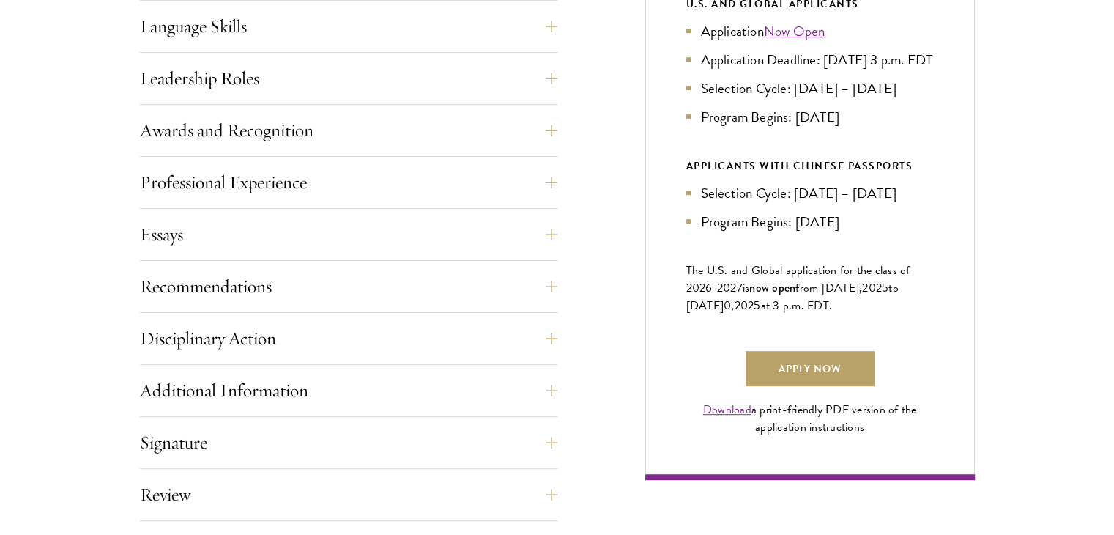
scroll to position [837, 0]
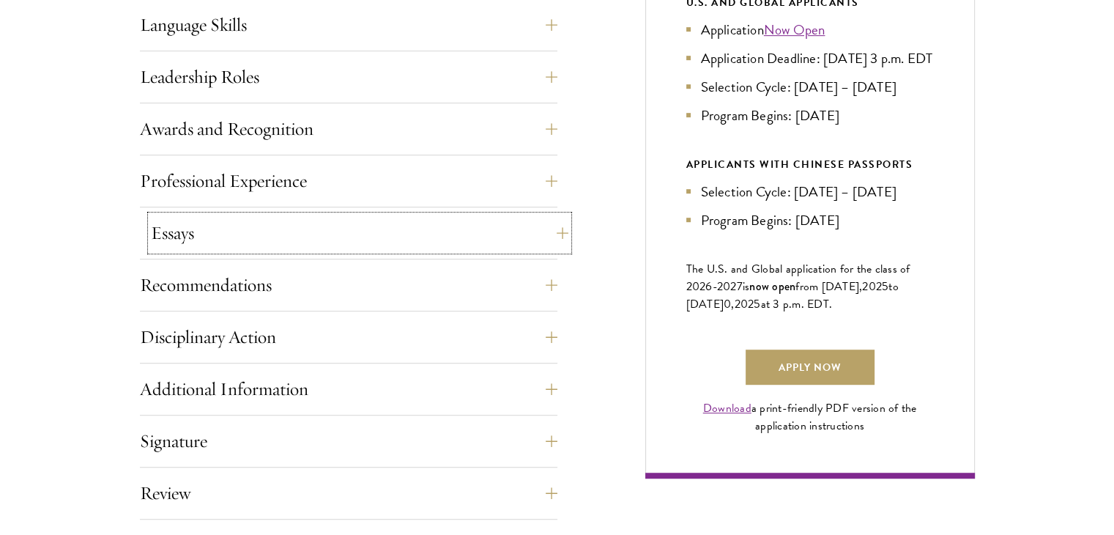
click at [246, 244] on button "Essays" at bounding box center [359, 232] width 417 height 35
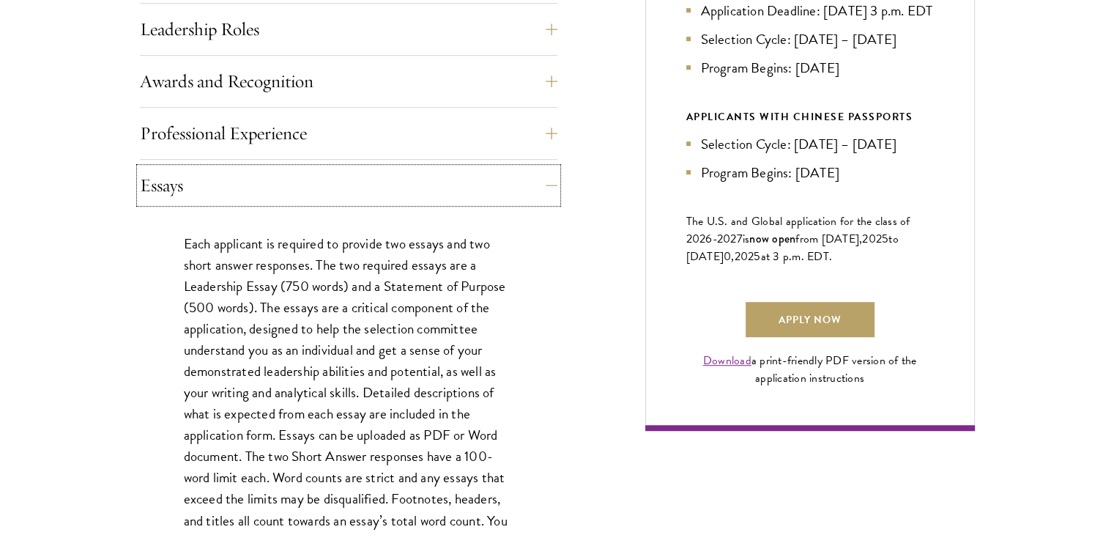
scroll to position [890, 0]
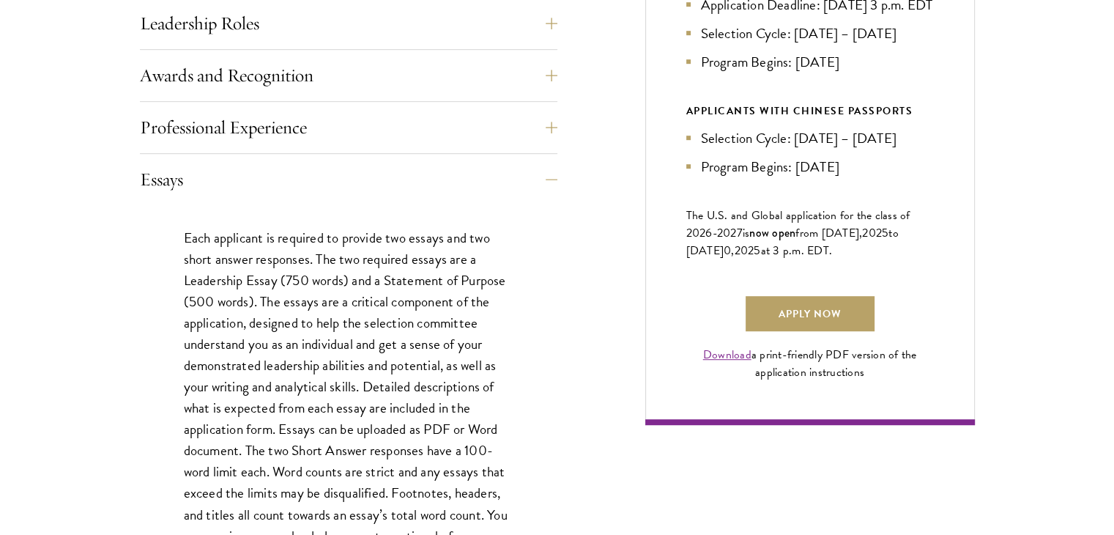
click at [429, 283] on p "Each applicant is required to provide two essays and two short answer responses…" at bounding box center [349, 397] width 330 height 341
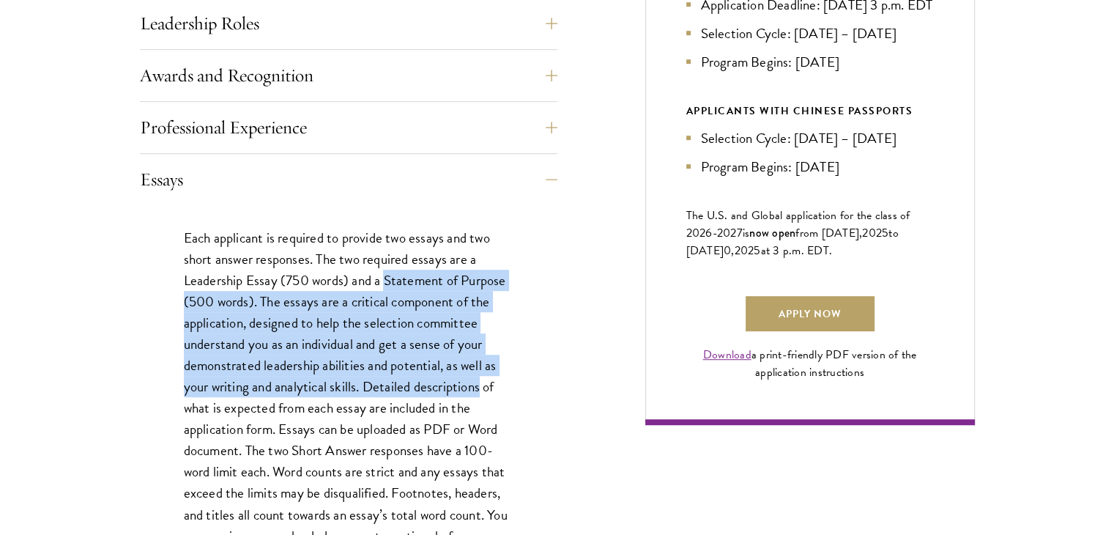
drag, startPoint x: 429, startPoint y: 283, endPoint x: 414, endPoint y: 391, distance: 108.6
click at [414, 391] on p "Each applicant is required to provide two essays and two short answer responses…" at bounding box center [349, 397] width 330 height 341
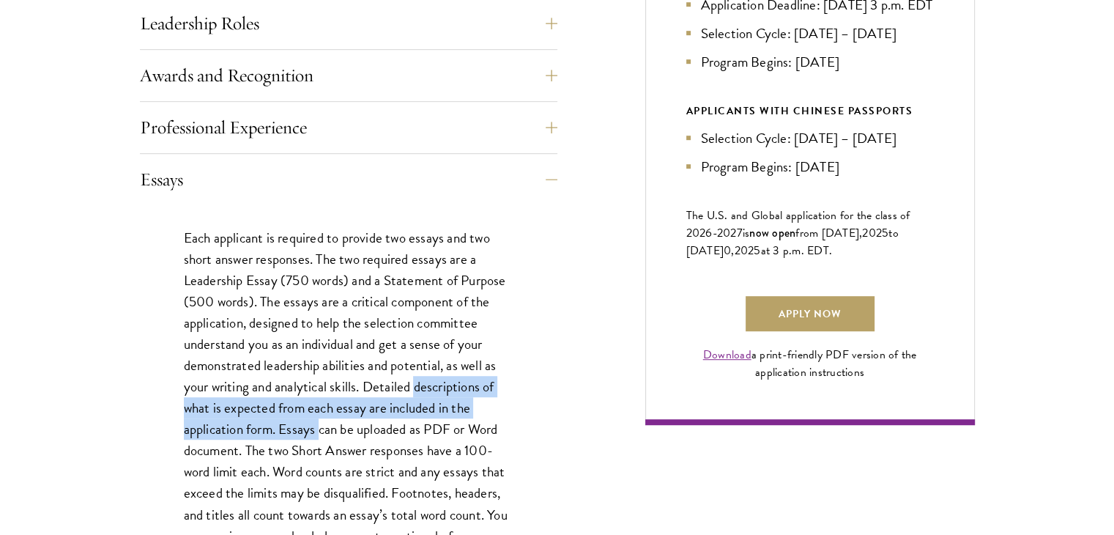
drag, startPoint x: 414, startPoint y: 391, endPoint x: 310, endPoint y: 423, distance: 108.6
click at [310, 423] on p "Each applicant is required to provide two essays and two short answer responses…" at bounding box center [349, 397] width 330 height 341
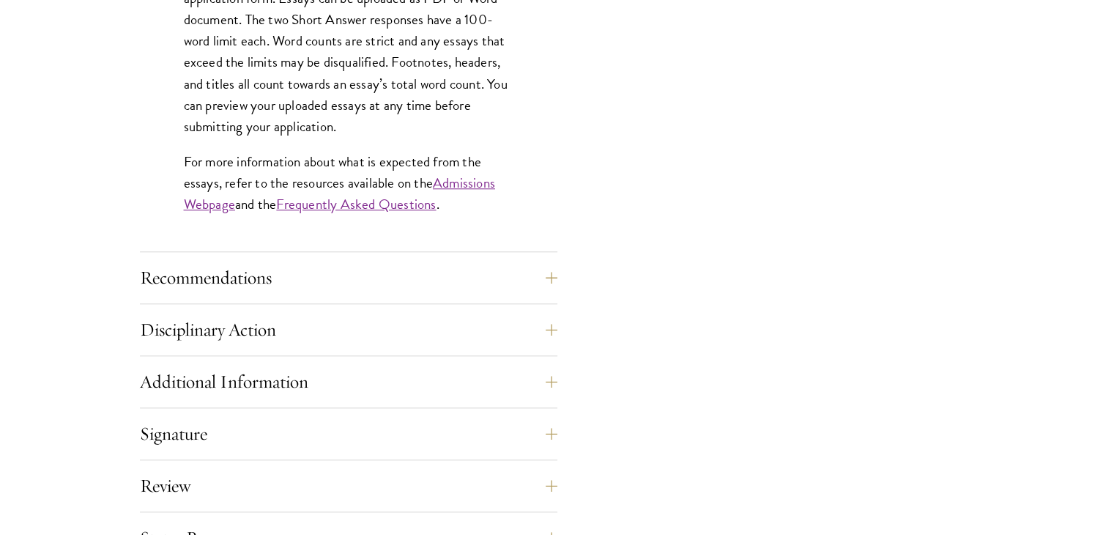
scroll to position [1322, 0]
click at [300, 270] on button "Recommendations" at bounding box center [359, 276] width 417 height 35
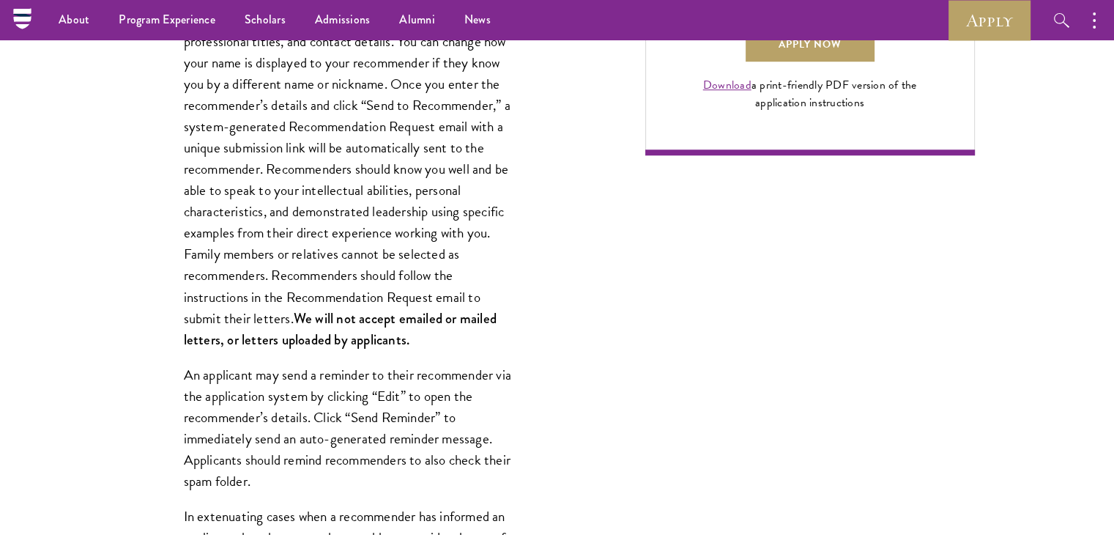
scroll to position [1068, 0]
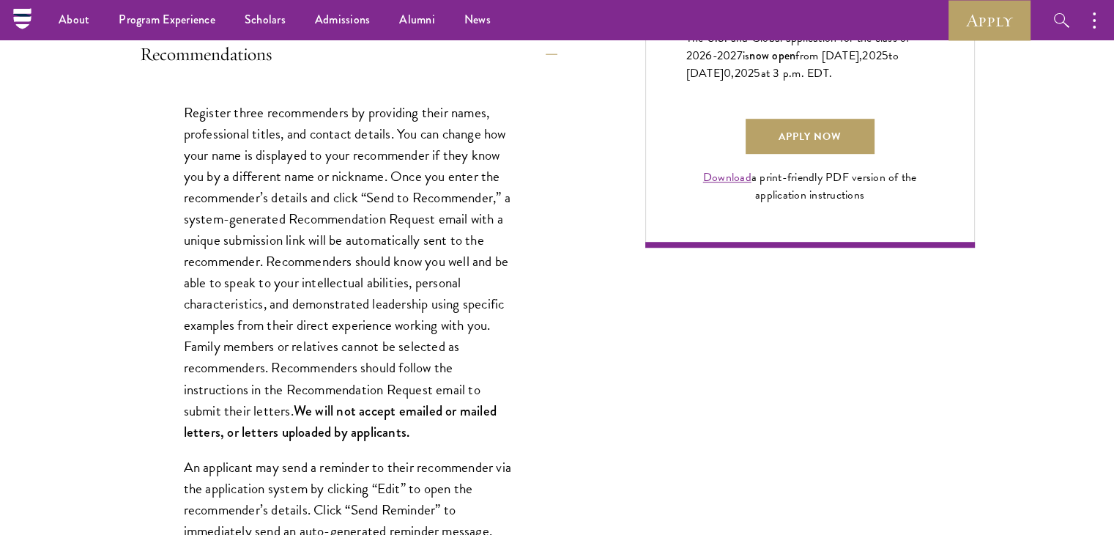
click at [352, 112] on p "Register three recommenders by providing their names, professional titles, and …" at bounding box center [349, 272] width 330 height 341
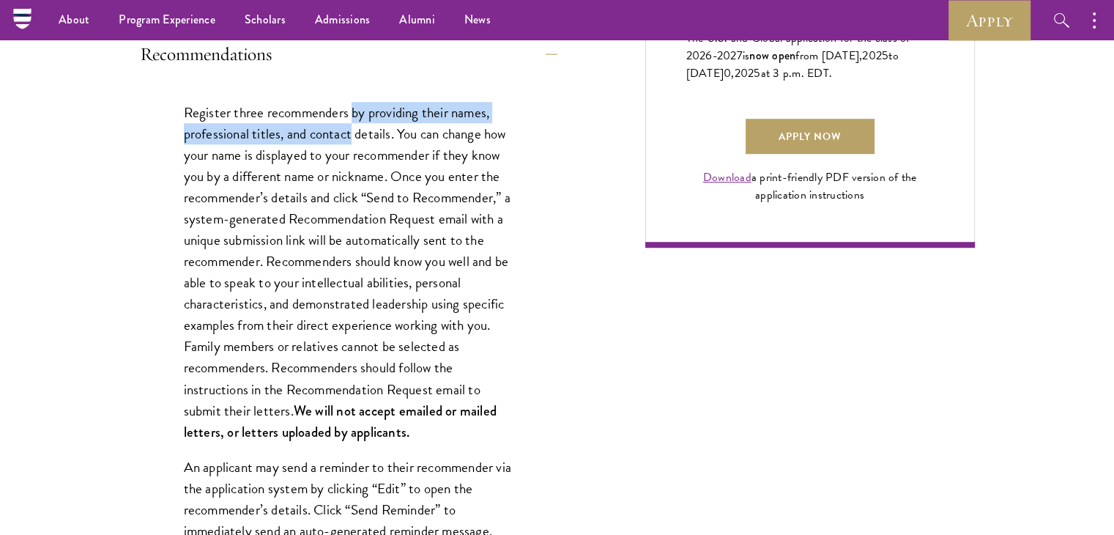
drag, startPoint x: 352, startPoint y: 112, endPoint x: 357, endPoint y: 125, distance: 14.1
click at [357, 125] on p "Register three recommenders by providing their names, professional titles, and …" at bounding box center [349, 272] width 330 height 341
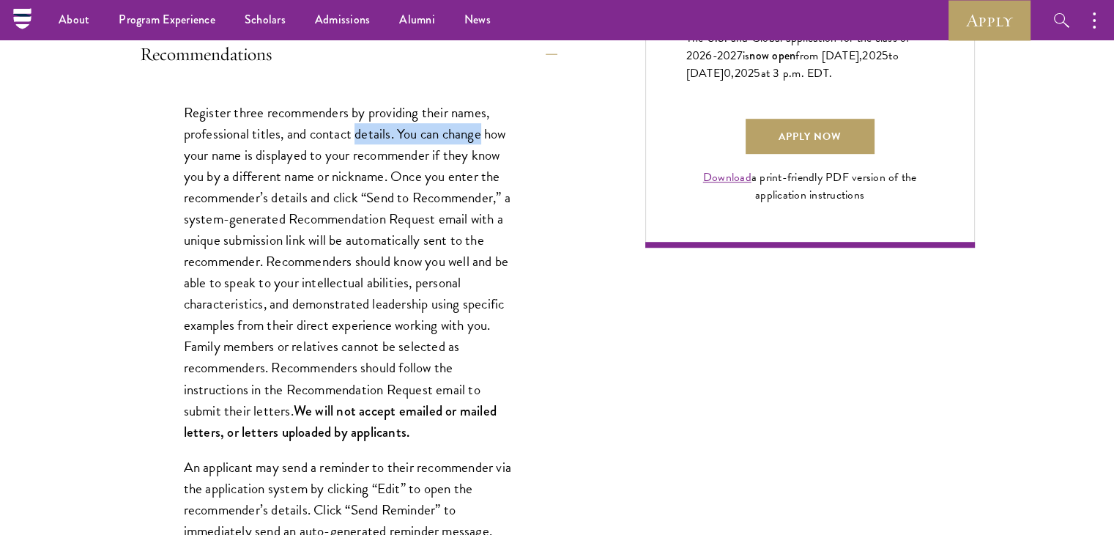
drag, startPoint x: 357, startPoint y: 125, endPoint x: 463, endPoint y: 134, distance: 105.8
click at [463, 134] on p "Register three recommenders by providing their names, professional titles, and …" at bounding box center [349, 272] width 330 height 341
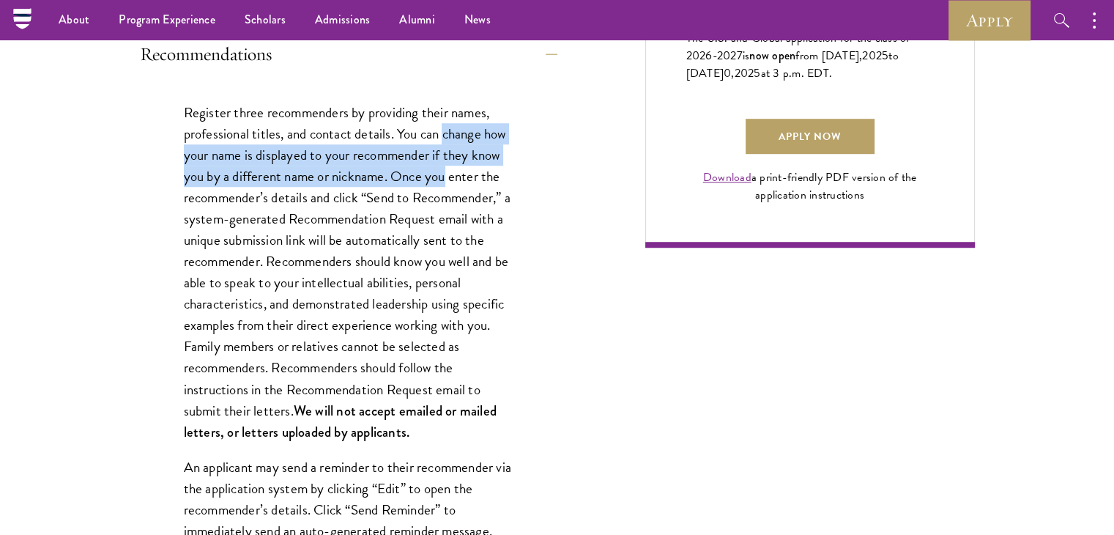
drag, startPoint x: 463, startPoint y: 134, endPoint x: 442, endPoint y: 182, distance: 52.5
click at [442, 182] on p "Register three recommenders by providing their names, professional titles, and …" at bounding box center [349, 272] width 330 height 341
drag, startPoint x: 442, startPoint y: 182, endPoint x: 305, endPoint y: 152, distance: 140.9
click at [305, 152] on p "Register three recommenders by providing their names, professional titles, and …" at bounding box center [349, 272] width 330 height 341
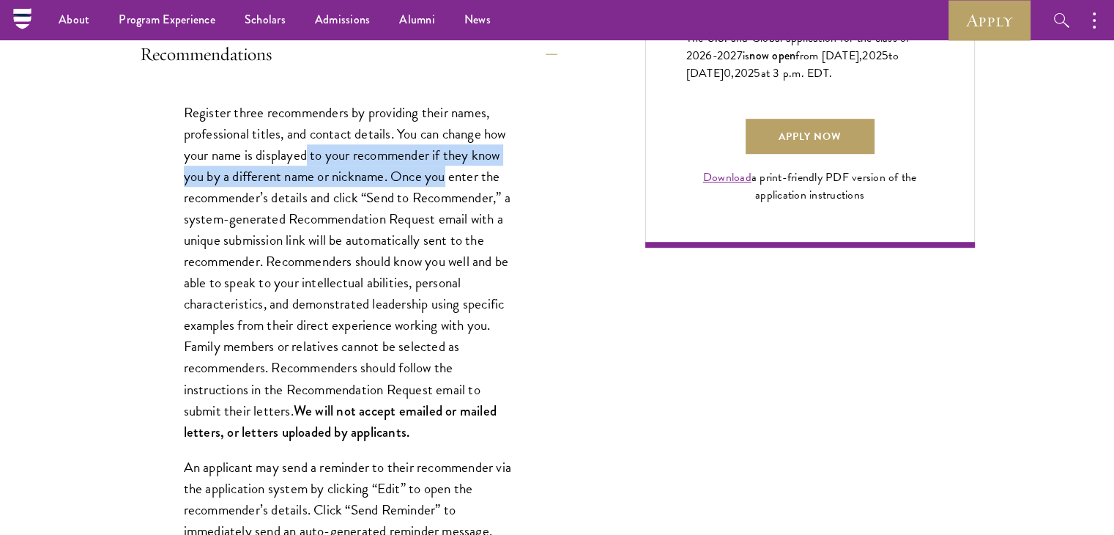
click at [305, 152] on p "Register three recommenders by providing their names, professional titles, and …" at bounding box center [349, 272] width 330 height 341
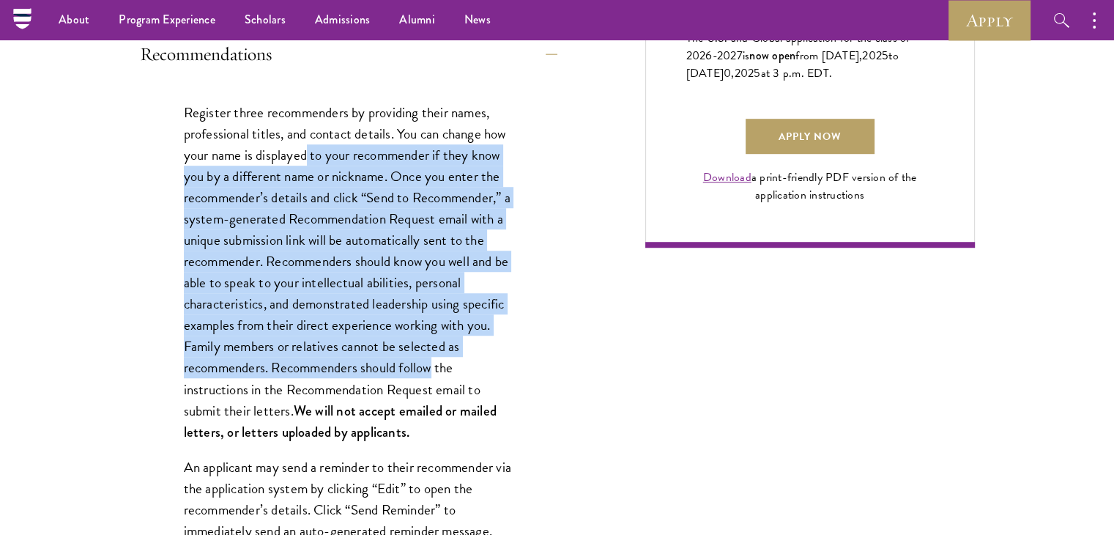
drag, startPoint x: 305, startPoint y: 152, endPoint x: 414, endPoint y: 364, distance: 238.1
click at [414, 364] on p "Register three recommenders by providing their names, professional titles, and …" at bounding box center [349, 272] width 330 height 341
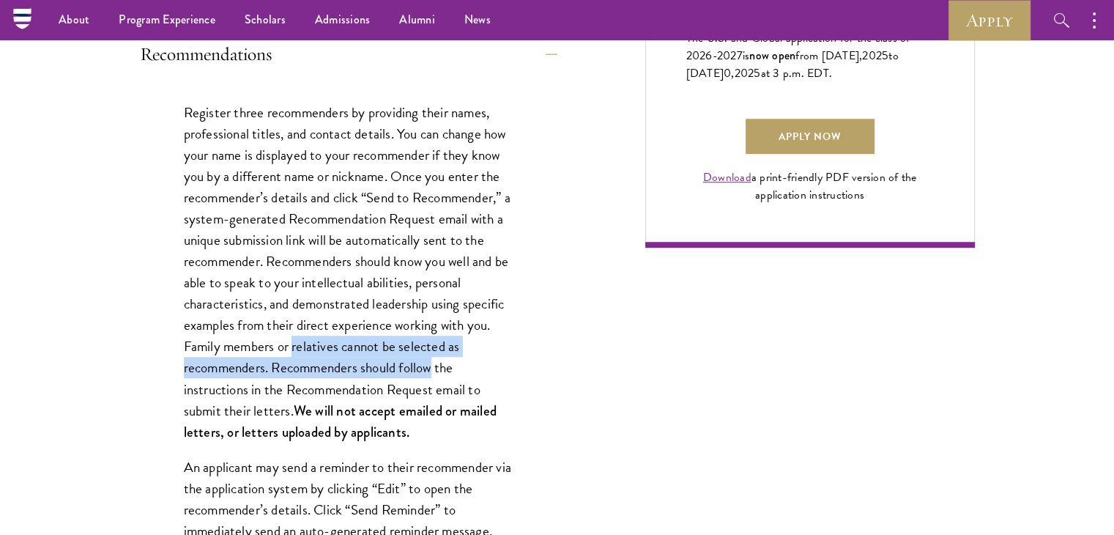
drag, startPoint x: 414, startPoint y: 364, endPoint x: 320, endPoint y: 355, distance: 94.1
click at [320, 355] on p "Register three recommenders by providing their names, professional titles, and …" at bounding box center [349, 272] width 330 height 341
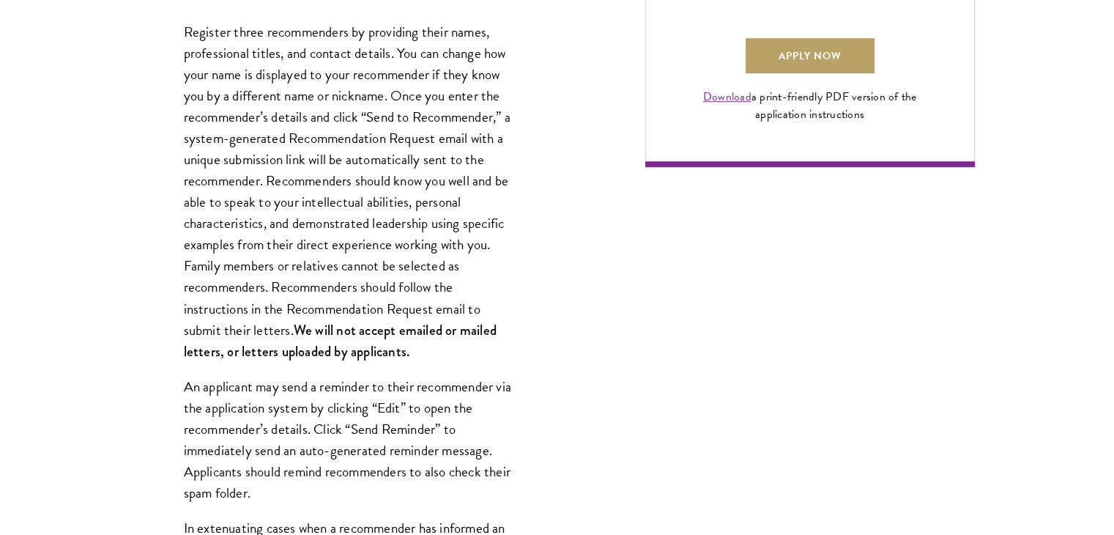
scroll to position [1159, 0]
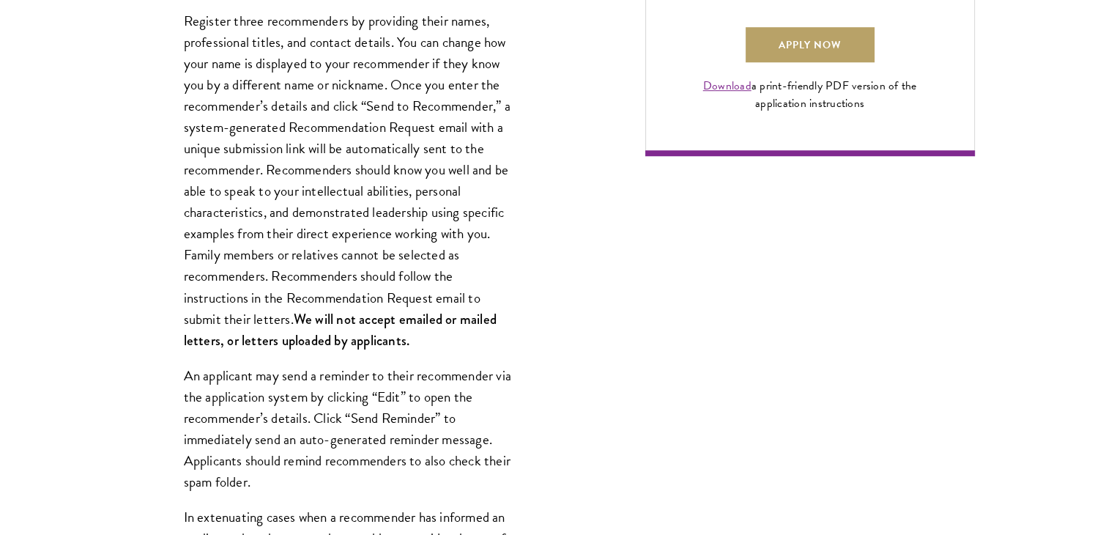
click at [257, 280] on p "Register three recommenders by providing their names, professional titles, and …" at bounding box center [349, 180] width 330 height 341
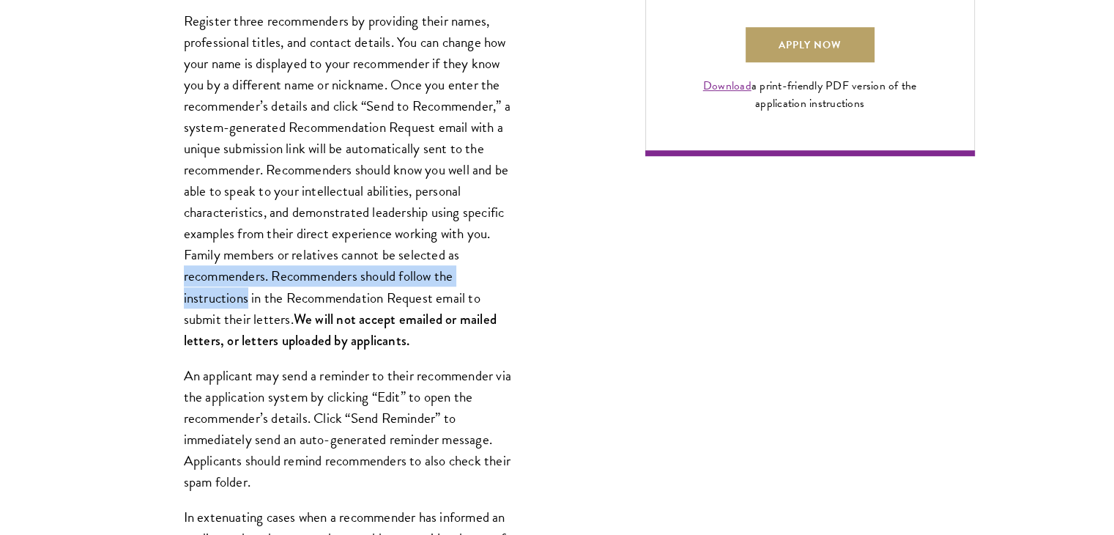
drag, startPoint x: 257, startPoint y: 280, endPoint x: 235, endPoint y: 287, distance: 23.2
click at [235, 287] on p "Register three recommenders by providing their names, professional titles, and …" at bounding box center [349, 180] width 330 height 341
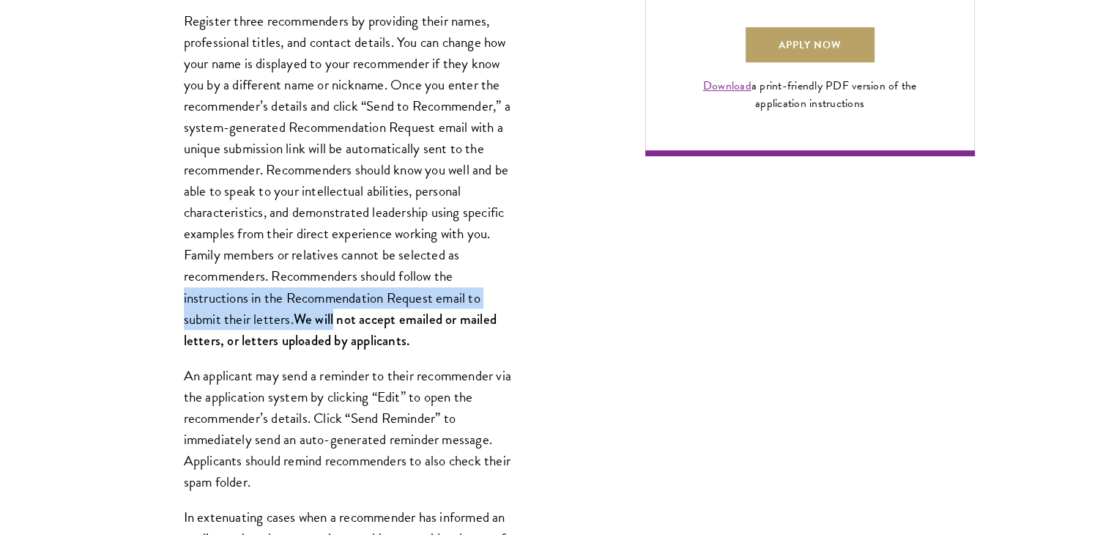
drag, startPoint x: 235, startPoint y: 287, endPoint x: 325, endPoint y: 314, distance: 94.1
click at [325, 314] on p "Register three recommenders by providing their names, professional titles, and …" at bounding box center [349, 180] width 330 height 341
click at [325, 314] on strong "We will not accept emailed or mailed letters, or letters uploaded by applicants." at bounding box center [340, 329] width 313 height 41
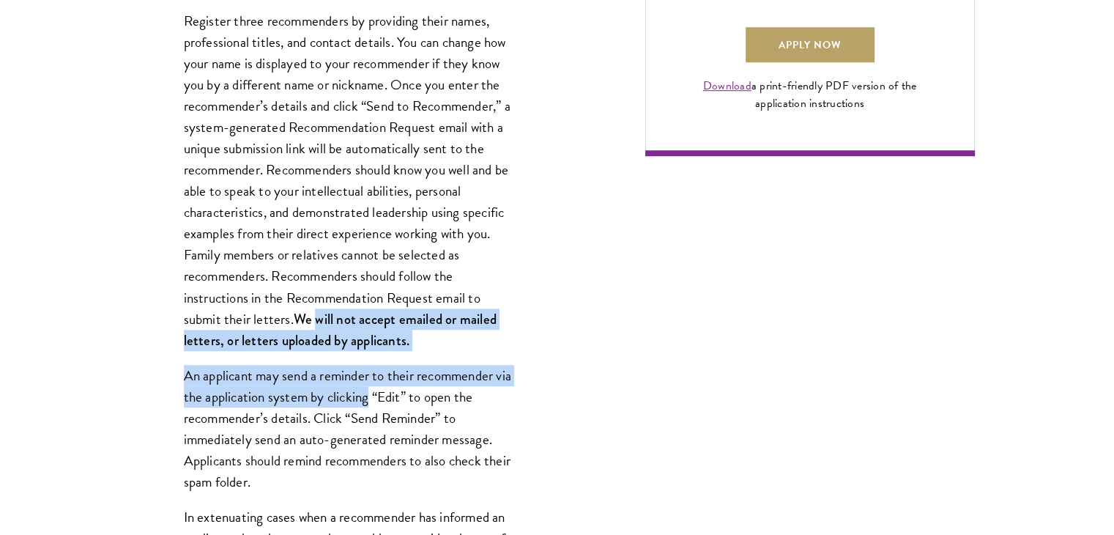
drag, startPoint x: 325, startPoint y: 314, endPoint x: 374, endPoint y: 404, distance: 102.6
click at [374, 404] on p "An applicant may send a reminder to their recommender via the application syste…" at bounding box center [349, 428] width 330 height 127
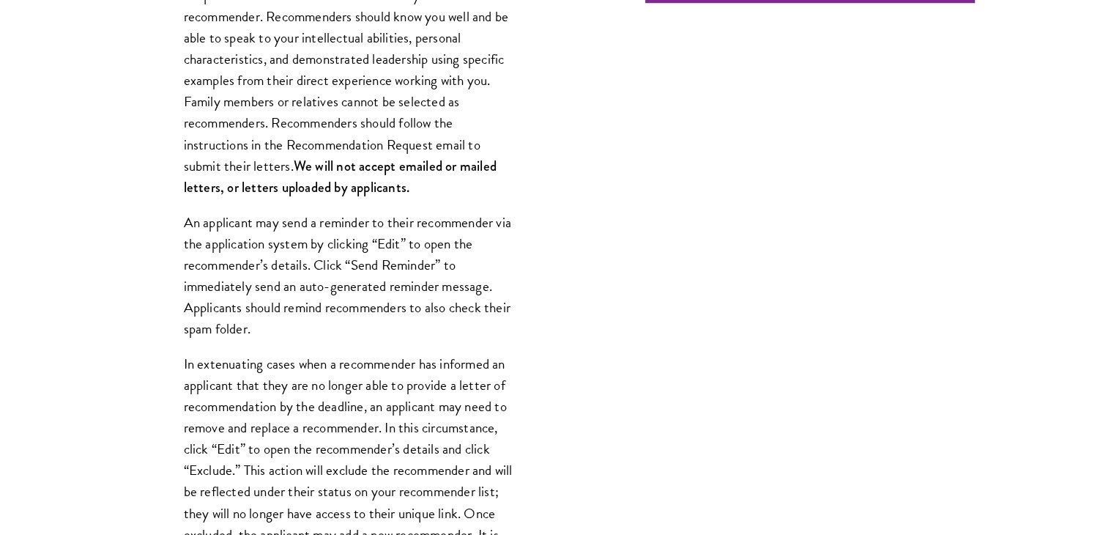
scroll to position [1374, 0]
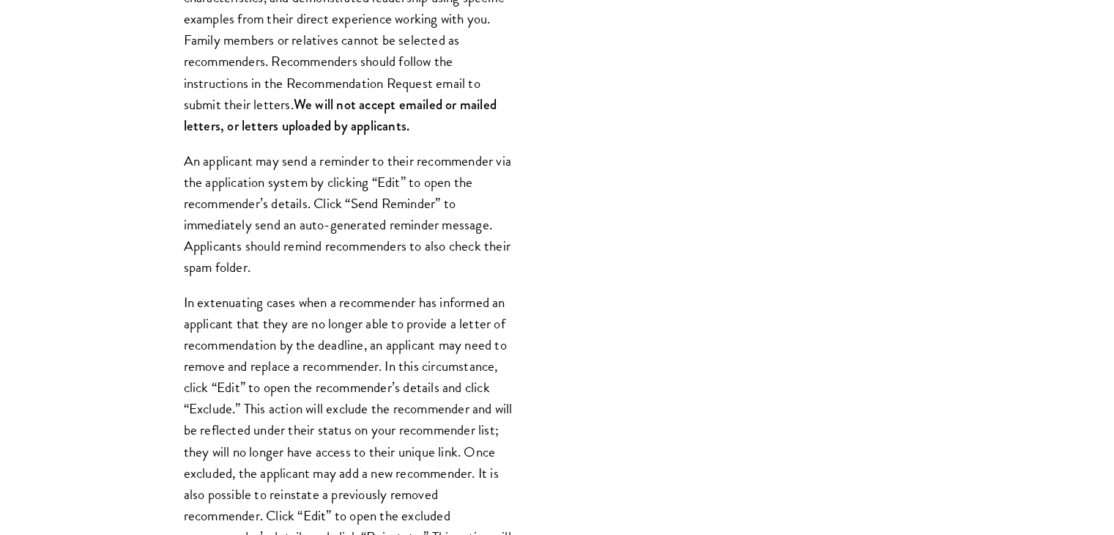
click at [234, 165] on p "An applicant may send a reminder to their recommender via the application syste…" at bounding box center [349, 213] width 330 height 127
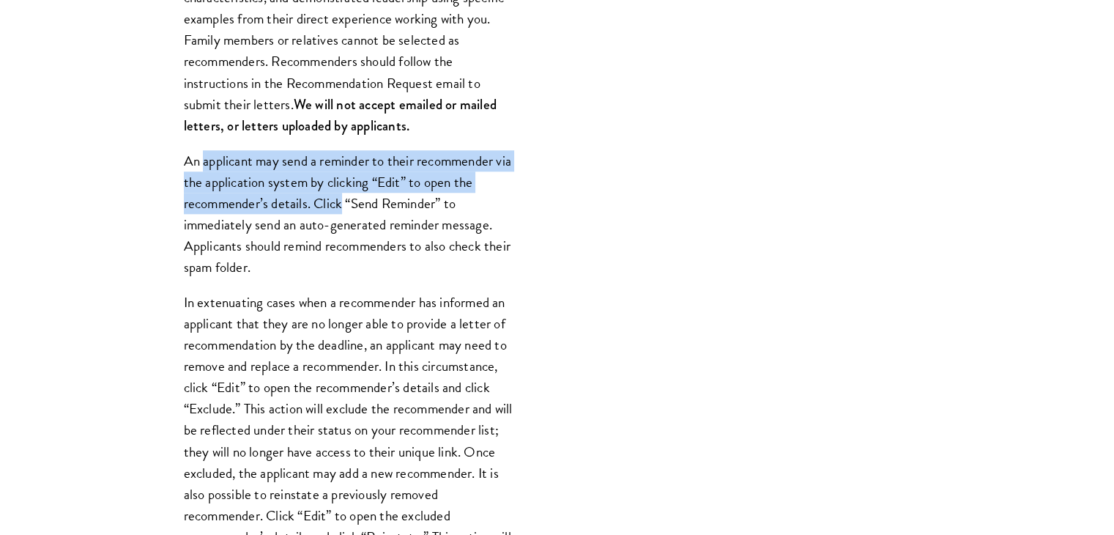
drag, startPoint x: 234, startPoint y: 165, endPoint x: 331, endPoint y: 197, distance: 101.7
click at [331, 197] on p "An applicant may send a reminder to their recommender via the application syste…" at bounding box center [349, 213] width 330 height 127
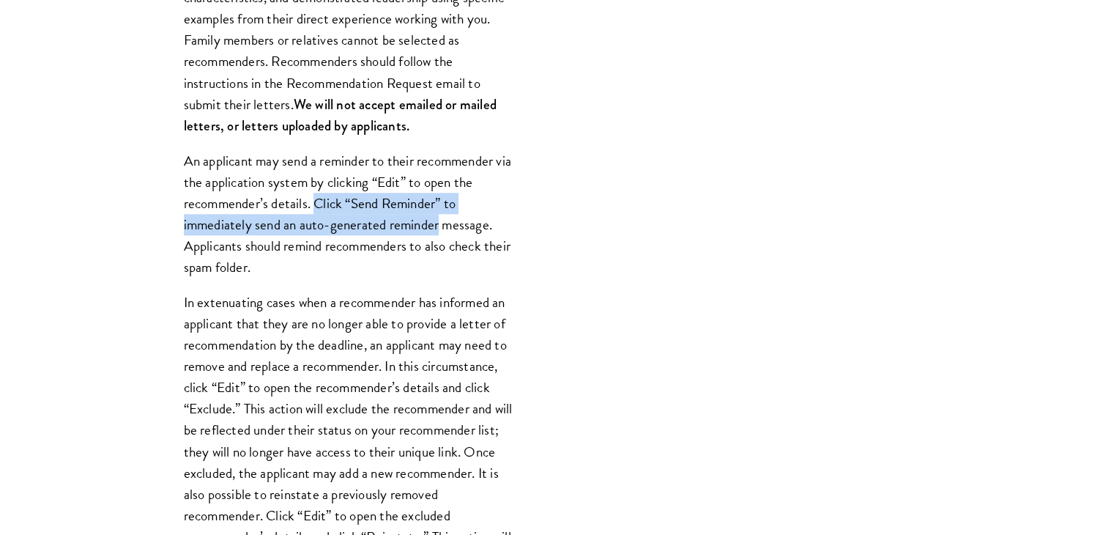
drag, startPoint x: 331, startPoint y: 197, endPoint x: 408, endPoint y: 220, distance: 80.2
click at [408, 220] on p "An applicant may send a reminder to their recommender via the application syste…" at bounding box center [349, 213] width 330 height 127
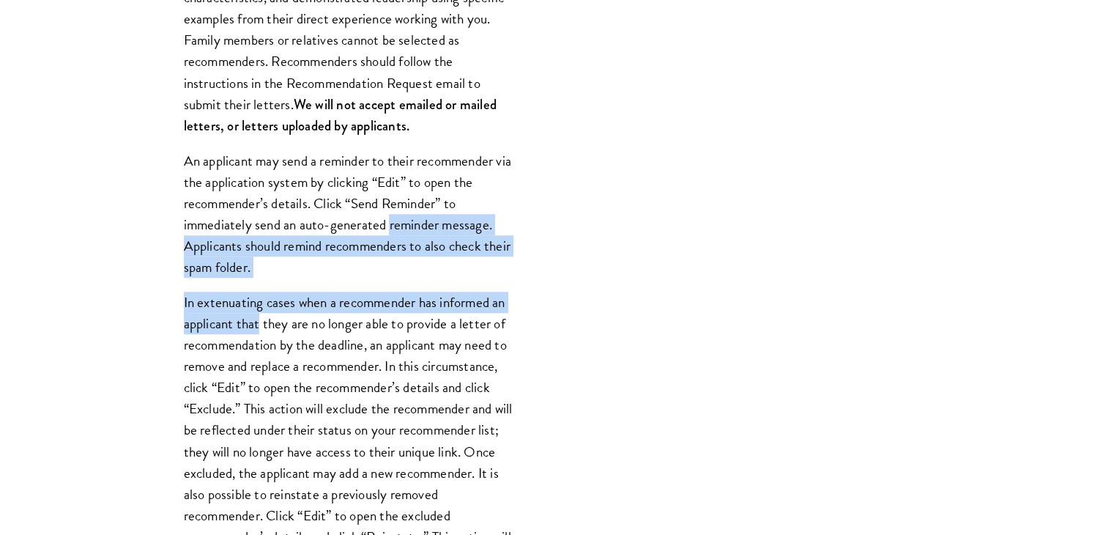
drag, startPoint x: 408, startPoint y: 220, endPoint x: 237, endPoint y: 322, distance: 199.1
click at [237, 322] on div "Register three recommenders by providing their names, professional titles, and …" at bounding box center [348, 363] width 417 height 1178
click at [237, 322] on p "In extenuating cases when a recommender has informed an applicant that they are…" at bounding box center [349, 450] width 330 height 319
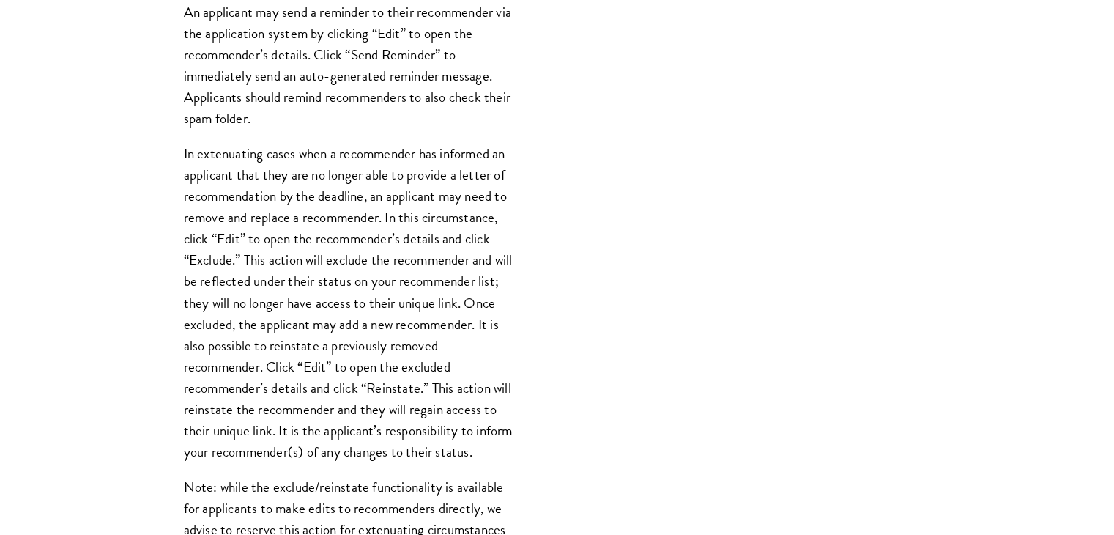
scroll to position [1525, 0]
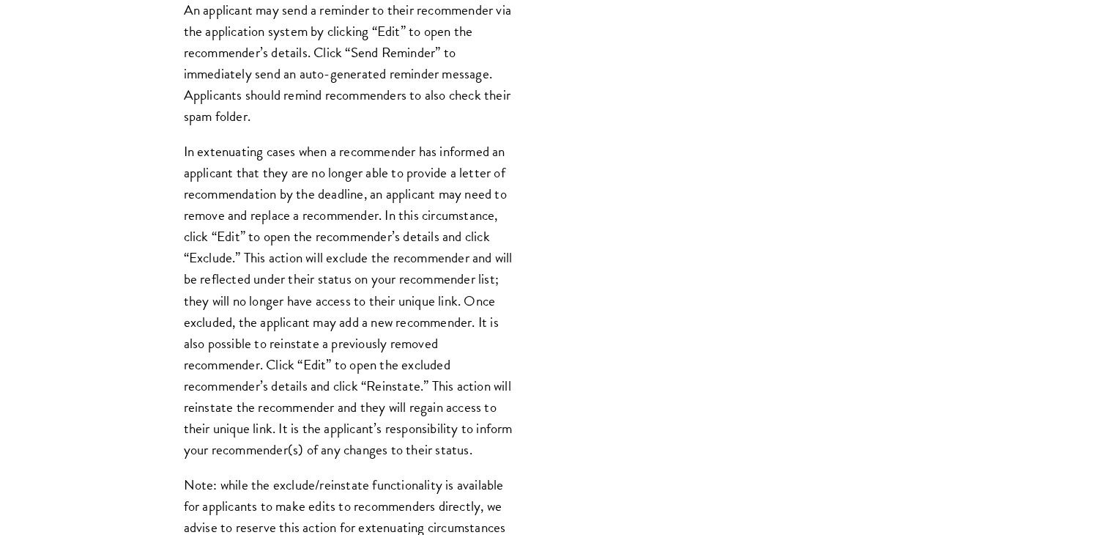
click at [250, 121] on p "An applicant may send a reminder to their recommender via the application syste…" at bounding box center [349, 62] width 330 height 127
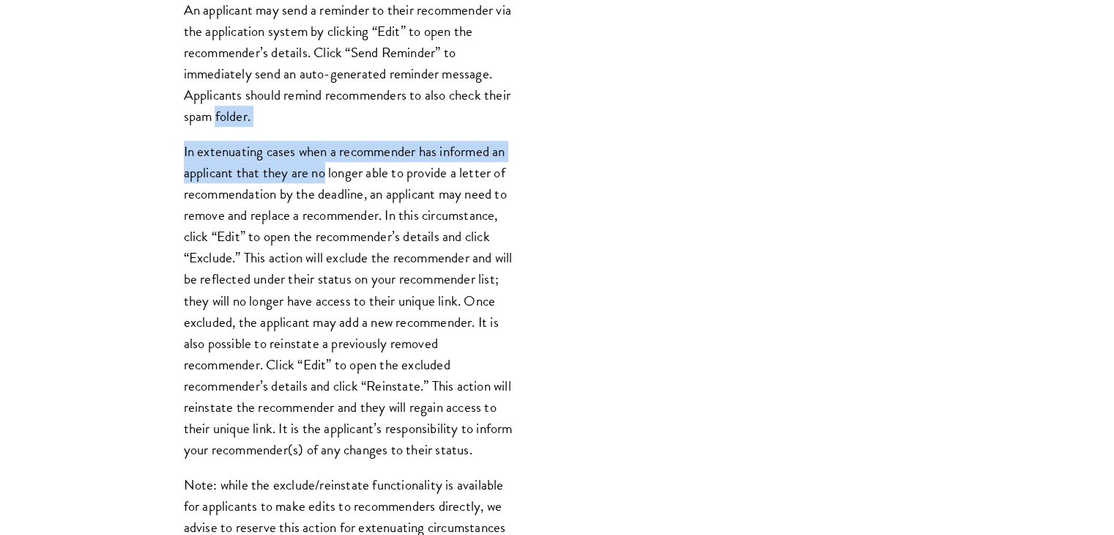
drag, startPoint x: 250, startPoint y: 121, endPoint x: 319, endPoint y: 177, distance: 89.5
click at [319, 177] on div "Register three recommenders by providing their names, professional titles, and …" at bounding box center [348, 212] width 417 height 1178
click at [319, 177] on p "In extenuating cases when a recommender has informed an applicant that they are…" at bounding box center [349, 300] width 330 height 319
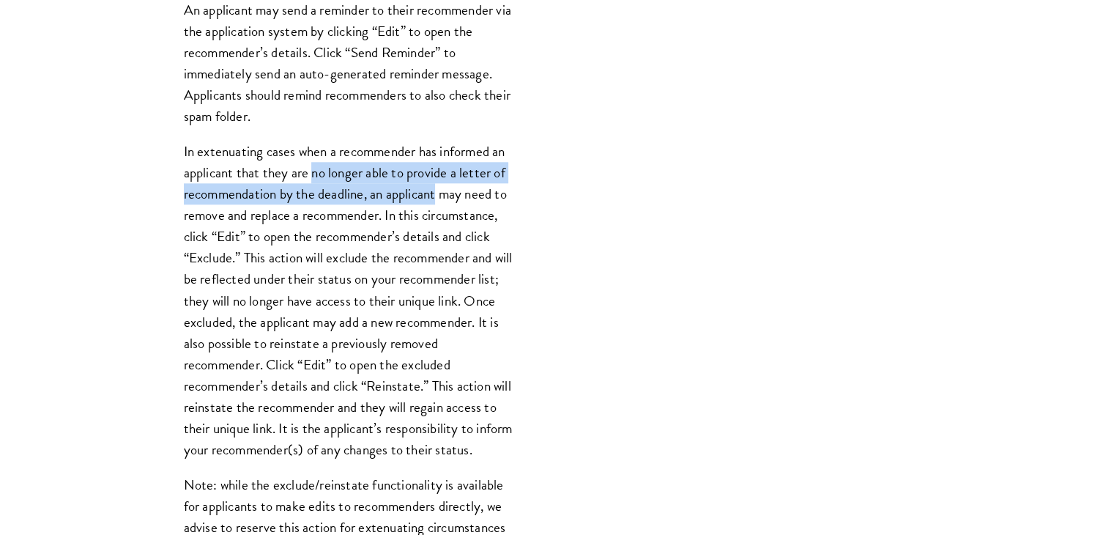
drag, startPoint x: 319, startPoint y: 177, endPoint x: 428, endPoint y: 200, distance: 110.7
click at [428, 200] on p "In extenuating cases when a recommender has informed an applicant that they are…" at bounding box center [349, 300] width 330 height 319
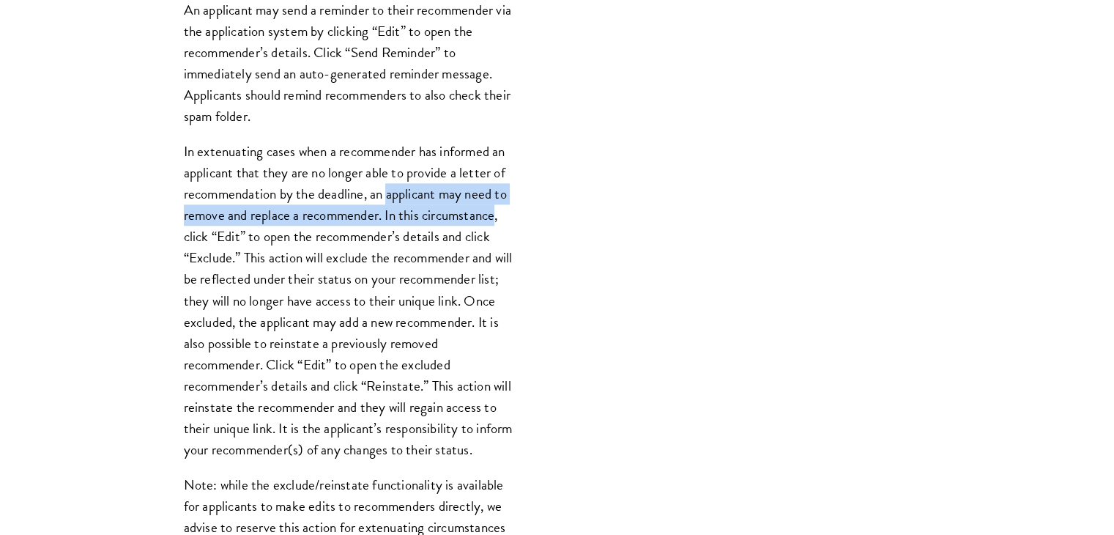
drag, startPoint x: 428, startPoint y: 200, endPoint x: 458, endPoint y: 212, distance: 32.9
click at [458, 212] on p "In extenuating cases when a recommender has informed an applicant that they are…" at bounding box center [349, 300] width 330 height 319
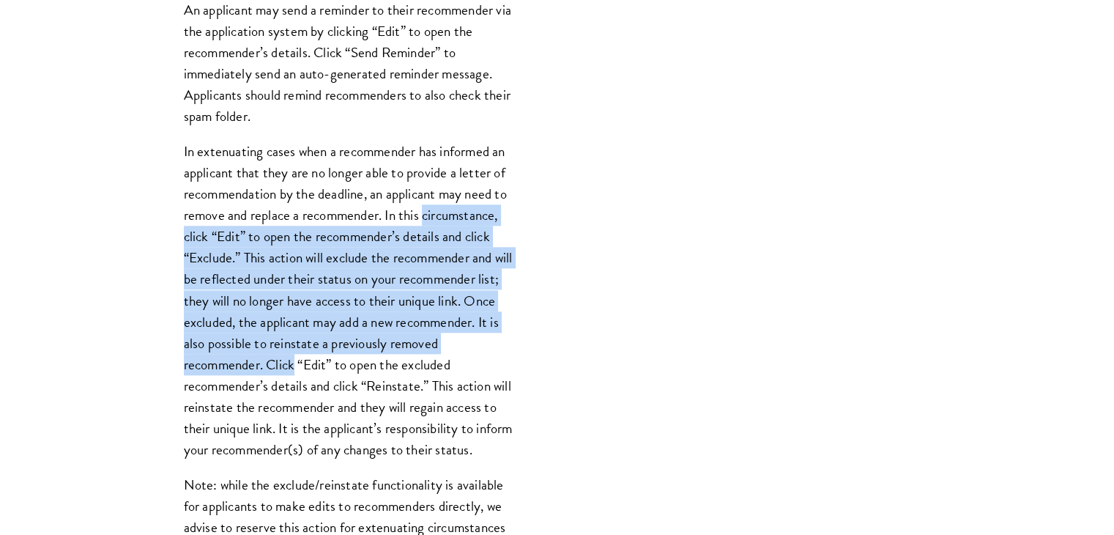
drag, startPoint x: 458, startPoint y: 212, endPoint x: 346, endPoint y: 369, distance: 193.7
click at [346, 369] on p "In extenuating cases when a recommender has informed an applicant that they are…" at bounding box center [349, 300] width 330 height 319
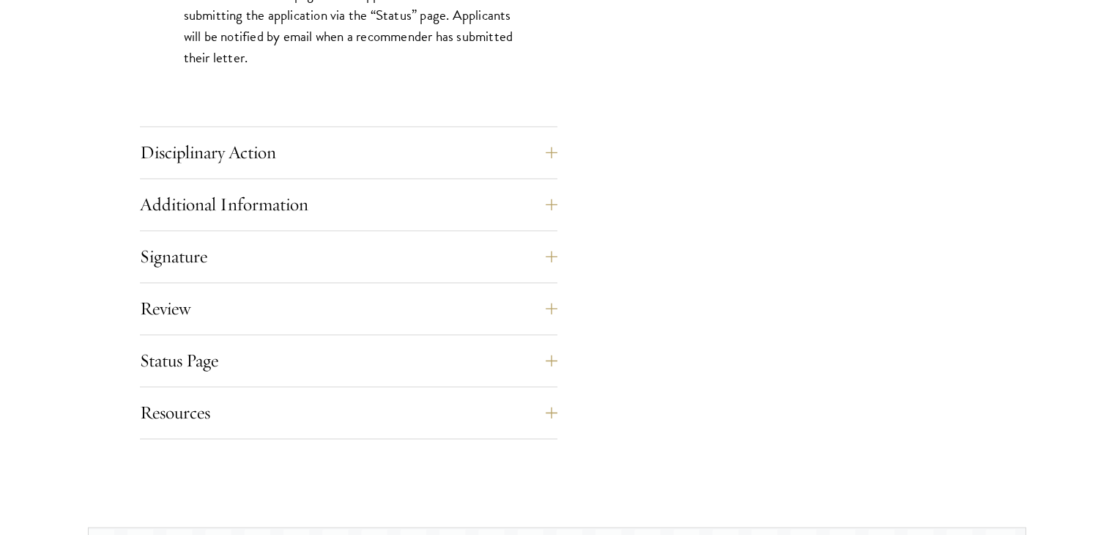
scroll to position [2231, 0]
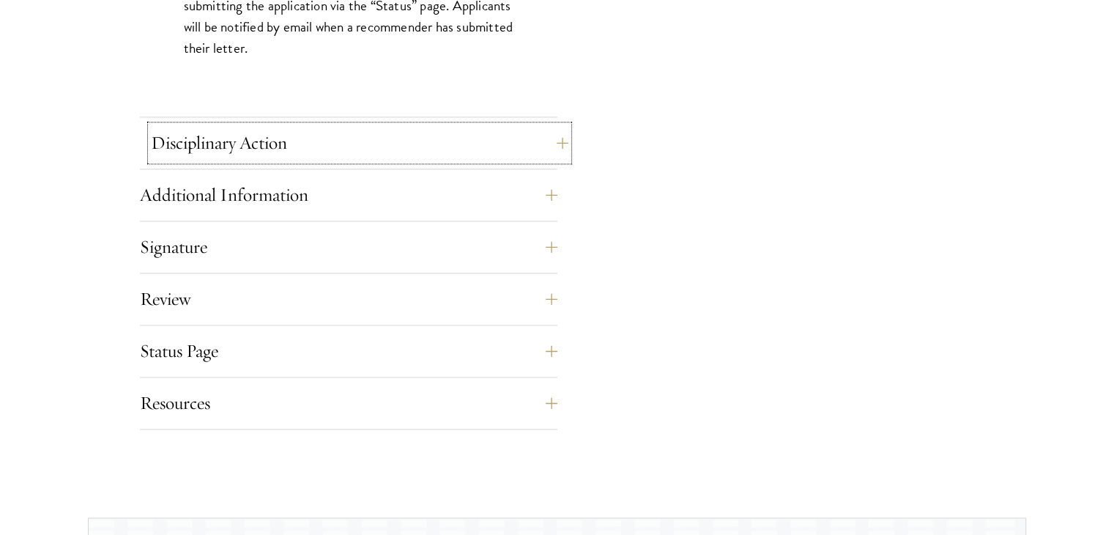
click at [284, 149] on button "Disciplinary Action" at bounding box center [359, 142] width 417 height 35
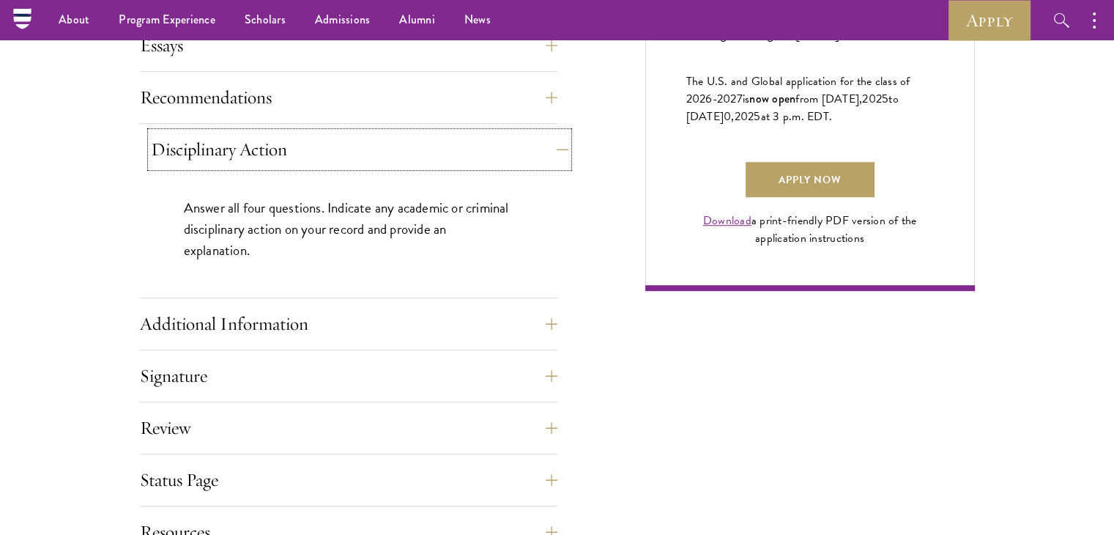
scroll to position [1011, 0]
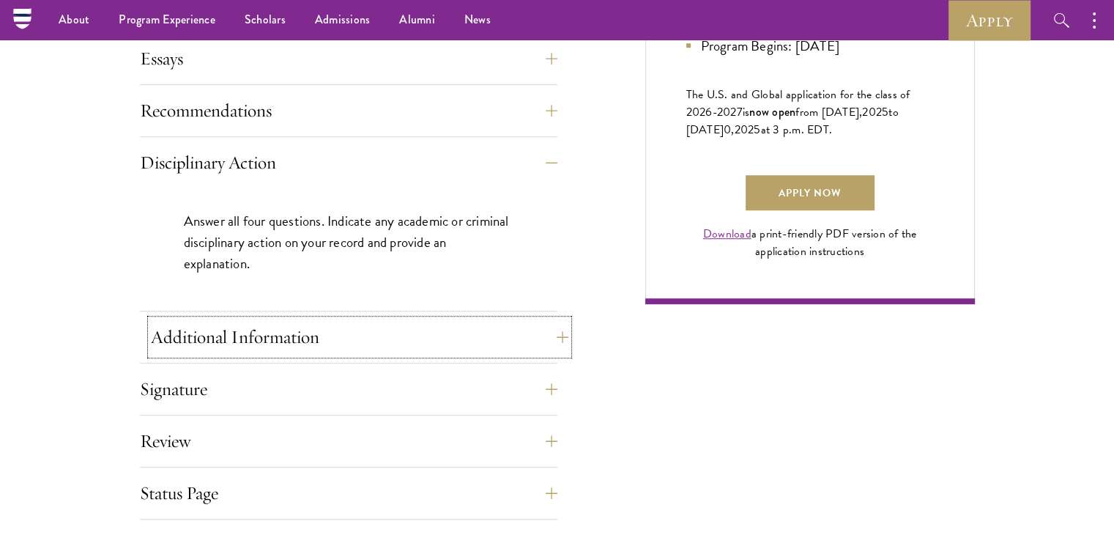
click at [249, 324] on button "Additional Information" at bounding box center [359, 336] width 417 height 35
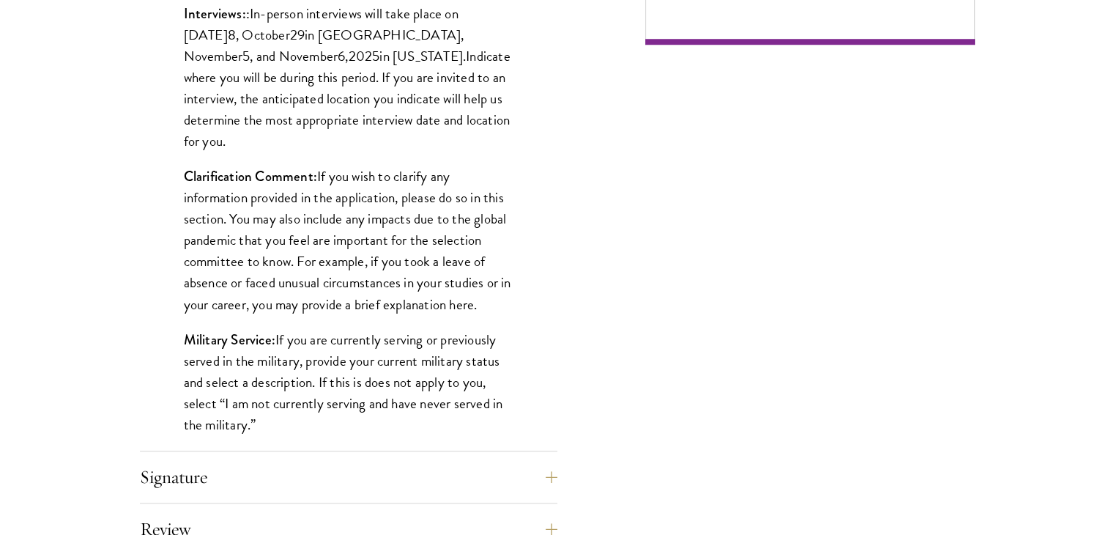
scroll to position [1271, 0]
click at [325, 130] on div "Interviews: : In-person interviews will take place on October 2 8 , October 29 …" at bounding box center [348, 225] width 417 height 491
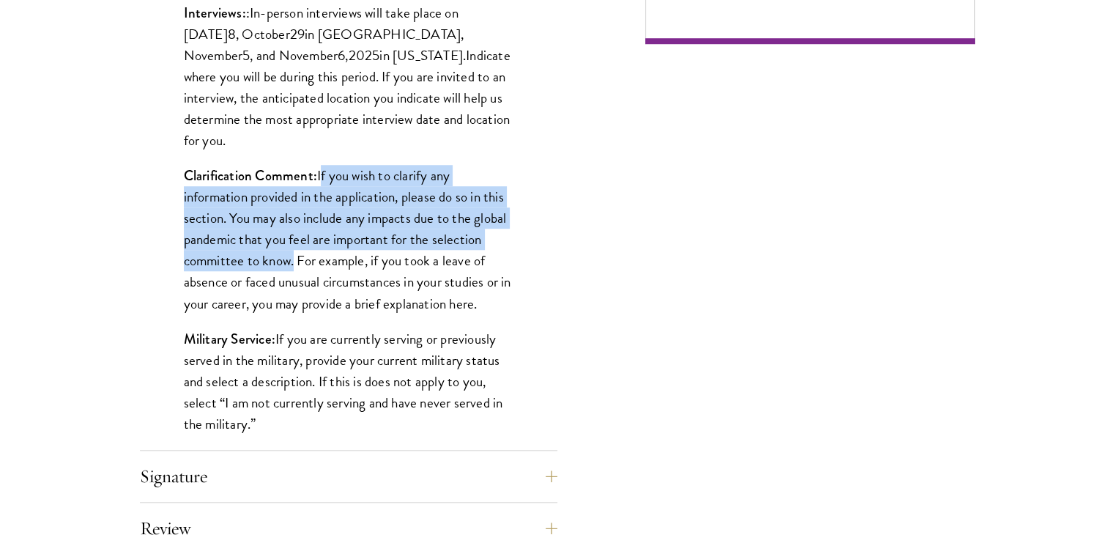
drag, startPoint x: 325, startPoint y: 130, endPoint x: 263, endPoint y: 278, distance: 160.5
click at [263, 278] on div "Interviews: : In-person interviews will take place on October 2 8 , October 29 …" at bounding box center [348, 225] width 417 height 491
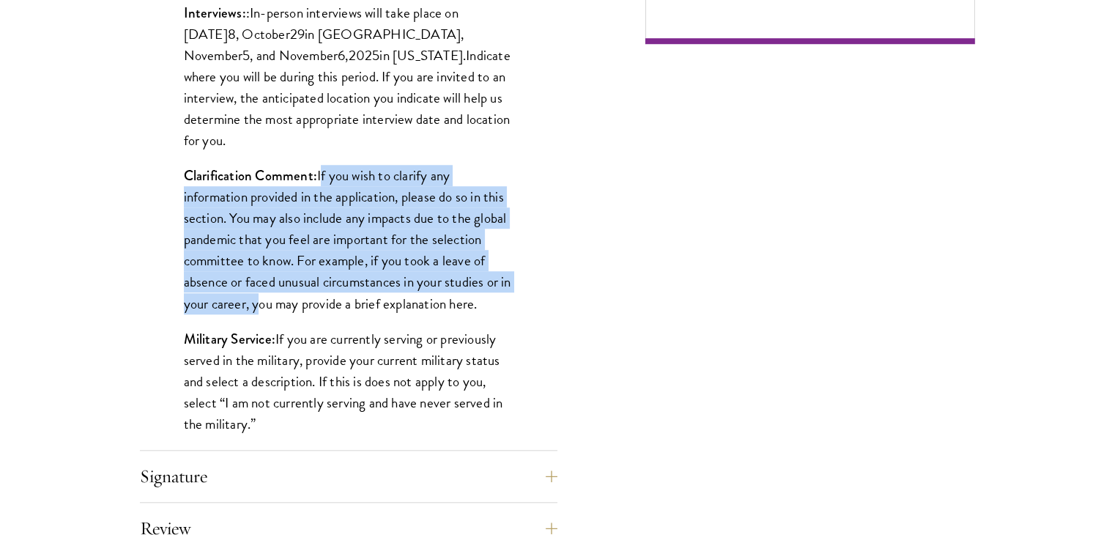
click at [263, 278] on p "Clarification Comment: If you wish to clarify any information provided in the a…" at bounding box center [349, 239] width 330 height 149
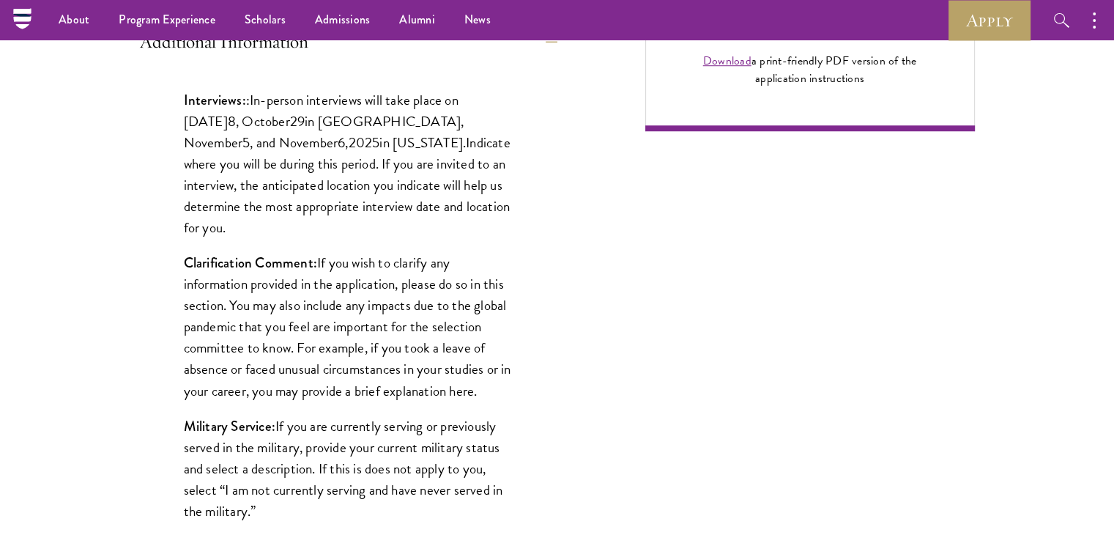
scroll to position [1183, 0]
click at [236, 115] on span "8" at bounding box center [232, 121] width 8 height 21
drag, startPoint x: 248, startPoint y: 115, endPoint x: 375, endPoint y: 110, distance: 126.8
click at [375, 110] on p "Interviews: : In-person interviews will take place on October 2 8 , October 29 …" at bounding box center [349, 164] width 330 height 149
click at [375, 111] on span "in London, November" at bounding box center [324, 132] width 280 height 42
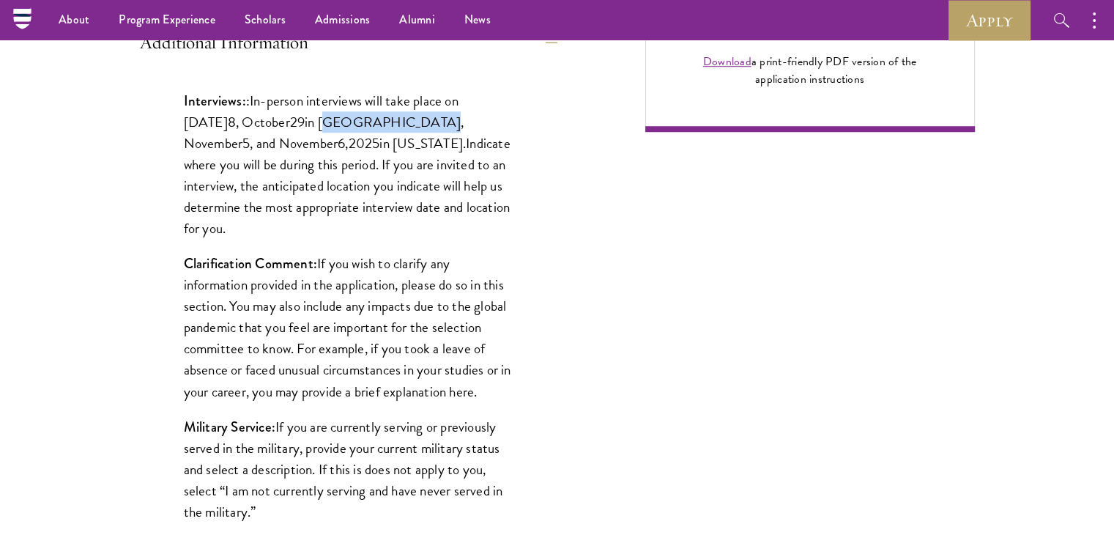
drag, startPoint x: 375, startPoint y: 110, endPoint x: 437, endPoint y: 114, distance: 62.4
click at [437, 114] on span "in London, November" at bounding box center [324, 132] width 280 height 42
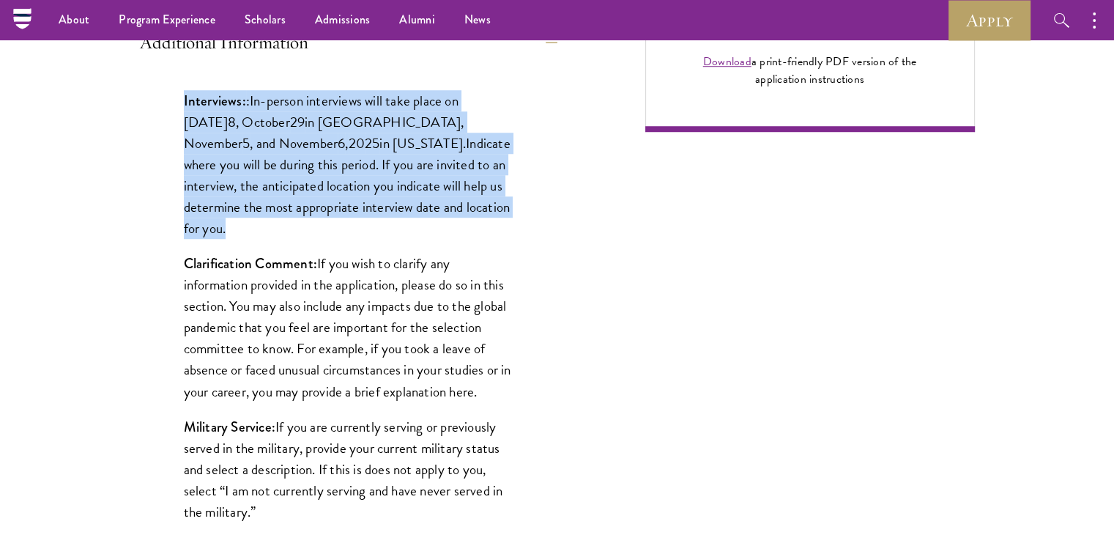
drag, startPoint x: 437, startPoint y: 114, endPoint x: 381, endPoint y: 125, distance: 57.6
click at [381, 125] on span "in London, November" at bounding box center [324, 132] width 280 height 42
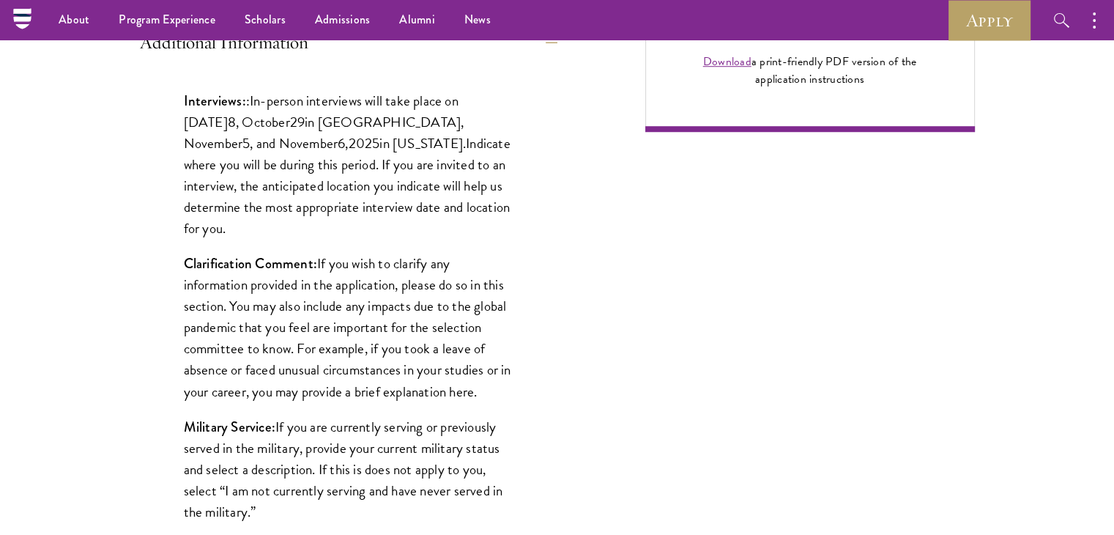
click at [381, 125] on span "in London, November" at bounding box center [324, 132] width 280 height 42
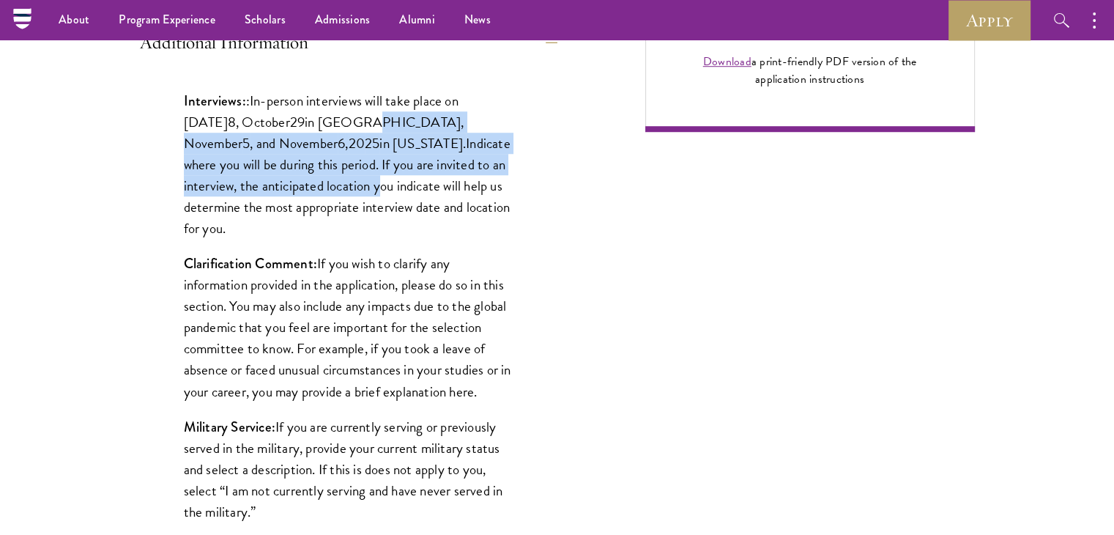
drag, startPoint x: 381, startPoint y: 125, endPoint x: 290, endPoint y: 196, distance: 115.3
click at [290, 196] on p "Interviews: : In-person interviews will take place on October 2 8 , October 29 …" at bounding box center [349, 164] width 330 height 149
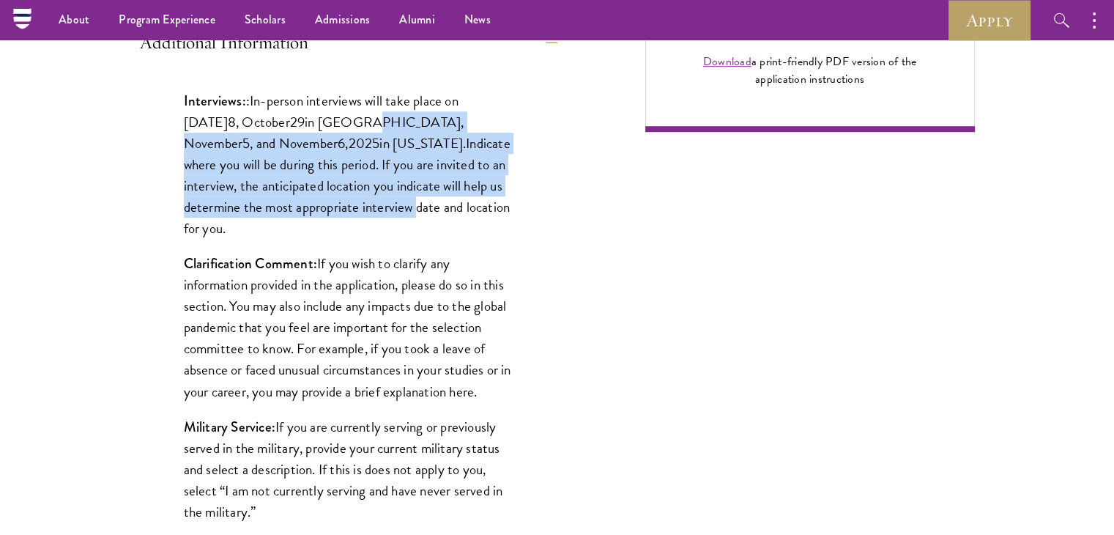
click at [290, 196] on p "Interviews: : In-person interviews will take place on October 2 8 , October 29 …" at bounding box center [349, 164] width 330 height 149
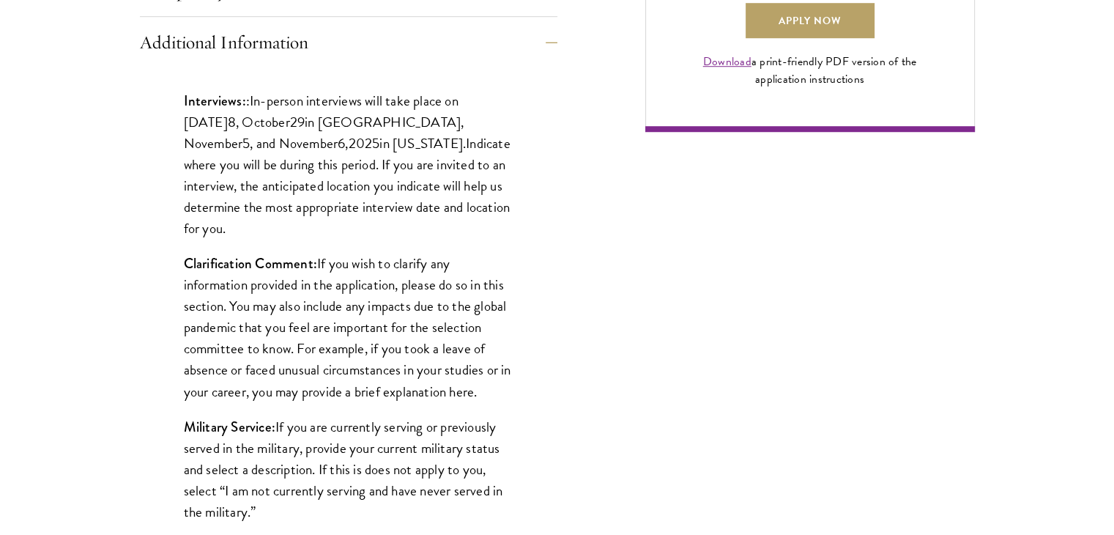
scroll to position [1484, 0]
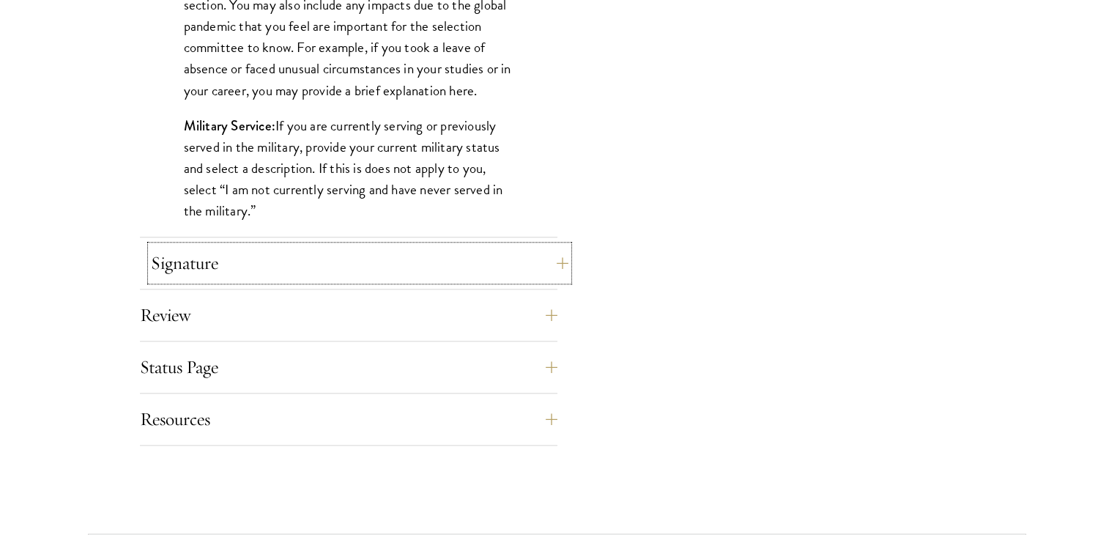
click at [269, 250] on button "Signature" at bounding box center [359, 262] width 417 height 35
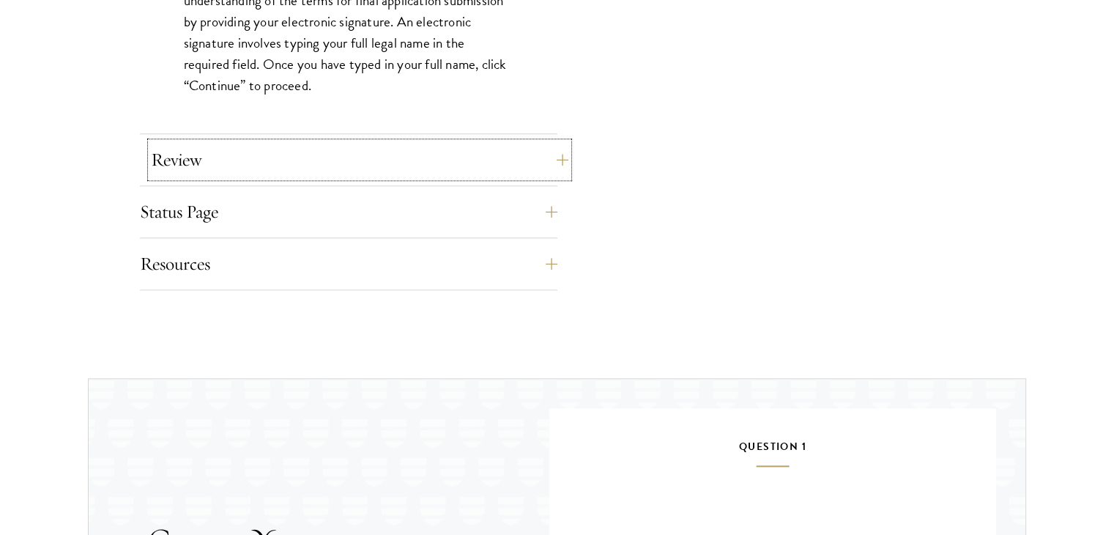
click at [308, 165] on button "Review" at bounding box center [359, 159] width 417 height 35
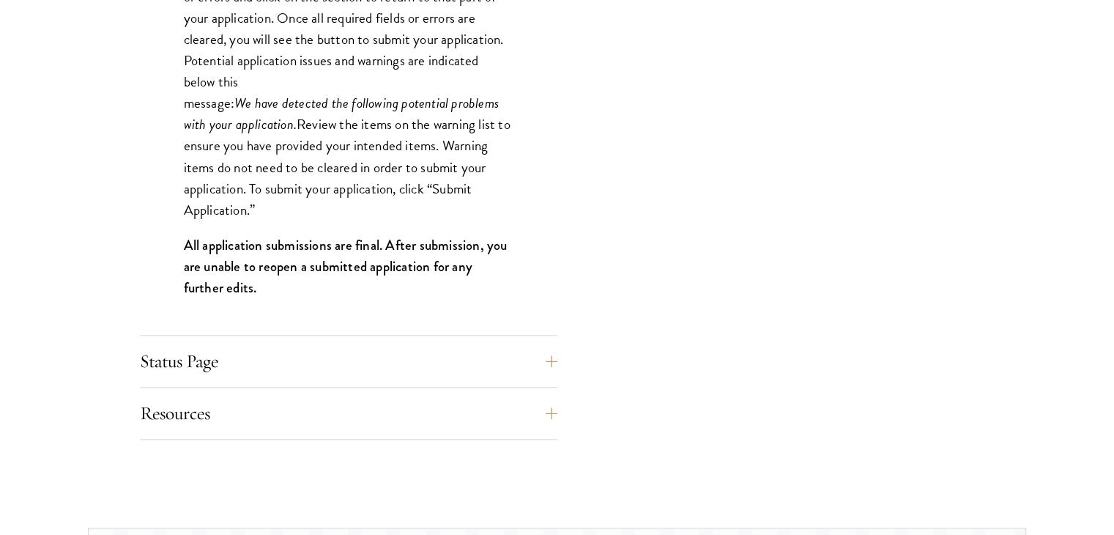
scroll to position [1499, 0]
click at [272, 343] on button "Status Page" at bounding box center [359, 359] width 417 height 35
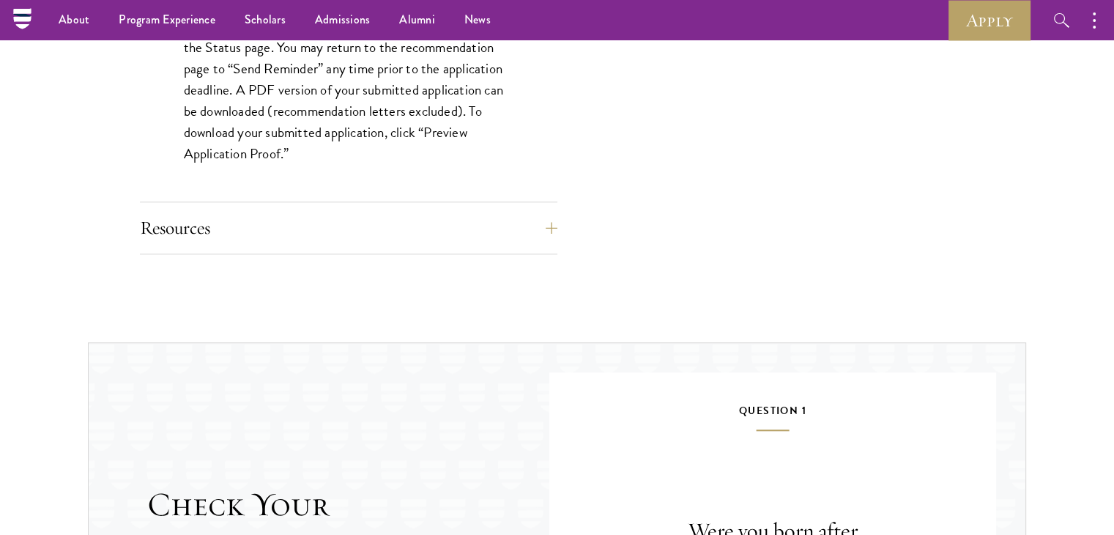
scroll to position [1421, 0]
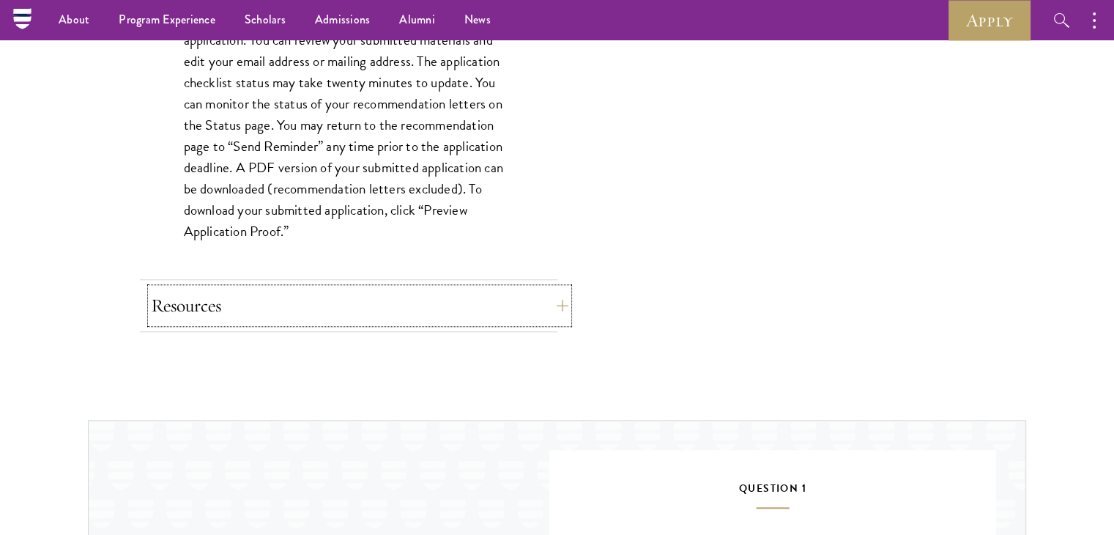
click at [290, 288] on button "Resources" at bounding box center [359, 305] width 417 height 35
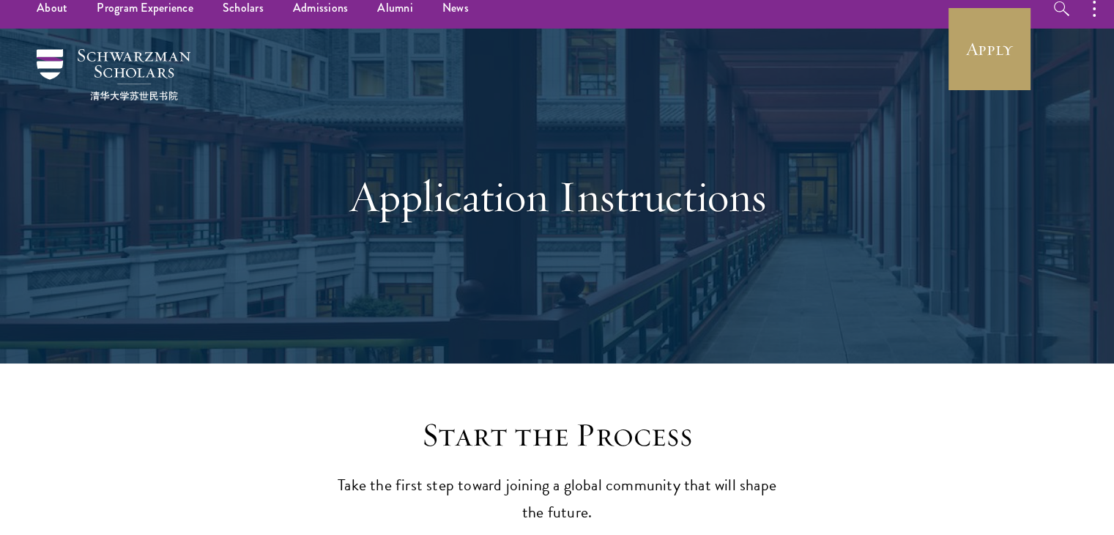
scroll to position [0, 0]
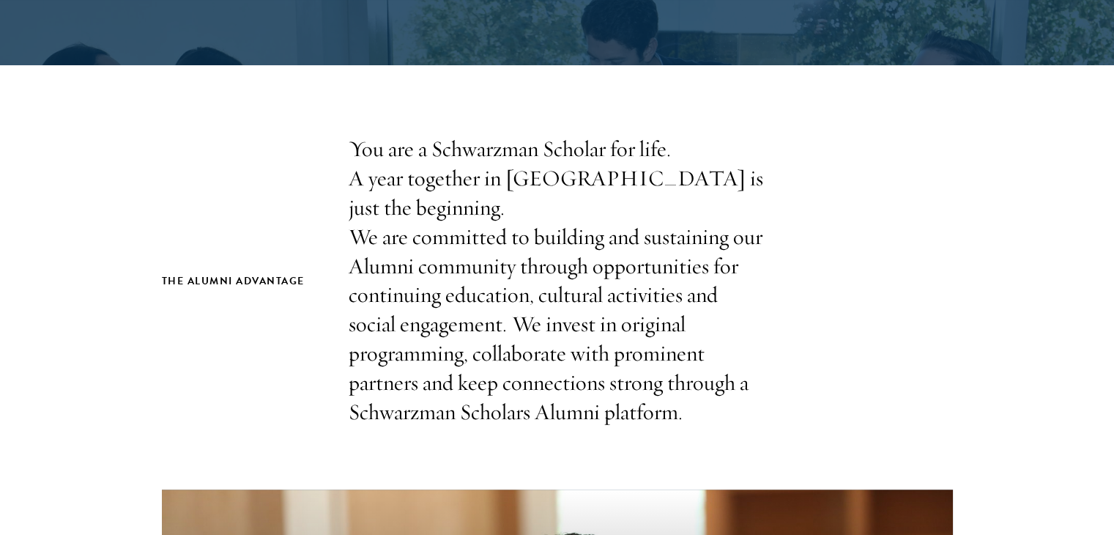
scroll to position [479, 0]
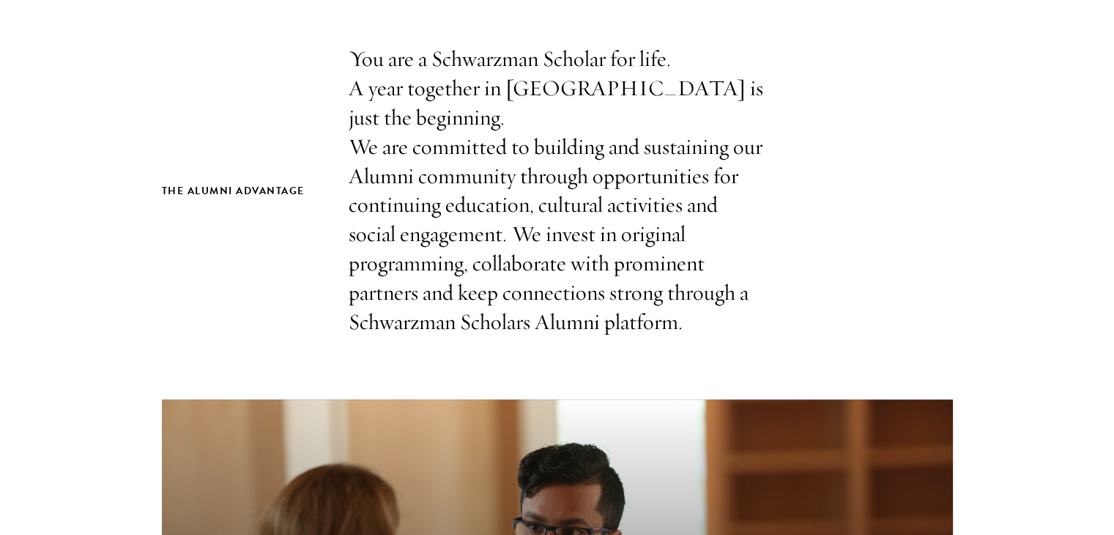
click at [515, 56] on p "You are a Schwarzman Scholar for life. A year together in [GEOGRAPHIC_DATA] is …" at bounding box center [557, 191] width 417 height 292
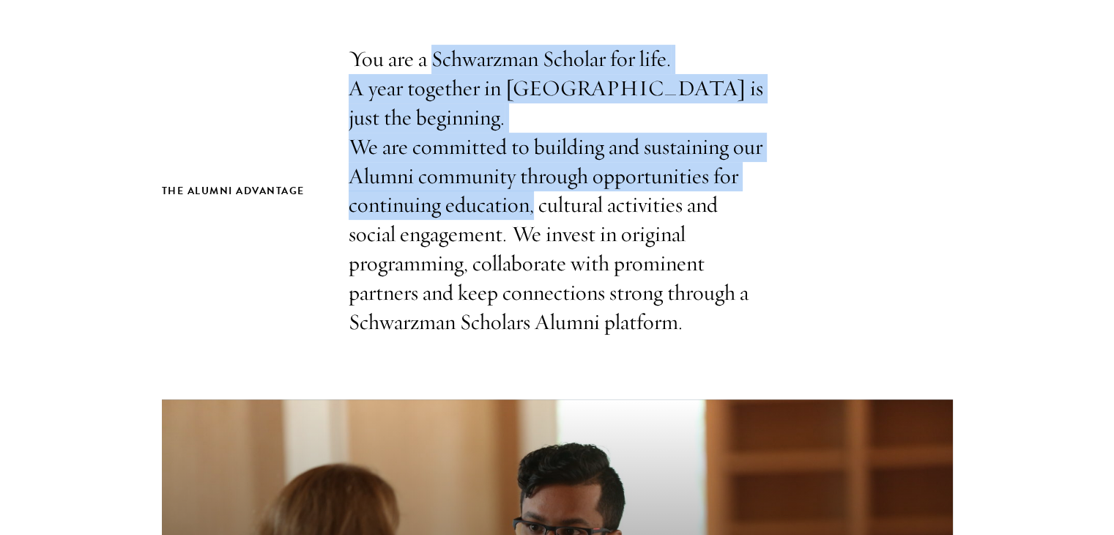
drag, startPoint x: 515, startPoint y: 56, endPoint x: 481, endPoint y: 209, distance: 156.7
click at [481, 209] on p "You are a Schwarzman Scholar for life. A year together in Beijing is just the b…" at bounding box center [557, 191] width 417 height 292
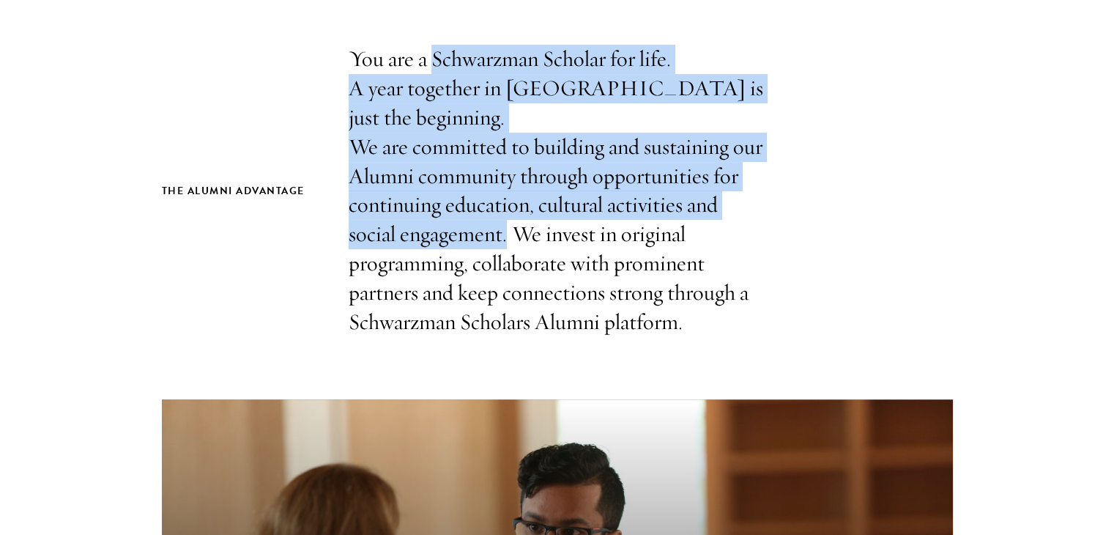
click at [481, 209] on p "You are a Schwarzman Scholar for life. A year together in Beijing is just the b…" at bounding box center [557, 191] width 417 height 292
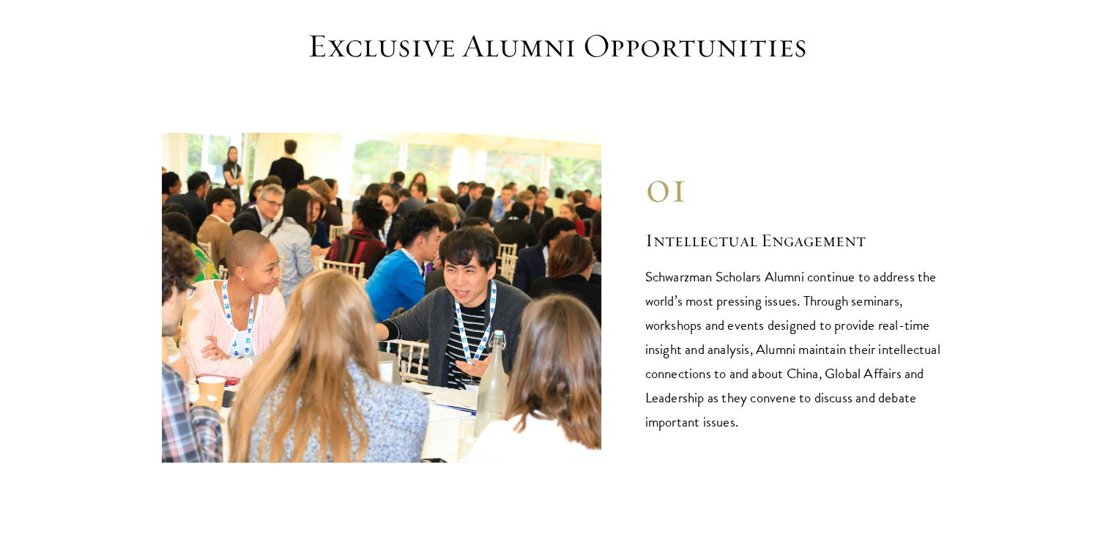
scroll to position [1388, 0]
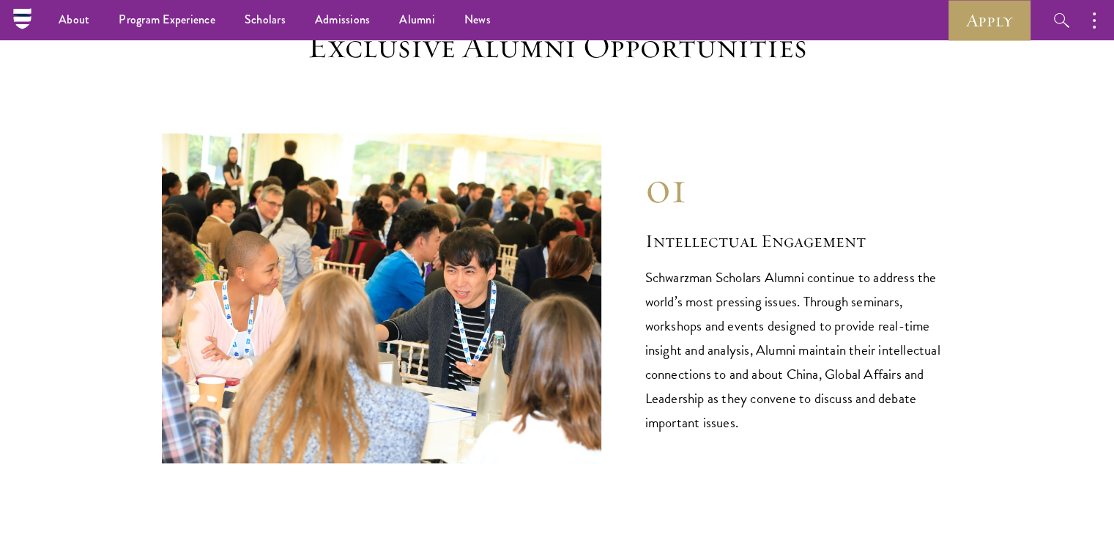
click at [696, 265] on p "Schwarzman Scholars Alumni continue to address the world’s most pressing issues…" at bounding box center [799, 349] width 308 height 169
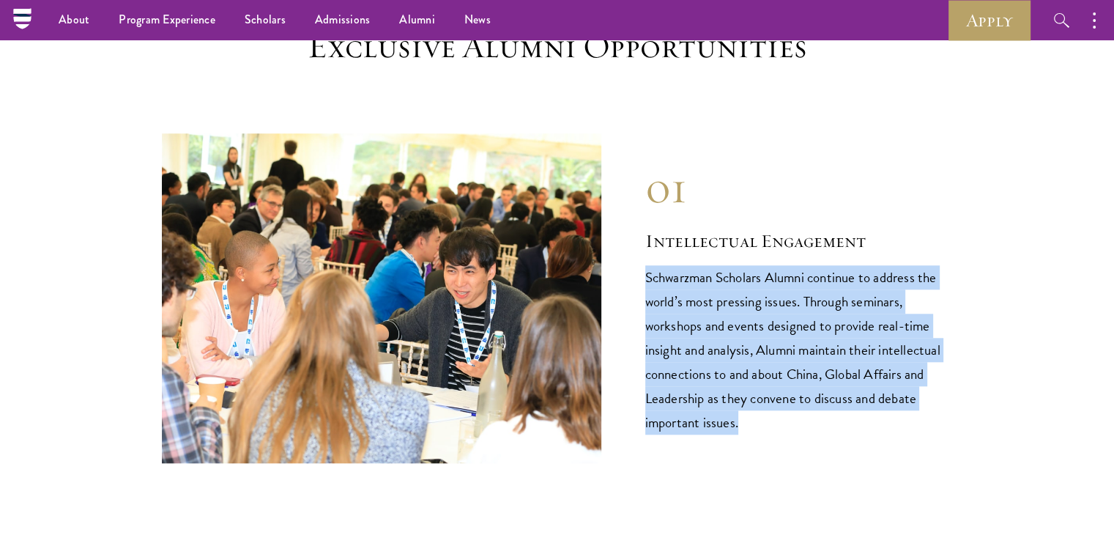
drag, startPoint x: 696, startPoint y: 241, endPoint x: 798, endPoint y: 296, distance: 116.3
click at [798, 296] on p "Schwarzman Scholars Alumni continue to address the world’s most pressing issues…" at bounding box center [799, 349] width 308 height 169
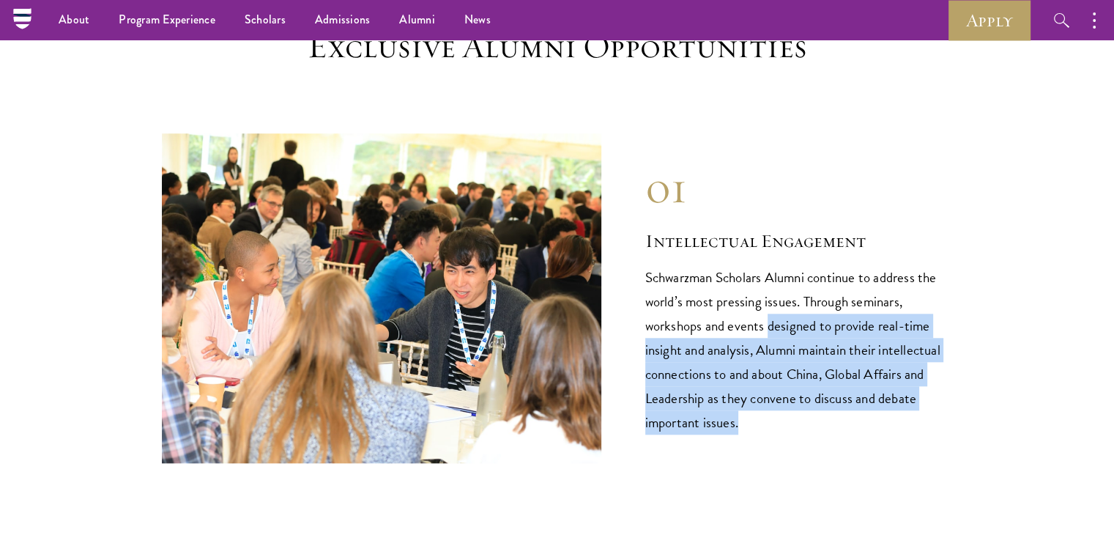
drag, startPoint x: 798, startPoint y: 296, endPoint x: 759, endPoint y: 417, distance: 127.8
click at [759, 417] on div "01 Intellectual Engagement Schwarzman Scholars Alumni continue to address the w…" at bounding box center [557, 298] width 791 height 330
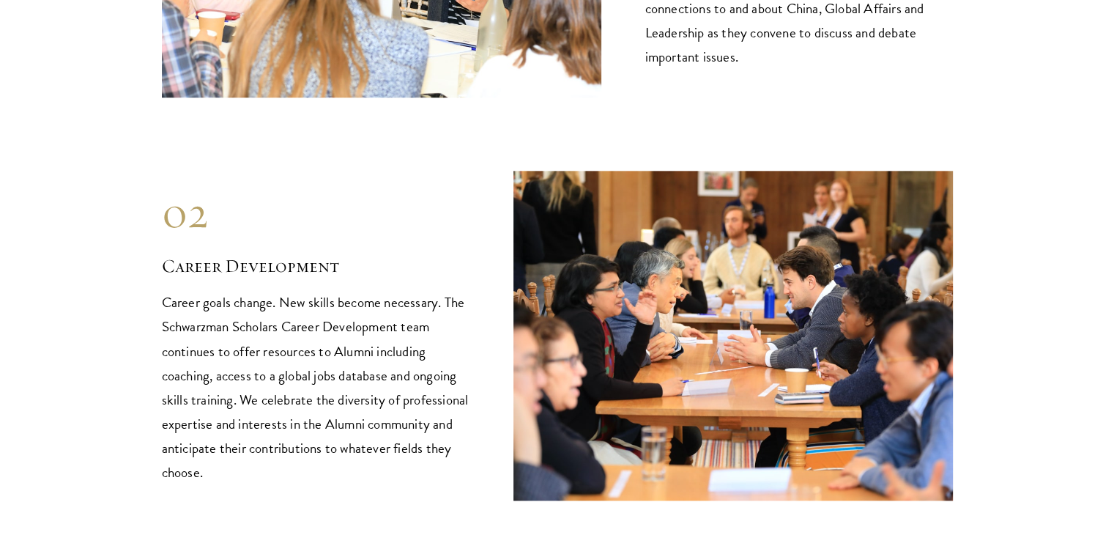
scroll to position [1754, 0]
click at [272, 289] on p "Career goals change. New skills become necessary. The Schwarzman Scholars Caree…" at bounding box center [316, 385] width 308 height 193
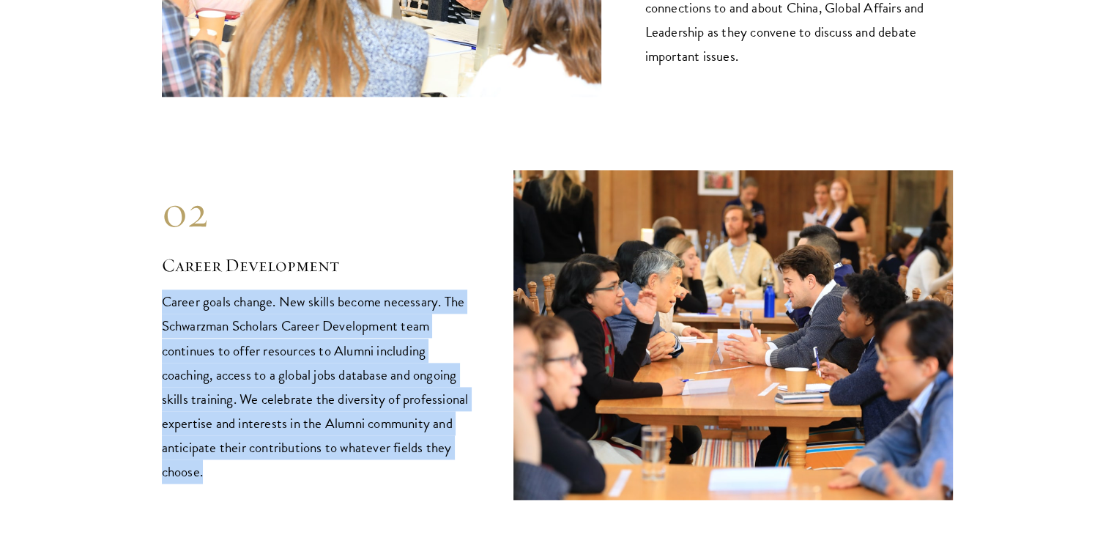
drag, startPoint x: 272, startPoint y: 269, endPoint x: 368, endPoint y: 444, distance: 200.2
click at [368, 444] on p "Career goals change. New skills become necessary. The Schwarzman Scholars Caree…" at bounding box center [316, 385] width 308 height 193
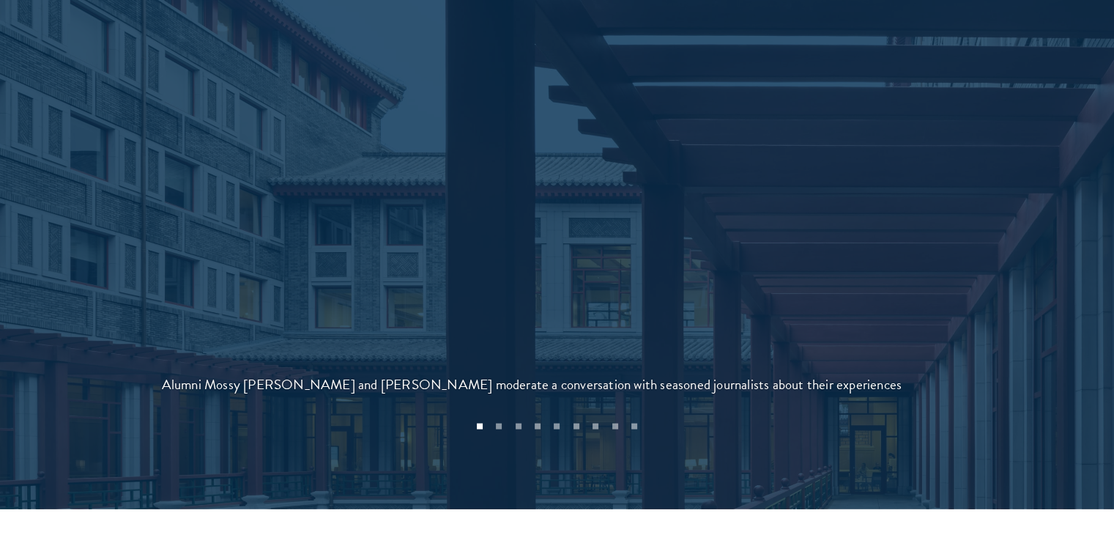
scroll to position [3377, 0]
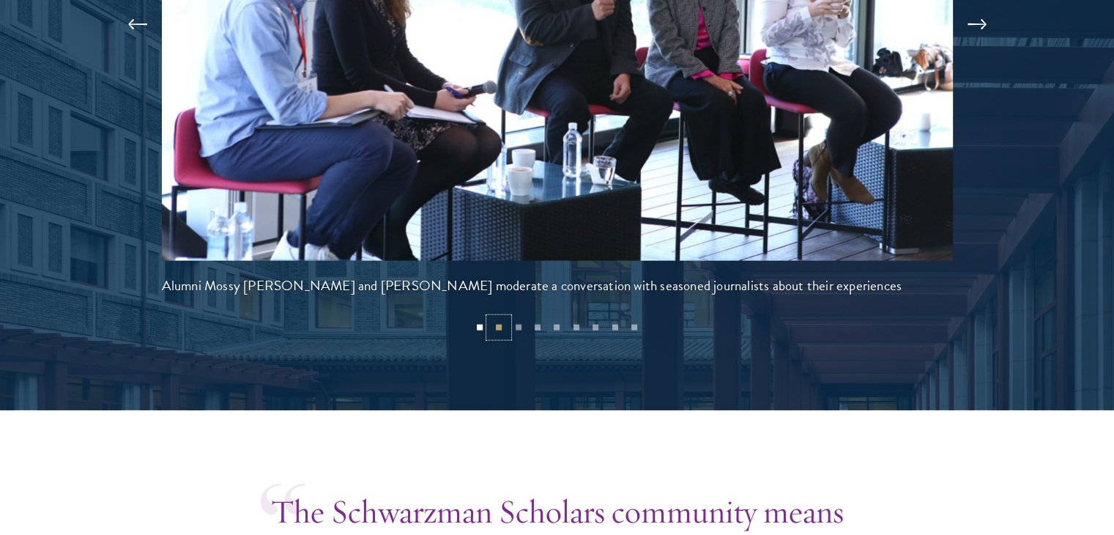
click at [500, 318] on button "2" at bounding box center [498, 327] width 19 height 19
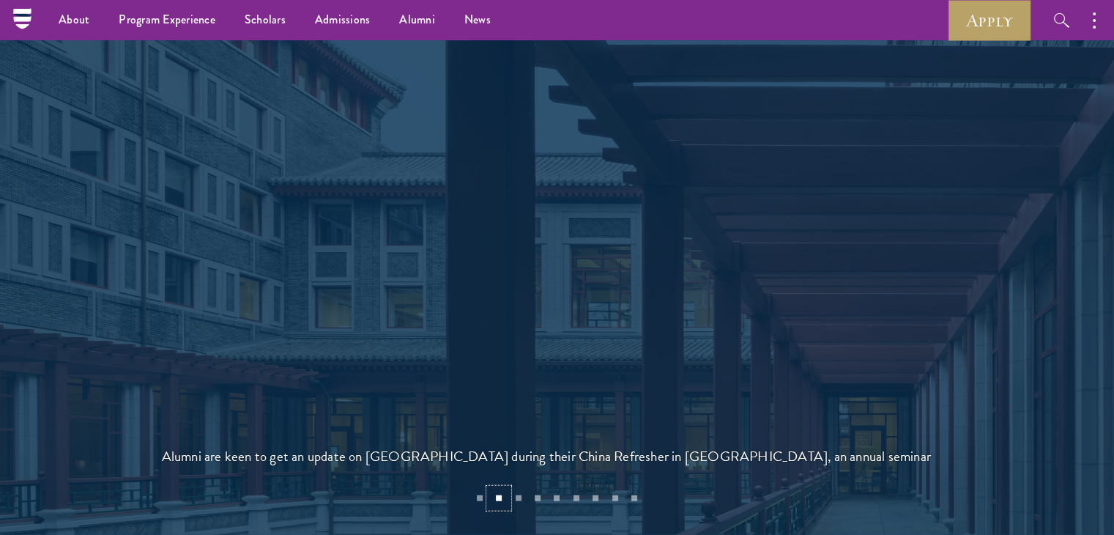
scroll to position [3203, 0]
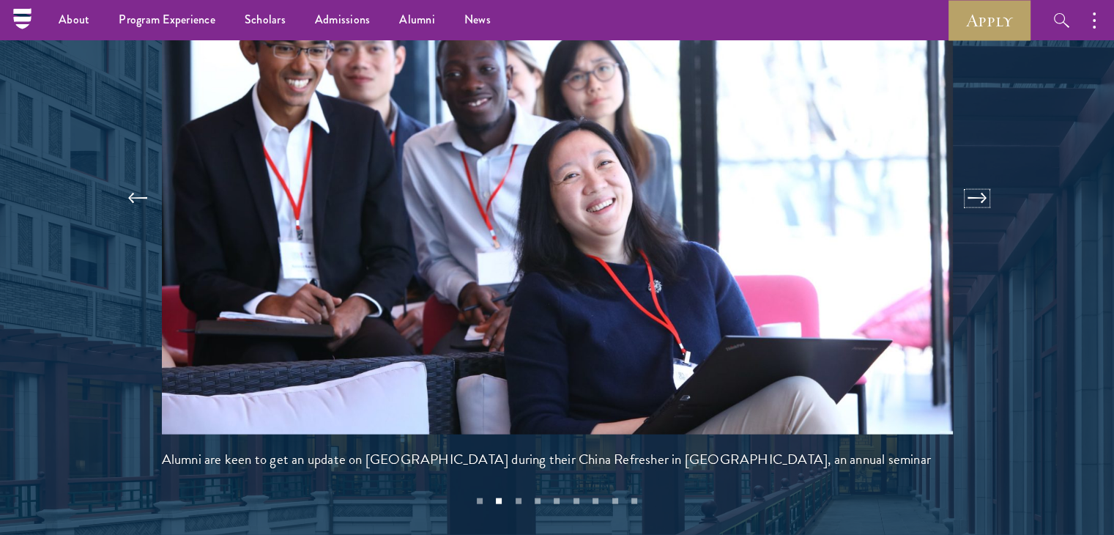
click at [963, 178] on button at bounding box center [977, 198] width 48 height 41
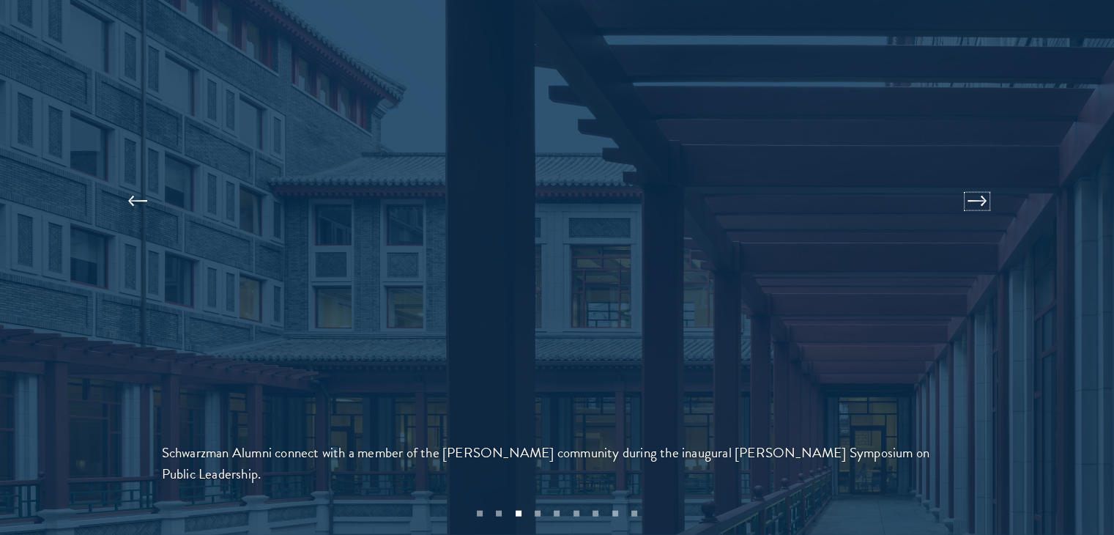
scroll to position [3214, 0]
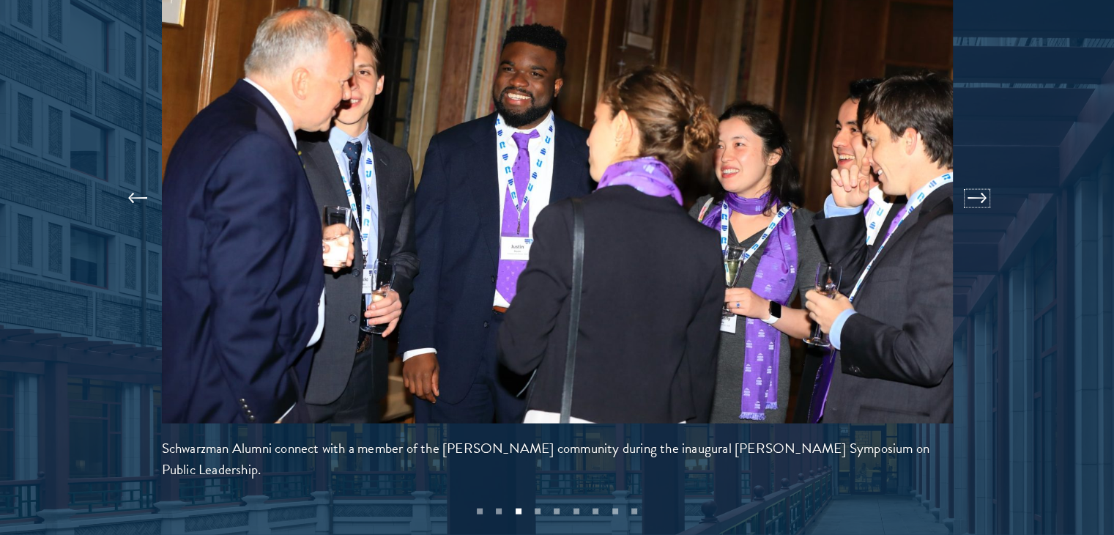
click at [963, 178] on button at bounding box center [977, 198] width 48 height 41
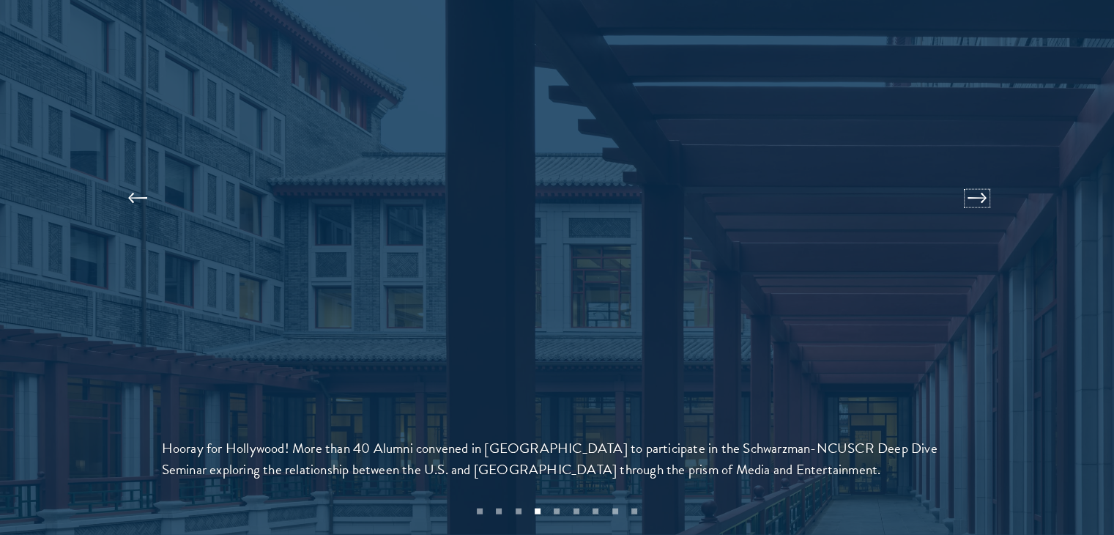
click at [963, 178] on button at bounding box center [977, 198] width 48 height 41
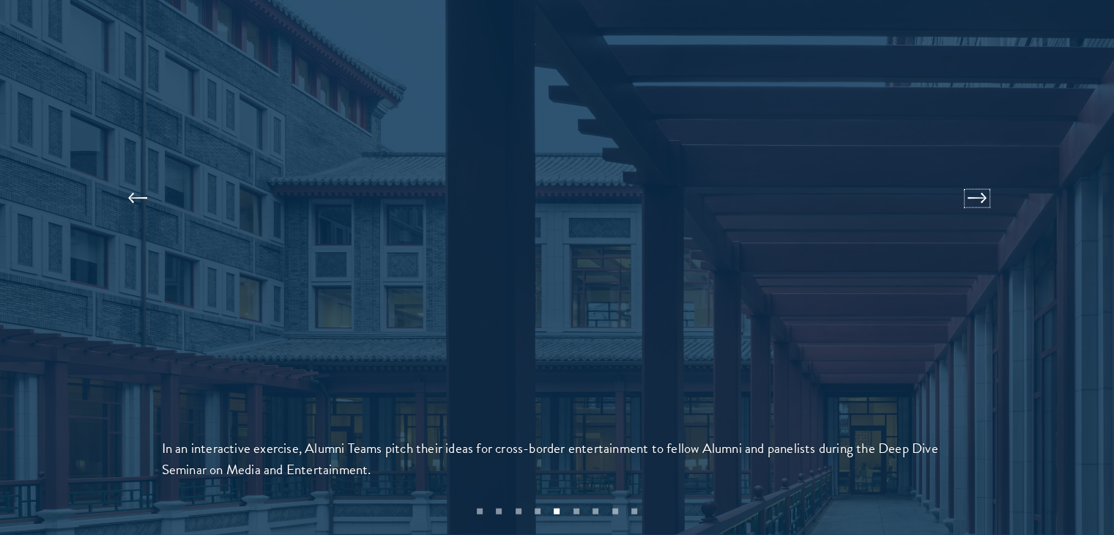
click at [963, 178] on button at bounding box center [977, 198] width 48 height 41
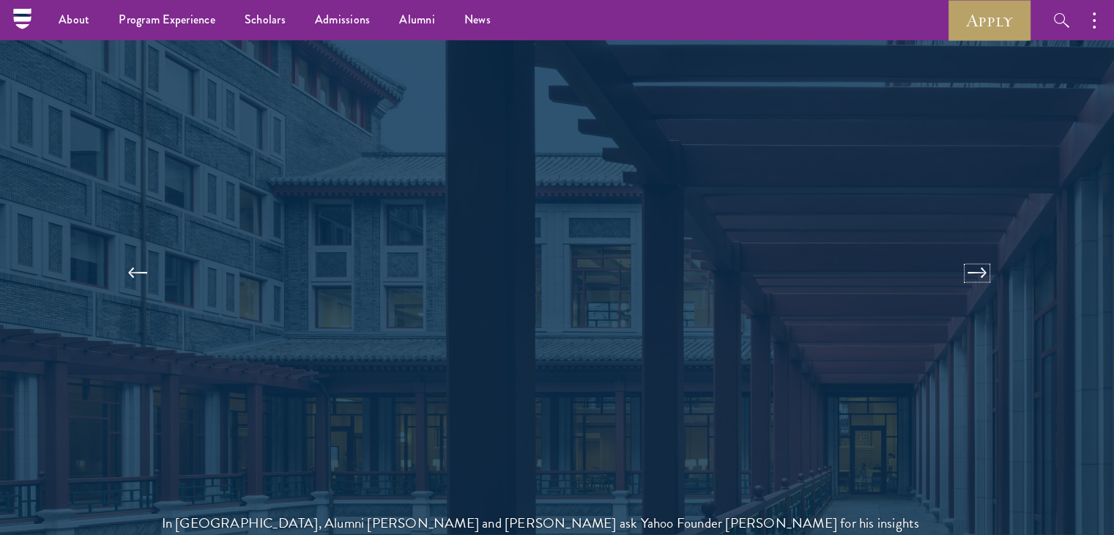
scroll to position [3126, 0]
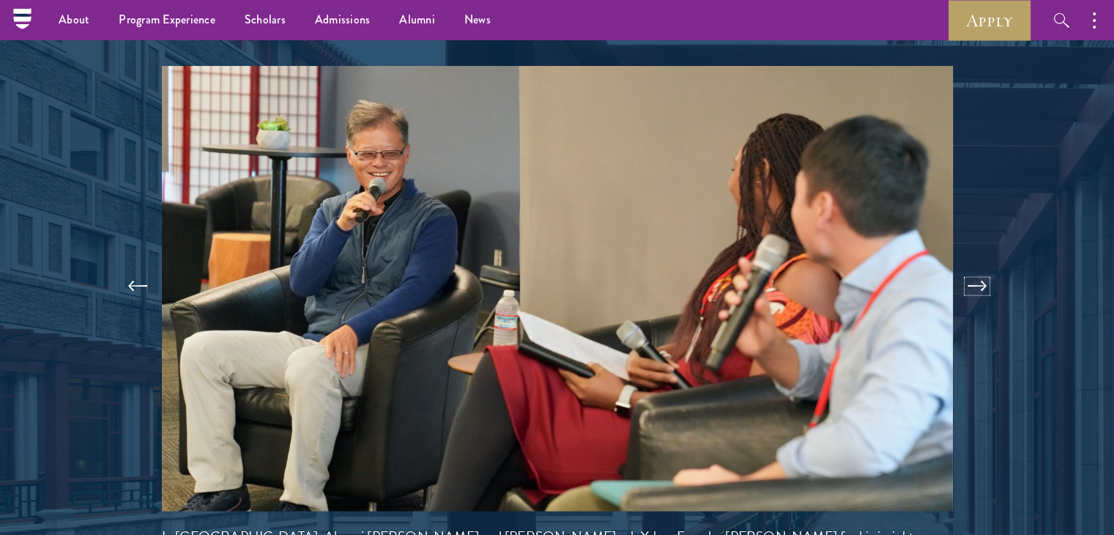
click at [964, 266] on button at bounding box center [977, 286] width 48 height 41
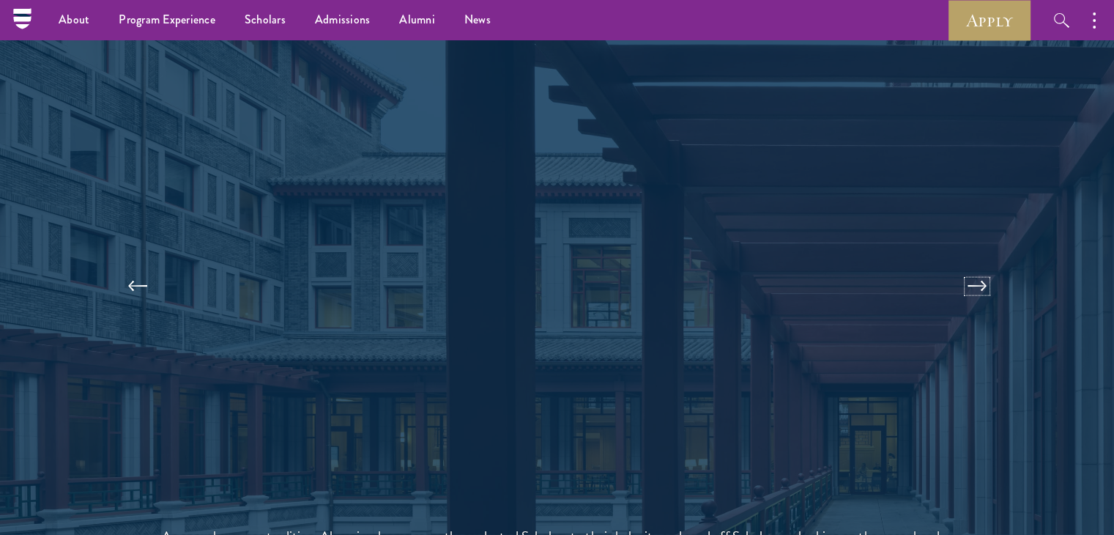
click at [964, 266] on button at bounding box center [977, 286] width 48 height 41
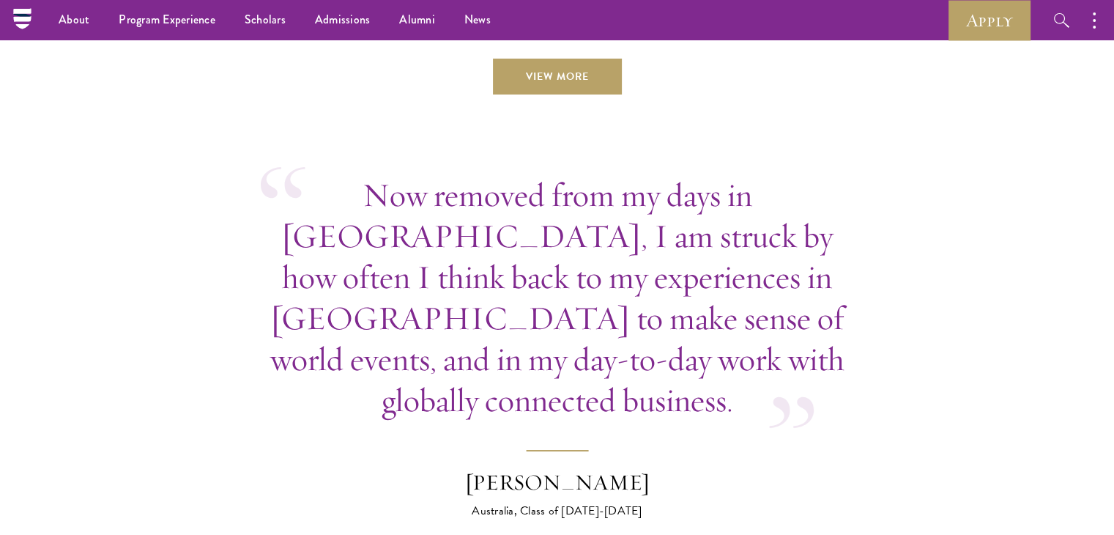
scroll to position [5380, 0]
click at [332, 175] on p "Now removed from my days in Beijing, I am struck by how often I think back to m…" at bounding box center [557, 298] width 593 height 246
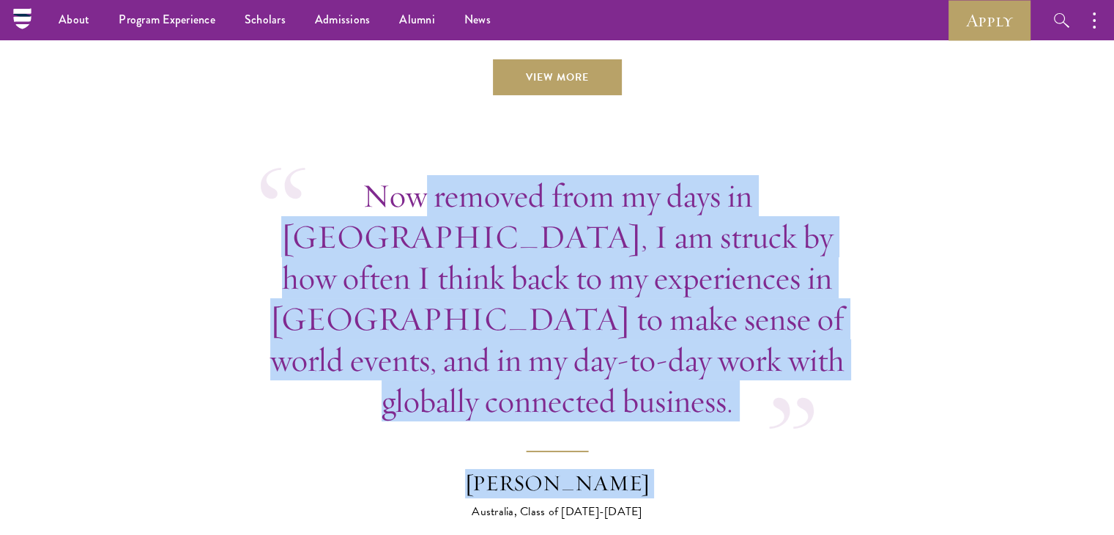
drag, startPoint x: 332, startPoint y: 171, endPoint x: 691, endPoint y: 374, distance: 413.2
click at [691, 374] on blockquote "Now removed from my days in Beijing, I am struck by how often I think back to m…" at bounding box center [557, 347] width 593 height 345
click at [676, 450] on footer "Bob Wu Australia, Class of 2017-2018" at bounding box center [557, 485] width 256 height 70
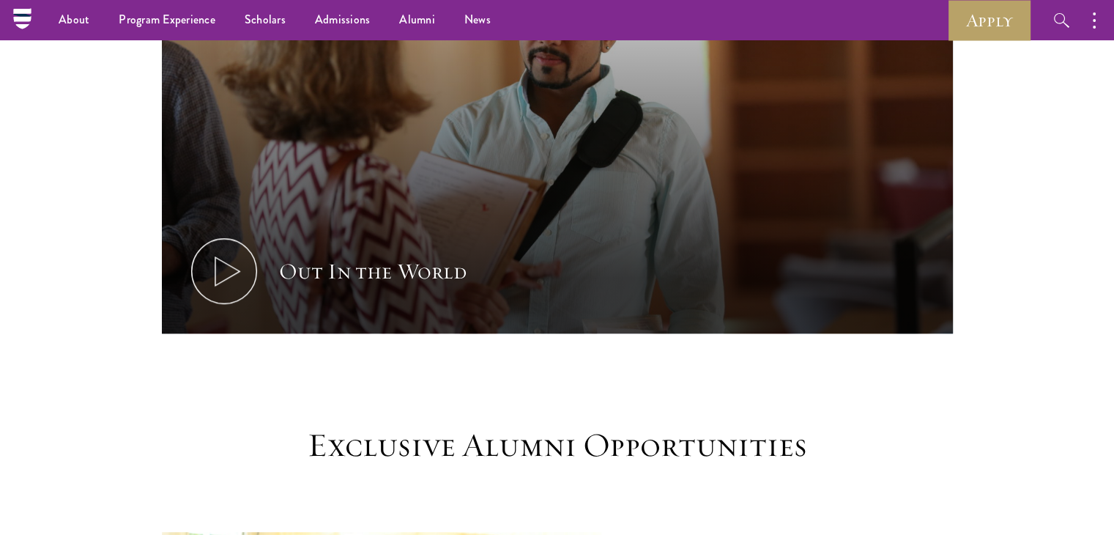
scroll to position [989, 0]
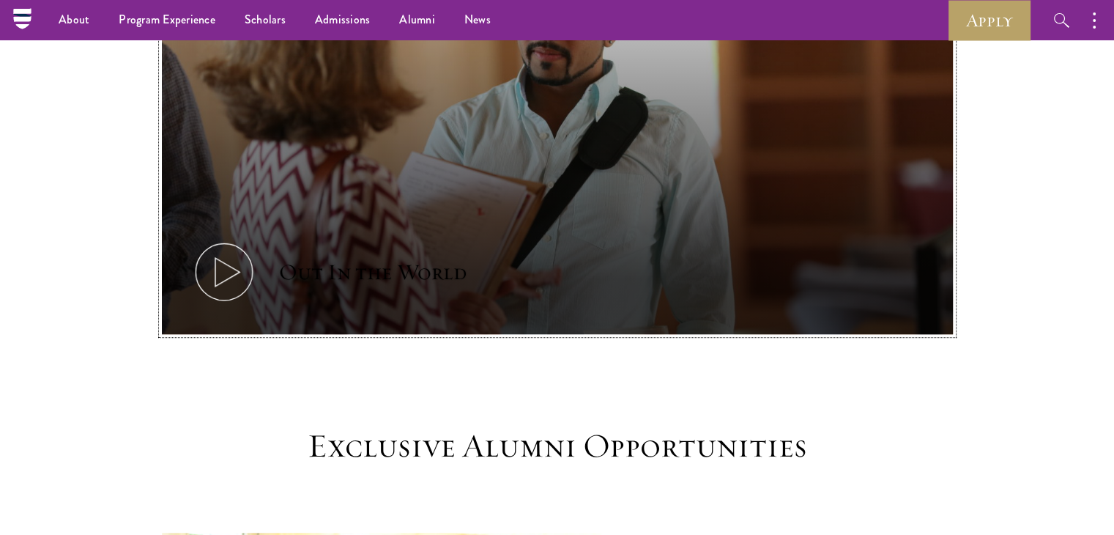
click at [450, 204] on button "Out In the World" at bounding box center [557, 111] width 791 height 445
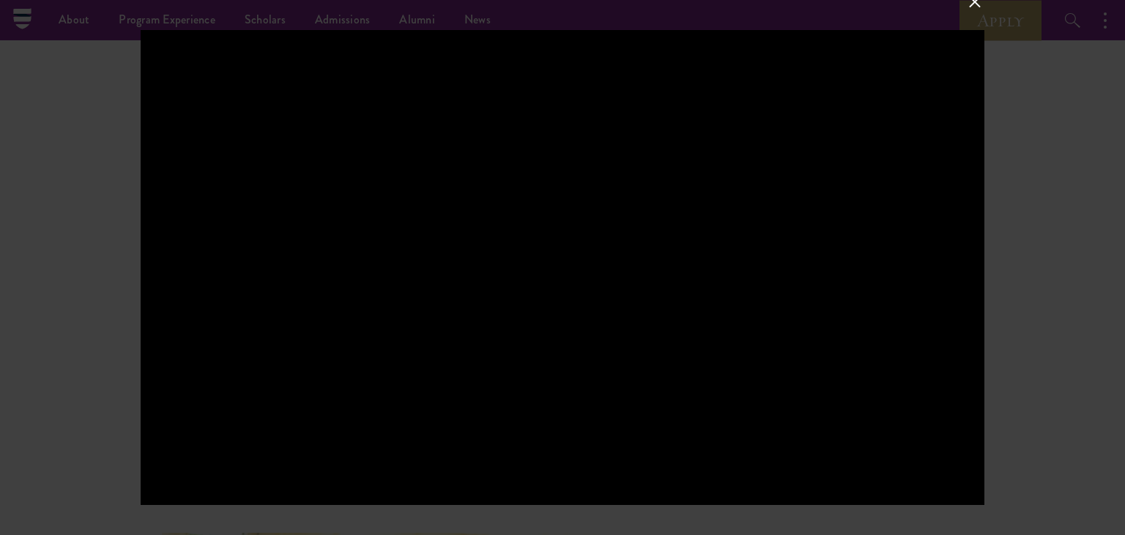
click at [32, 124] on div at bounding box center [562, 267] width 1125 height 535
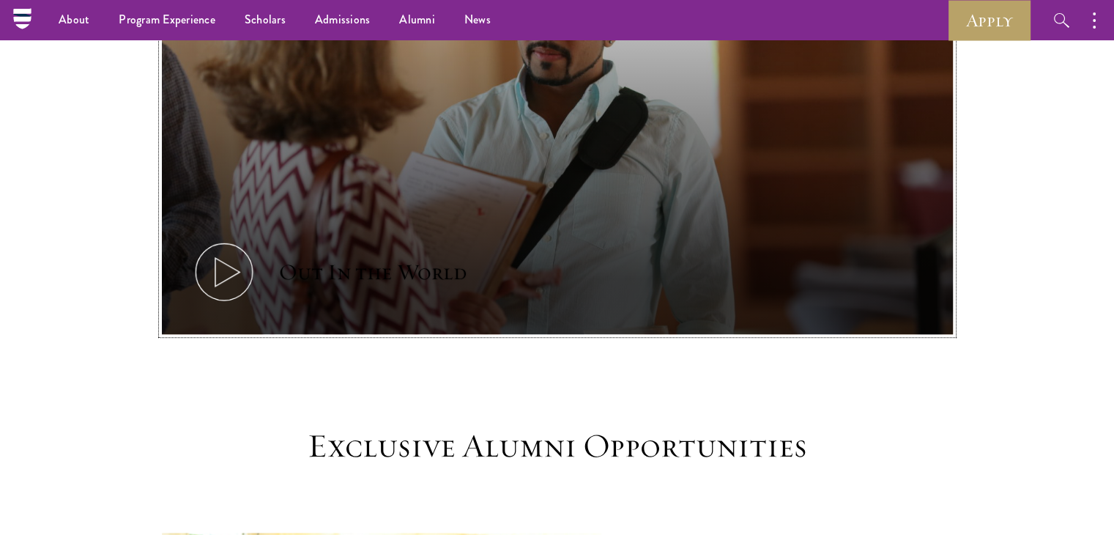
click at [475, 229] on button "Out In the World" at bounding box center [557, 111] width 791 height 445
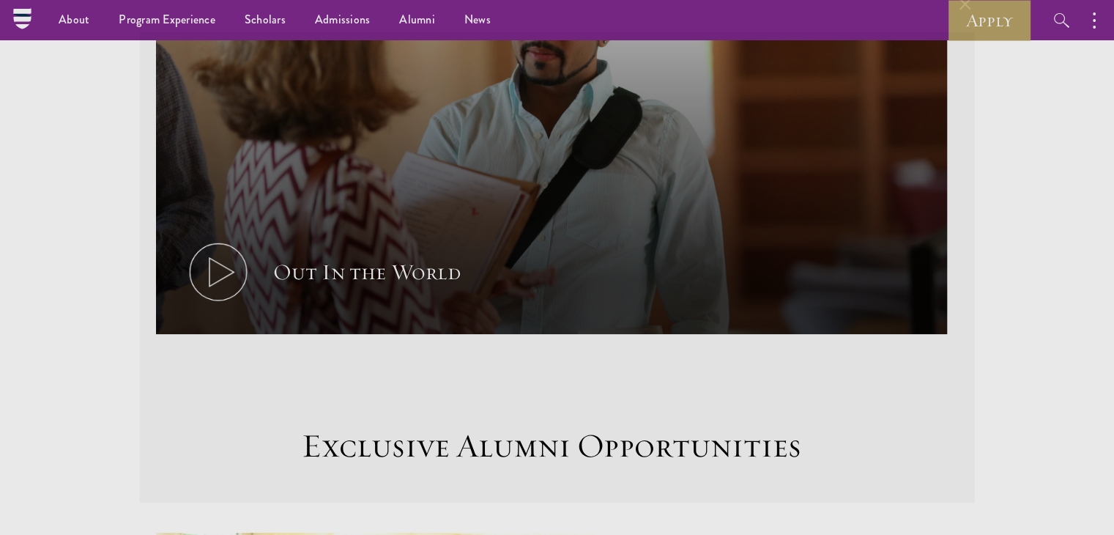
scroll to position [857, 0]
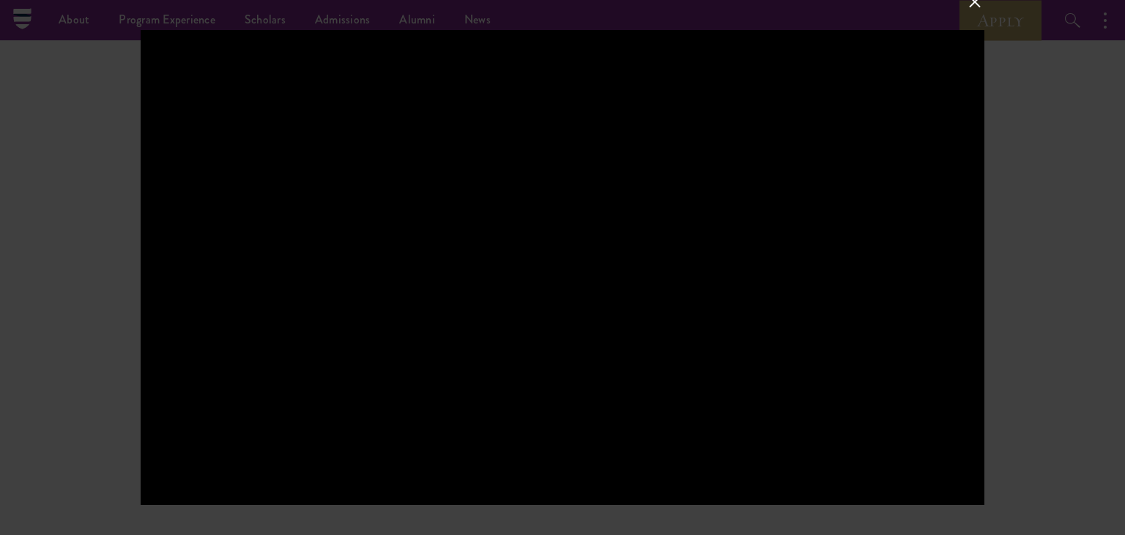
click at [62, 138] on div at bounding box center [562, 267] width 1125 height 535
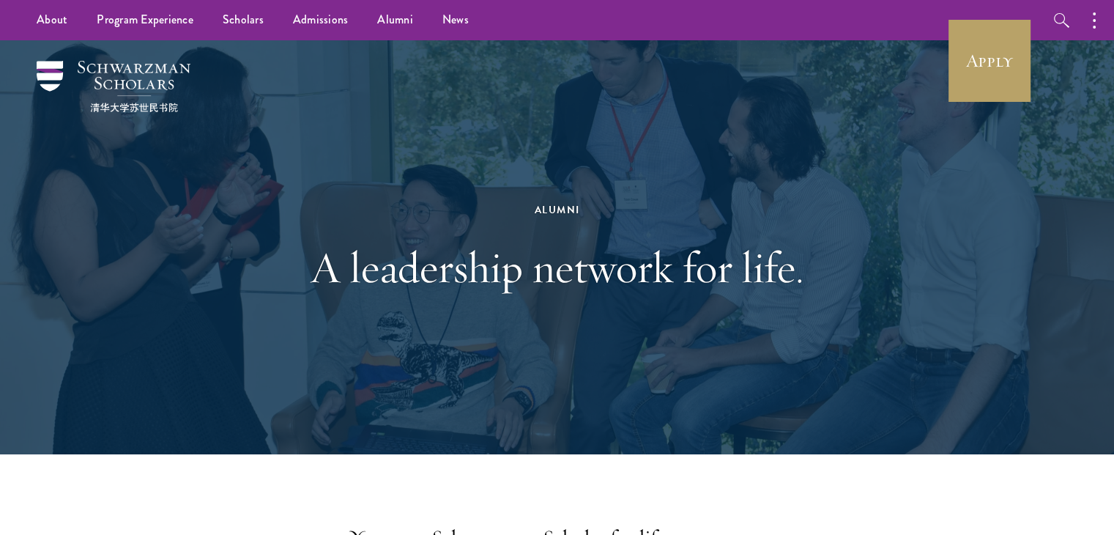
scroll to position [0, 0]
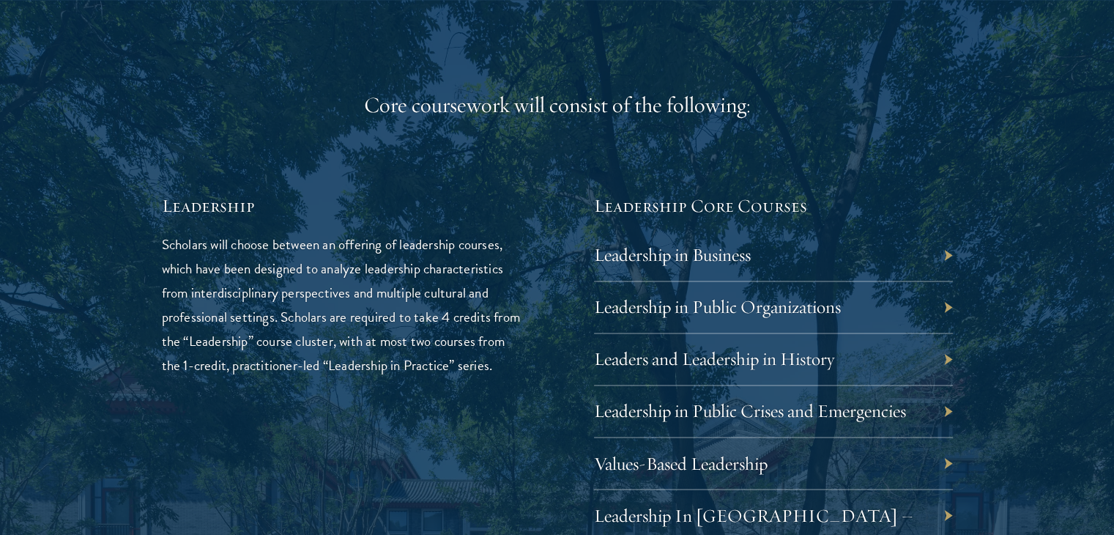
scroll to position [2328, 0]
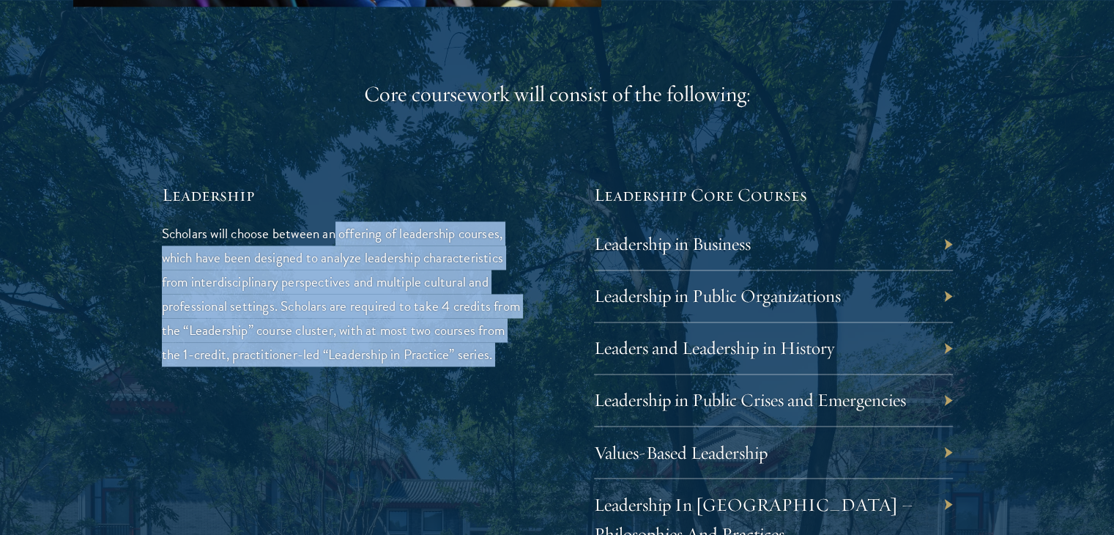
drag, startPoint x: 337, startPoint y: 218, endPoint x: 458, endPoint y: 369, distance: 193.7
click at [458, 366] on p "Scholars will choose between an offering of leadership courses, which have been…" at bounding box center [341, 293] width 359 height 145
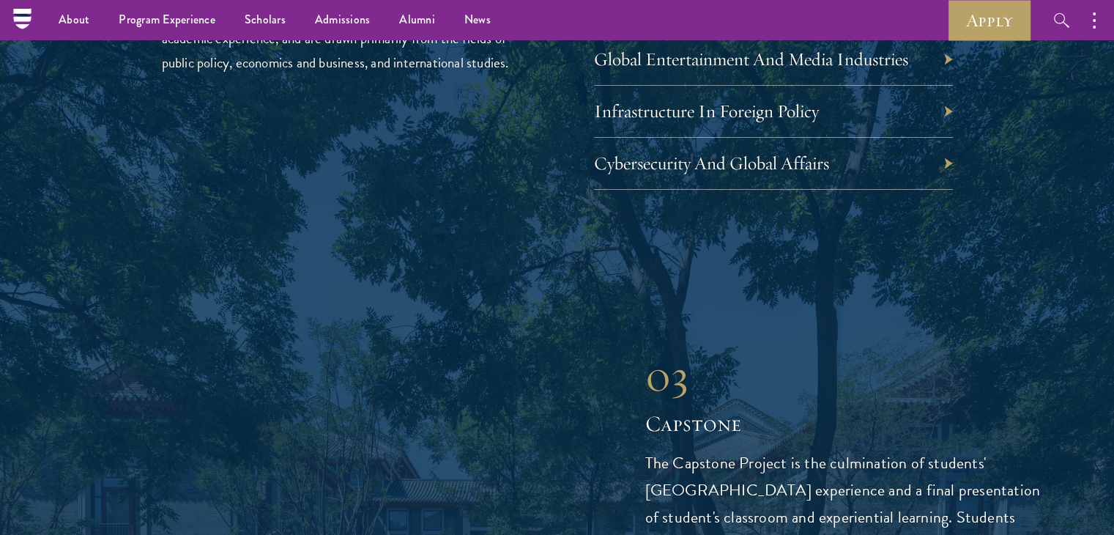
scroll to position [4572, 0]
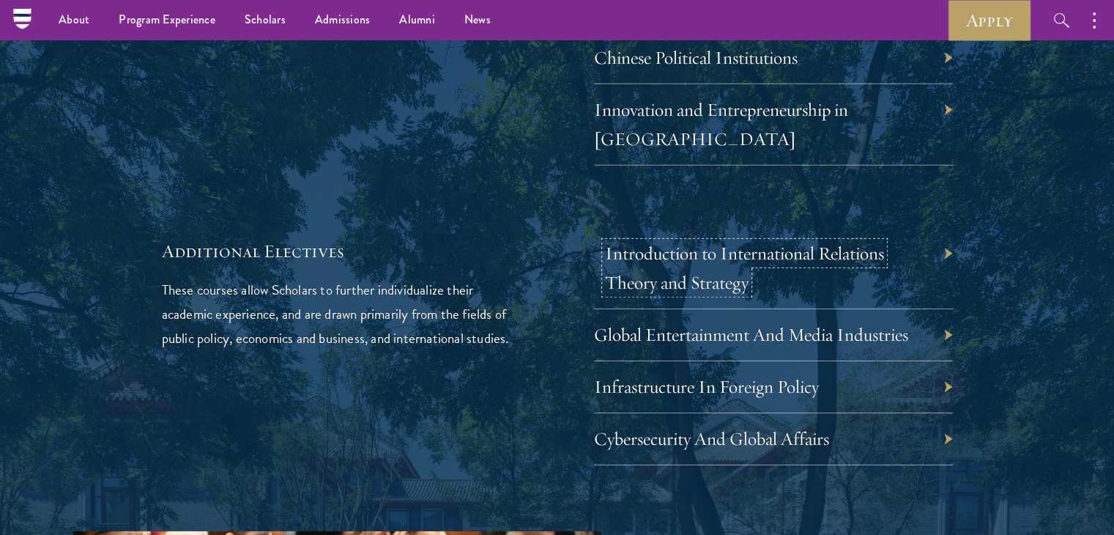
click at [660, 242] on link "Introduction to International Relations Theory and Strategy" at bounding box center [744, 268] width 279 height 52
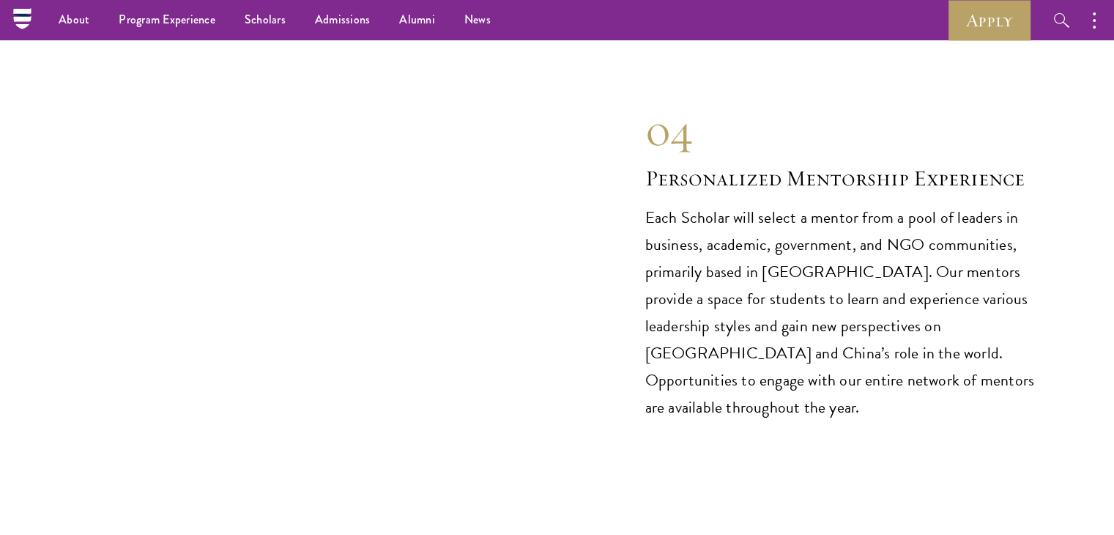
scroll to position [7578, 0]
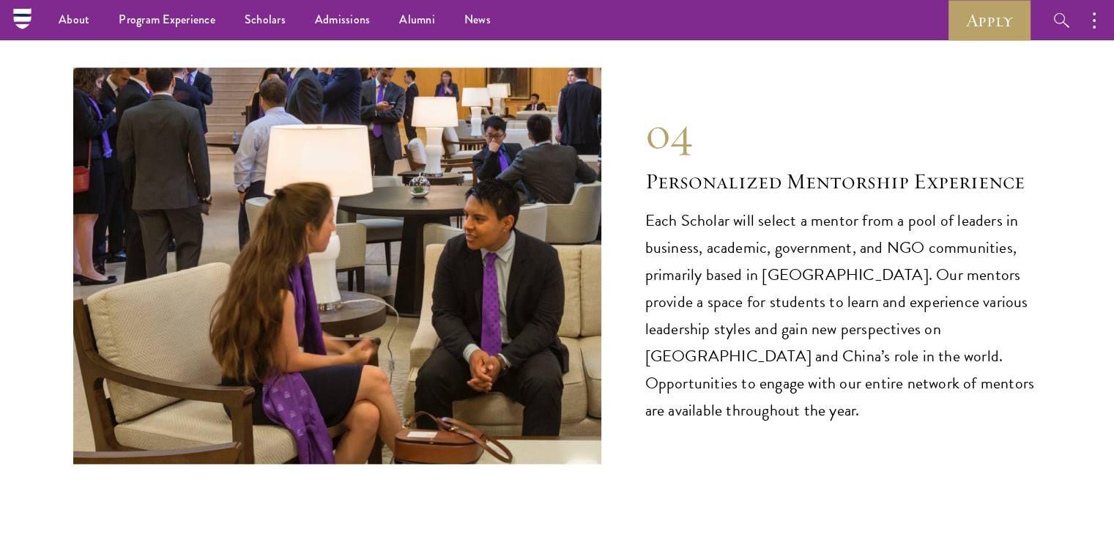
click at [778, 207] on p "Each Scholar will select a mentor from a pool of leaders in business, academic,…" at bounding box center [843, 315] width 396 height 217
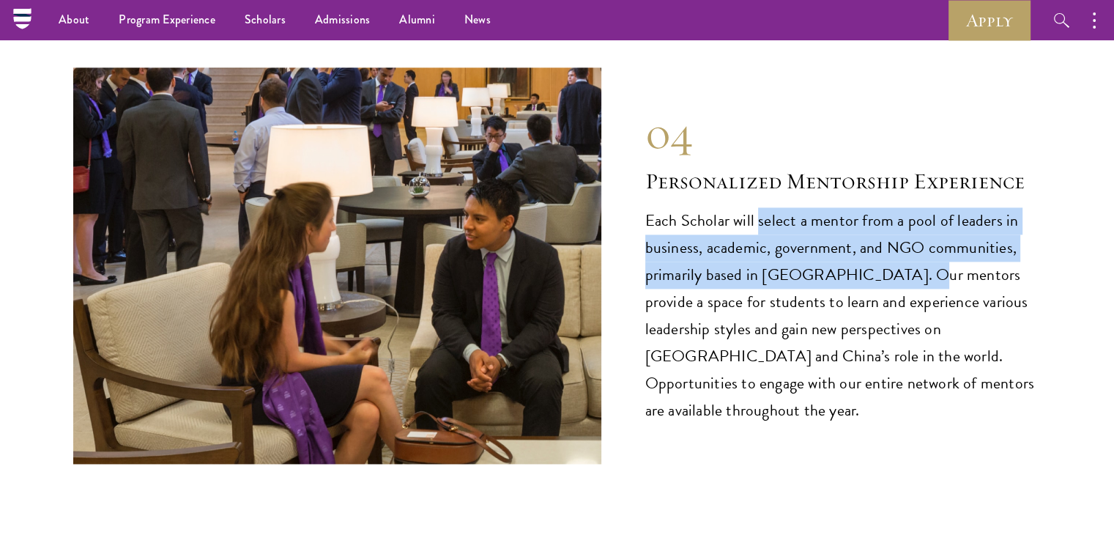
drag, startPoint x: 778, startPoint y: 173, endPoint x: 841, endPoint y: 217, distance: 76.6
click at [841, 217] on p "Each Scholar will select a mentor from a pool of leaders in business, academic,…" at bounding box center [843, 315] width 396 height 217
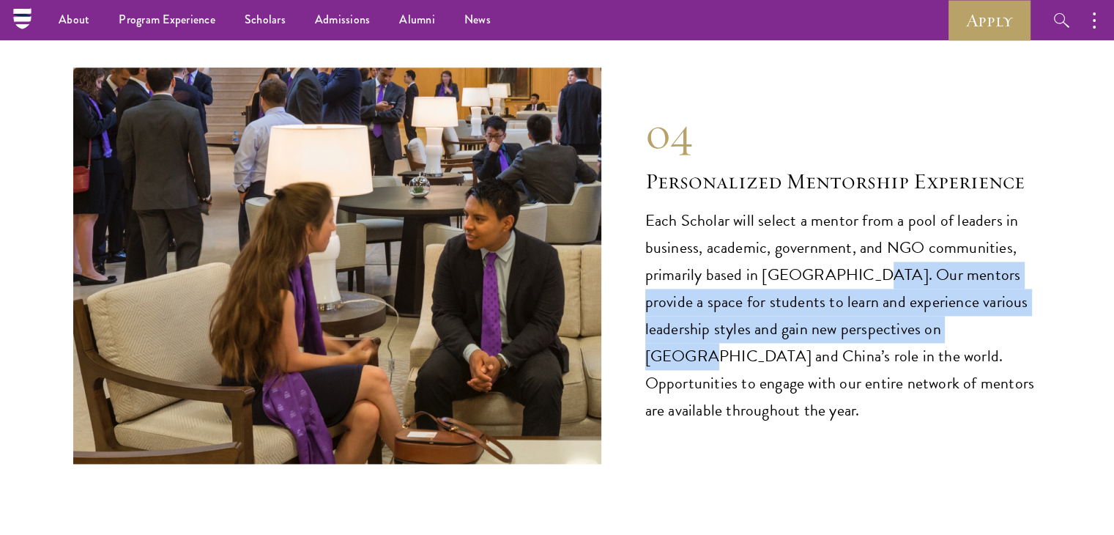
drag, startPoint x: 841, startPoint y: 217, endPoint x: 896, endPoint y: 292, distance: 93.1
click at [896, 292] on p "Each Scholar will select a mentor from a pool of leaders in business, academic,…" at bounding box center [843, 315] width 396 height 217
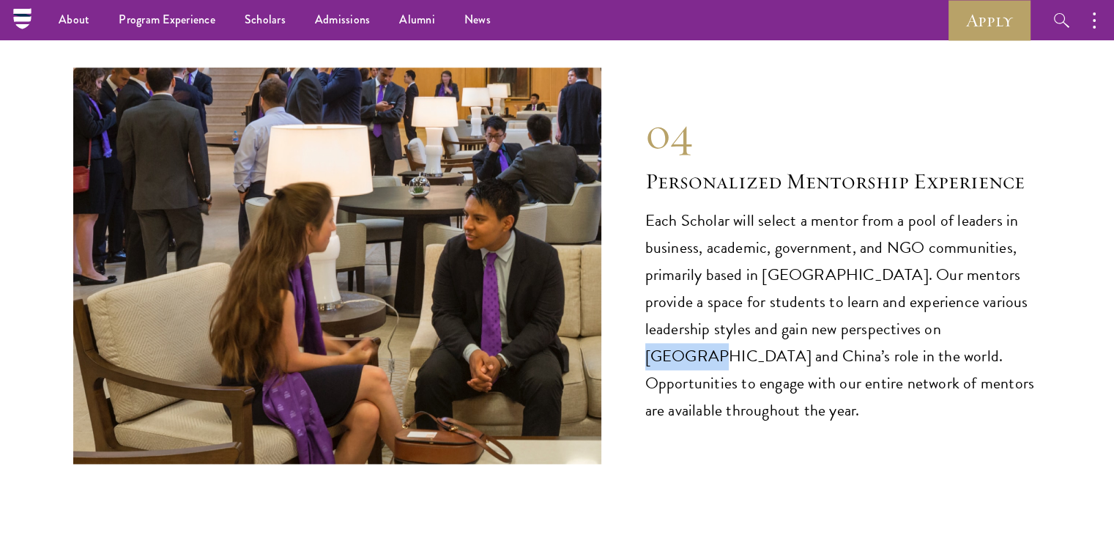
click at [896, 292] on p "Each Scholar will select a mentor from a pool of leaders in business, academic,…" at bounding box center [843, 315] width 396 height 217
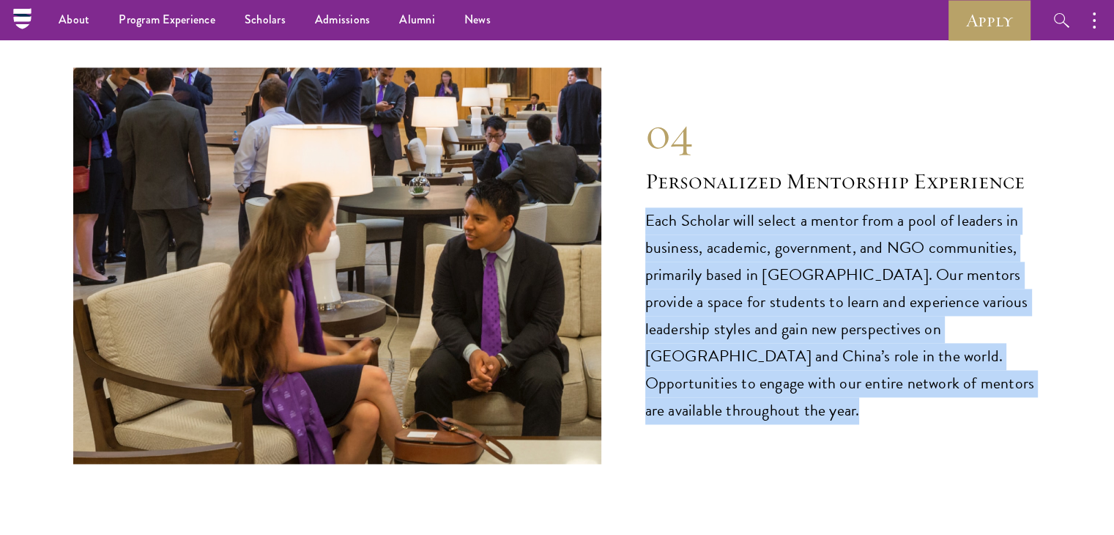
drag, startPoint x: 896, startPoint y: 292, endPoint x: 874, endPoint y: 200, distance: 95.0
click at [874, 207] on p "Each Scholar will select a mentor from a pool of leaders in business, academic,…" at bounding box center [843, 315] width 396 height 217
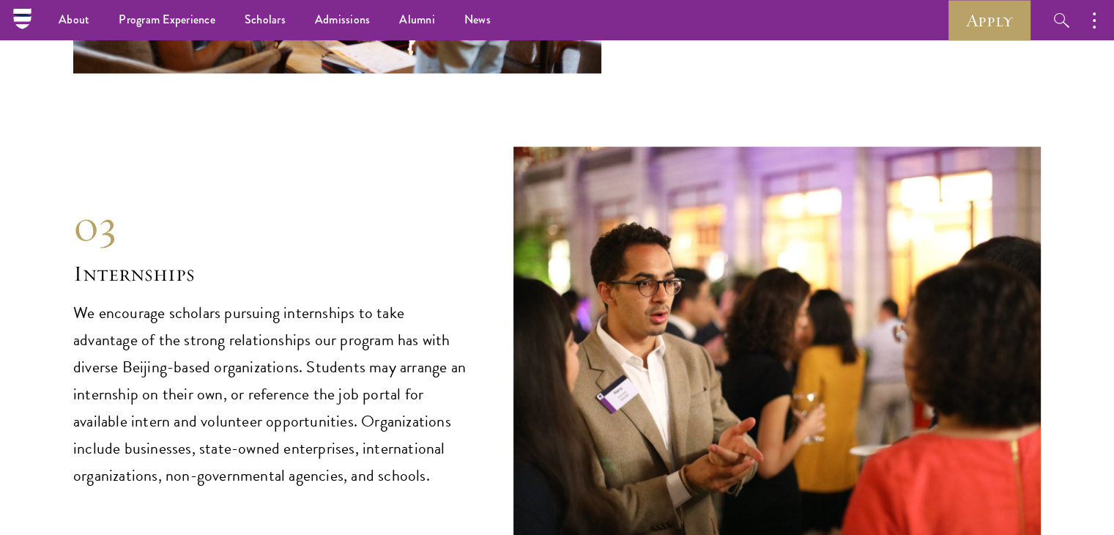
scroll to position [7030, 0]
click at [450, 199] on div "03" at bounding box center [271, 225] width 396 height 53
click at [308, 300] on p "We encourage scholars pursuing internships to take advantage of the strong rela…" at bounding box center [271, 395] width 396 height 190
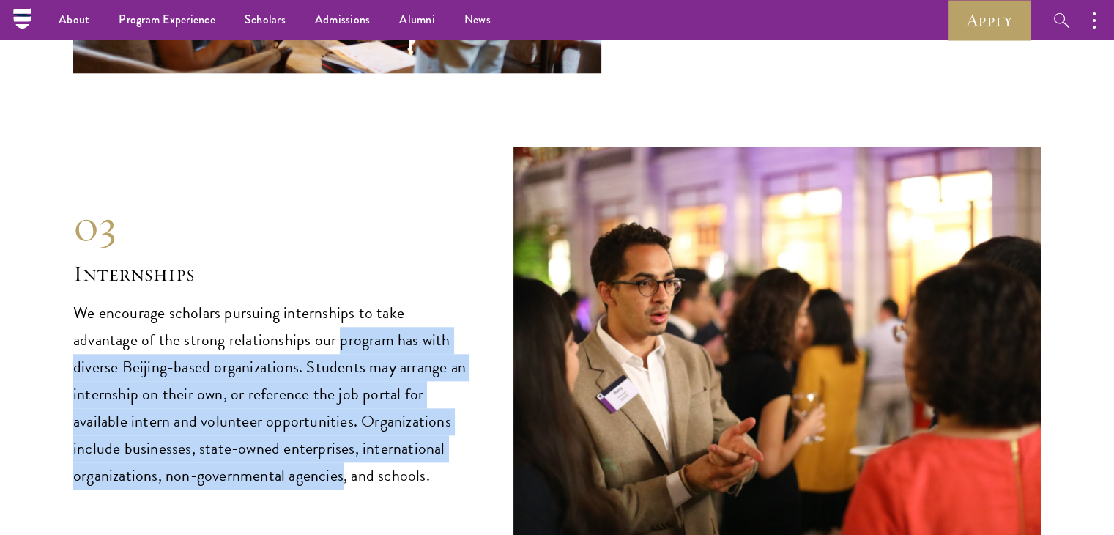
drag, startPoint x: 308, startPoint y: 269, endPoint x: 297, endPoint y: 420, distance: 150.5
click at [297, 420] on p "We encourage scholars pursuing internships to take advantage of the strong rela…" at bounding box center [271, 395] width 396 height 190
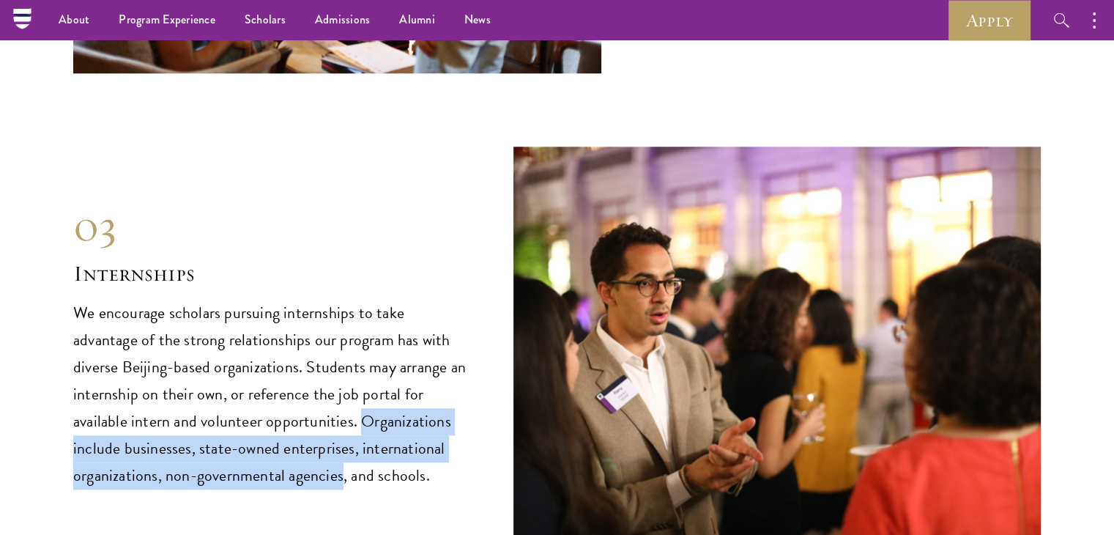
drag, startPoint x: 297, startPoint y: 420, endPoint x: 392, endPoint y: 352, distance: 116.6
click at [392, 352] on p "We encourage scholars pursuing internships to take advantage of the strong rela…" at bounding box center [271, 395] width 396 height 190
drag, startPoint x: 392, startPoint y: 352, endPoint x: 417, endPoint y: 416, distance: 68.7
click at [417, 416] on p "We encourage scholars pursuing internships to take advantage of the strong rela…" at bounding box center [271, 395] width 396 height 190
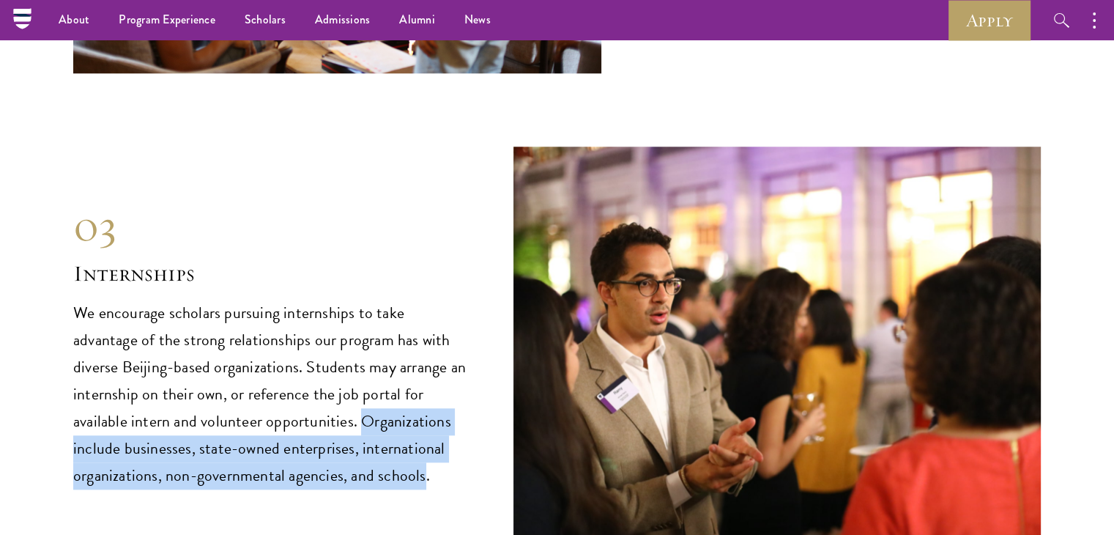
click at [417, 416] on p "We encourage scholars pursuing internships to take advantage of the strong rela…" at bounding box center [271, 395] width 396 height 190
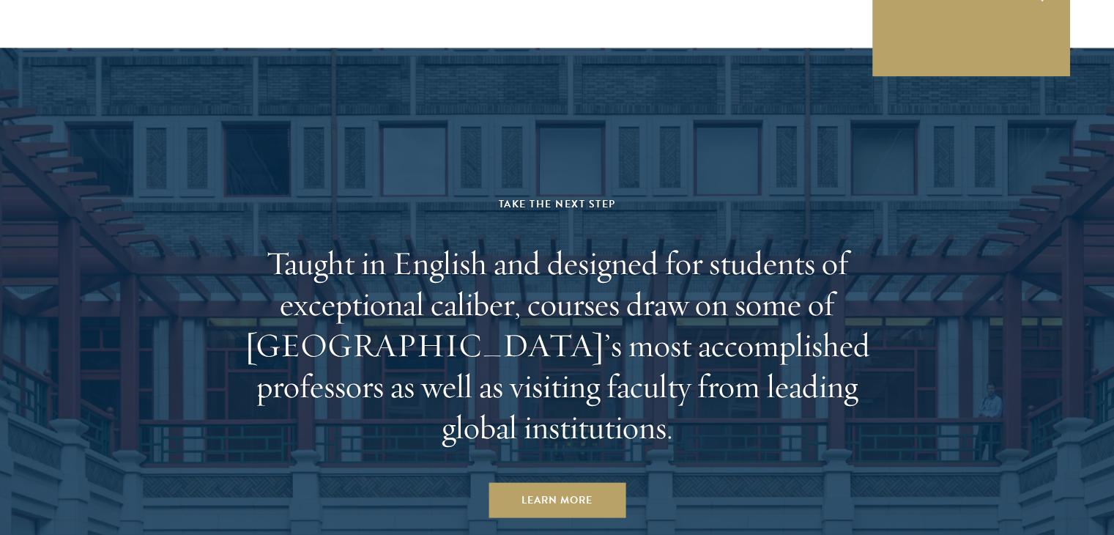
scroll to position [8686, 0]
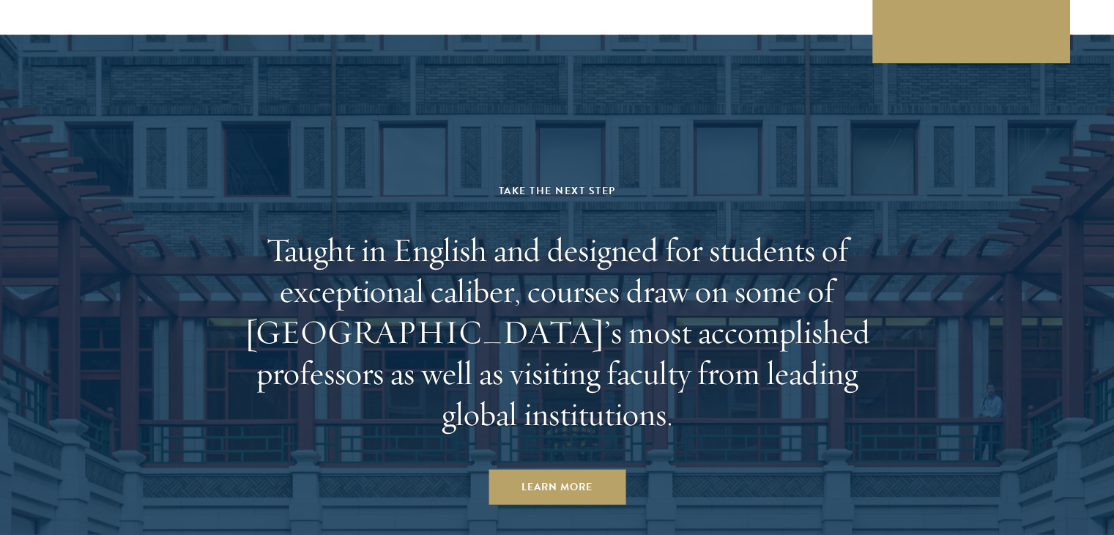
drag, startPoint x: 564, startPoint y: 381, endPoint x: 491, endPoint y: 311, distance: 101.0
click at [491, 311] on h2 "Taught in English and designed for students of exceptional caliber, courses dra…" at bounding box center [557, 331] width 681 height 205
click at [439, 237] on h2 "Taught in English and designed for students of exceptional caliber, courses dra…" at bounding box center [557, 331] width 681 height 205
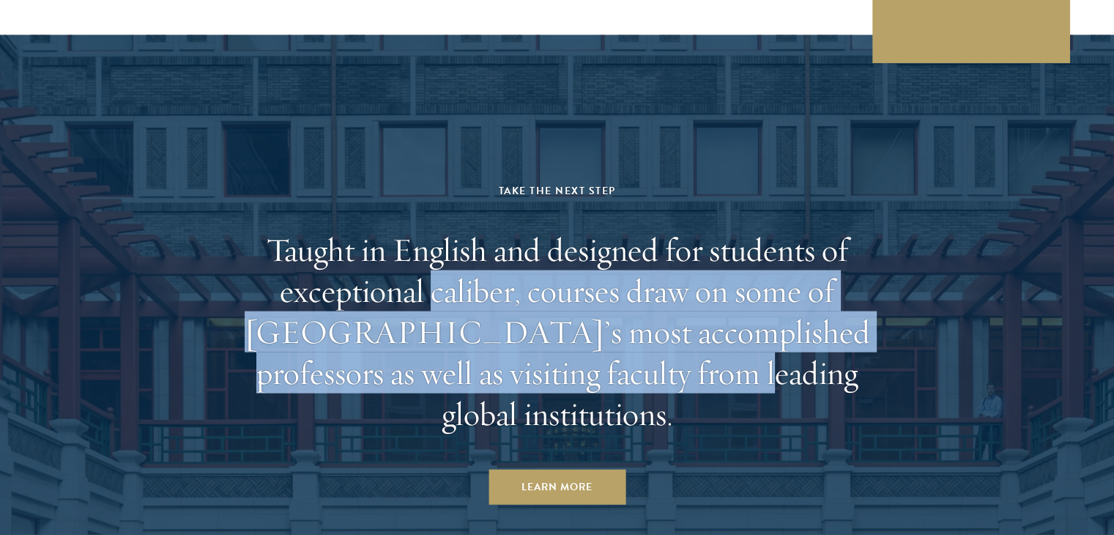
drag, startPoint x: 439, startPoint y: 237, endPoint x: 609, endPoint y: 341, distance: 198.9
click at [609, 341] on h2 "Taught in English and designed for students of exceptional caliber, courses dra…" at bounding box center [557, 331] width 681 height 205
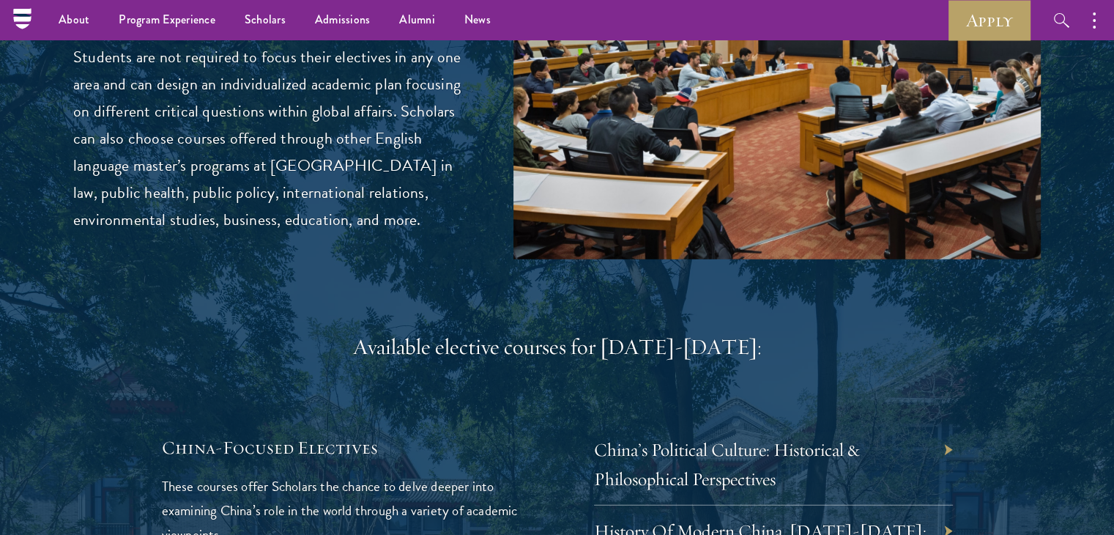
scroll to position [3600, 0]
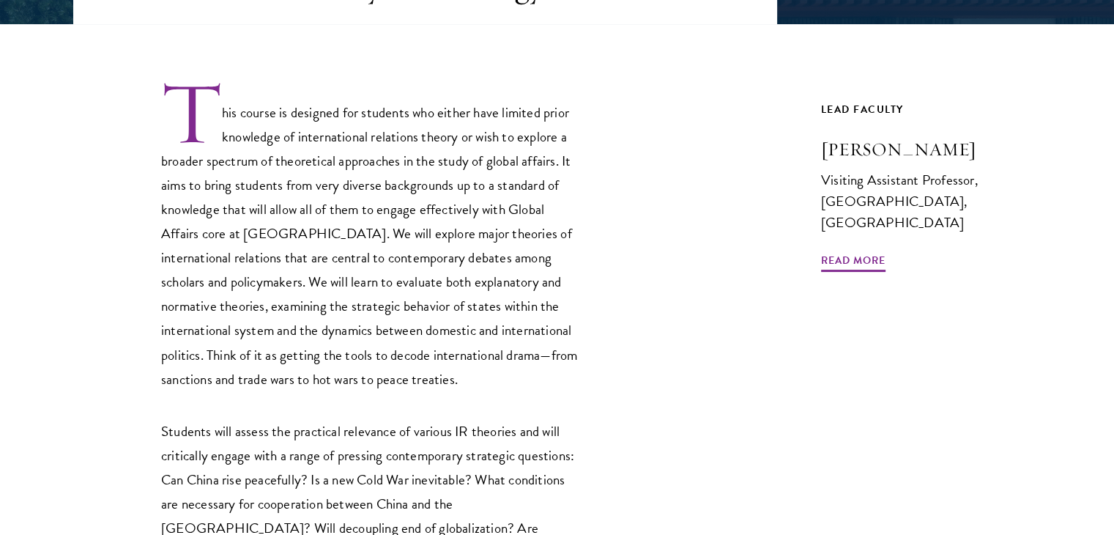
scroll to position [431, 0]
click at [495, 109] on p "This course is designed for students who either have limited prior knowledge of…" at bounding box center [369, 234] width 417 height 312
drag, startPoint x: 495, startPoint y: 109, endPoint x: 423, endPoint y: 113, distance: 72.6
click at [423, 113] on p "This course is designed for students who either have limited prior knowledge of…" at bounding box center [369, 234] width 417 height 312
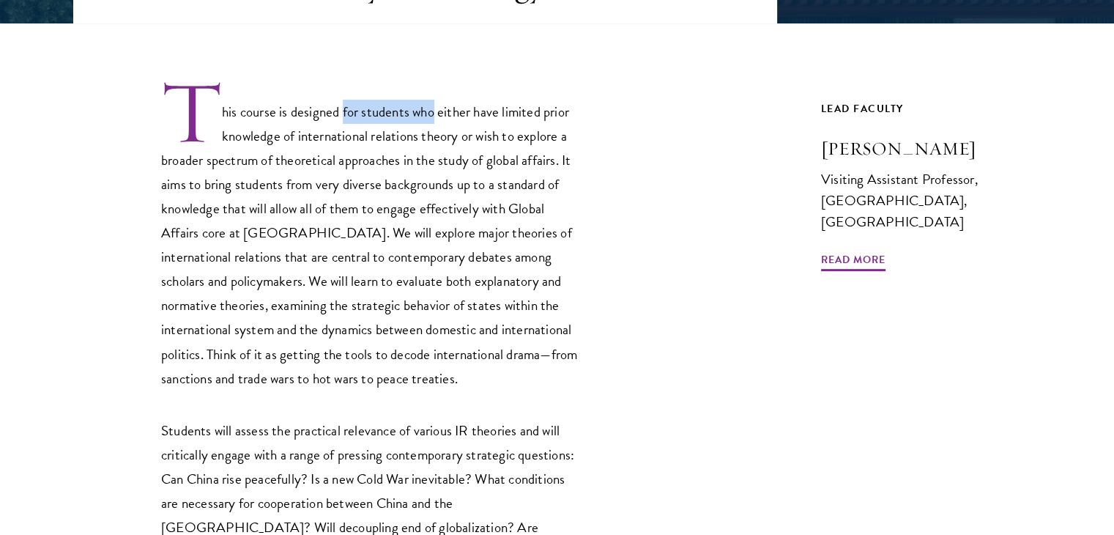
drag, startPoint x: 423, startPoint y: 113, endPoint x: 349, endPoint y: 111, distance: 73.2
click at [349, 111] on p "This course is designed for students who either have limited prior knowledge of…" at bounding box center [369, 234] width 417 height 312
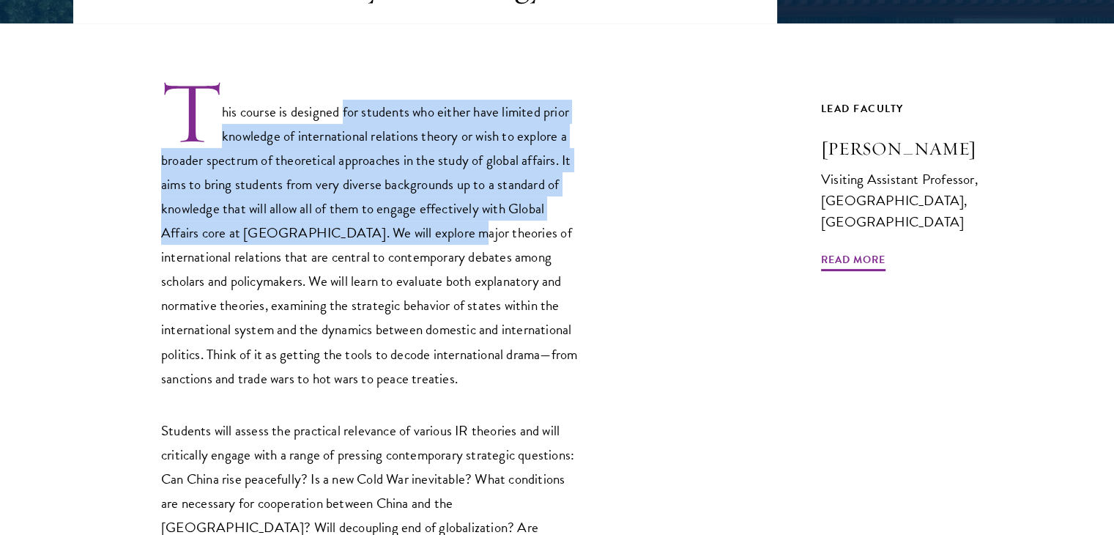
drag, startPoint x: 349, startPoint y: 111, endPoint x: 450, endPoint y: 232, distance: 157.5
click at [450, 232] on p "This course is designed for students who either have limited prior knowledge of…" at bounding box center [369, 234] width 417 height 312
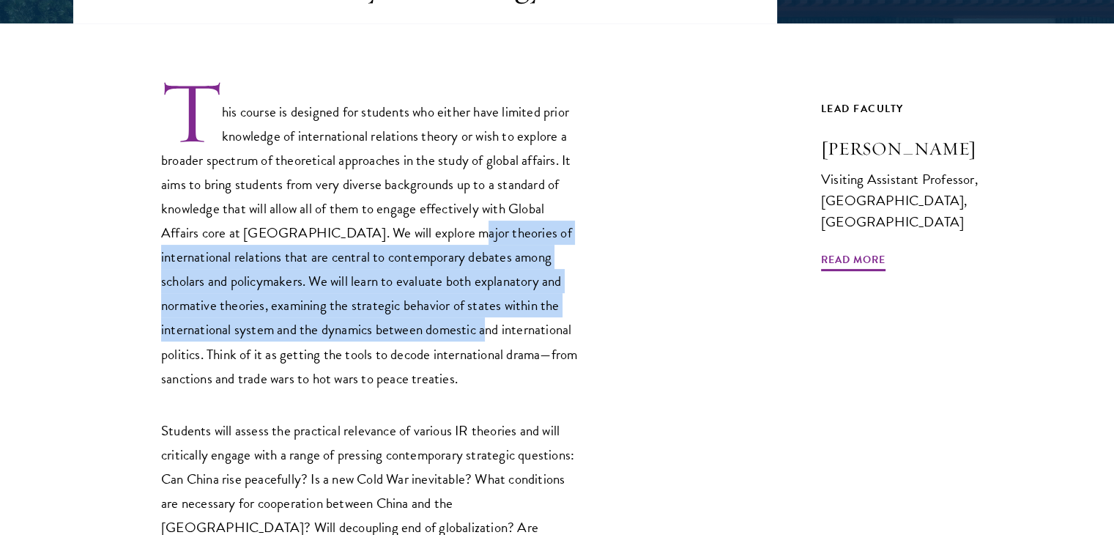
drag, startPoint x: 450, startPoint y: 232, endPoint x: 463, endPoint y: 331, distance: 99.6
click at [463, 331] on p "This course is designed for students who either have limited prior knowledge of…" at bounding box center [369, 234] width 417 height 312
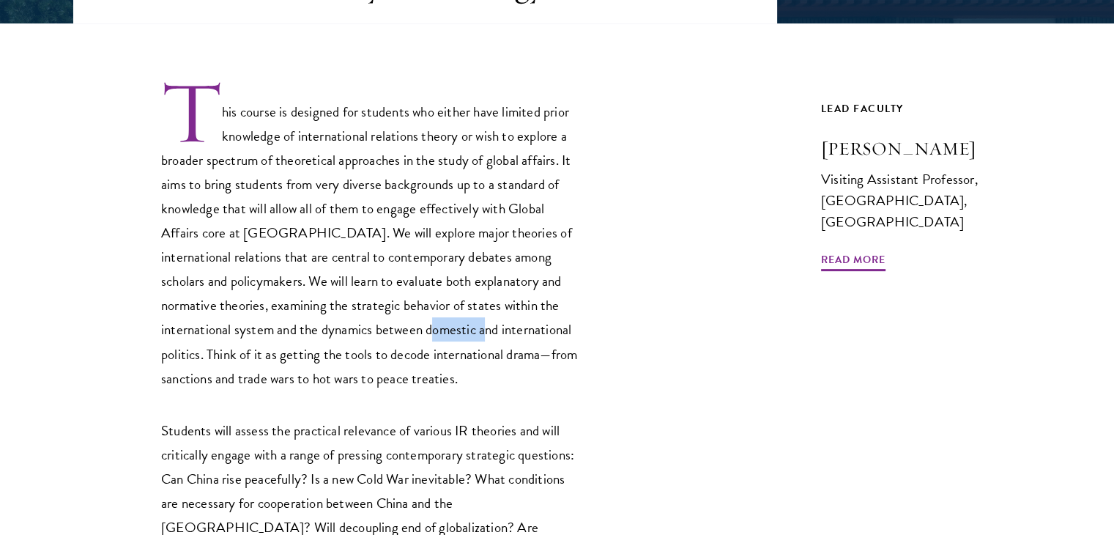
click at [463, 331] on p "This course is designed for students who either have limited prior knowledge of…" at bounding box center [369, 234] width 417 height 312
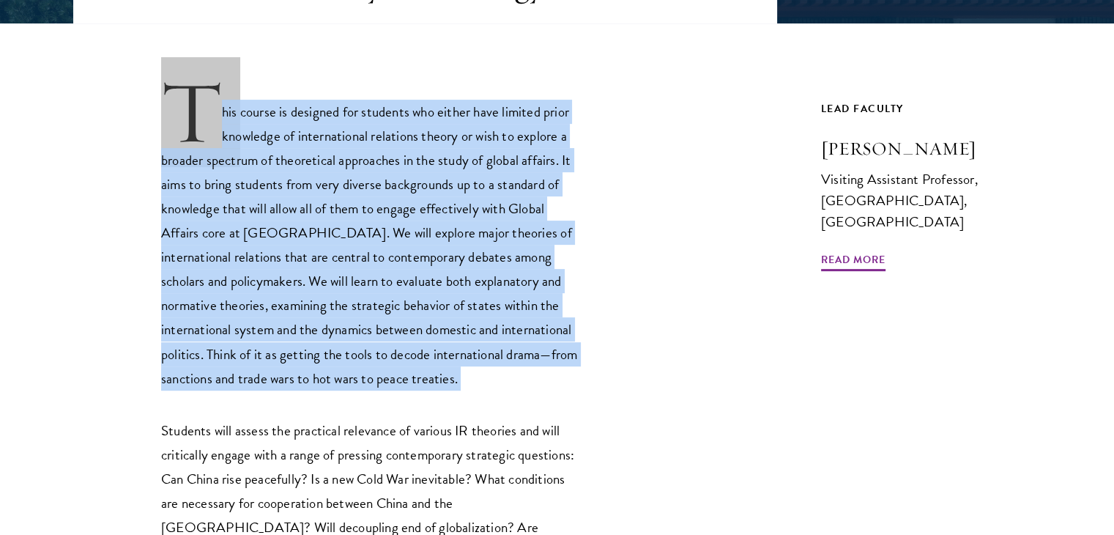
drag, startPoint x: 463, startPoint y: 331, endPoint x: 475, endPoint y: 215, distance: 117.0
click at [475, 215] on p "This course is designed for students who either have limited prior knowledge of…" at bounding box center [369, 234] width 417 height 312
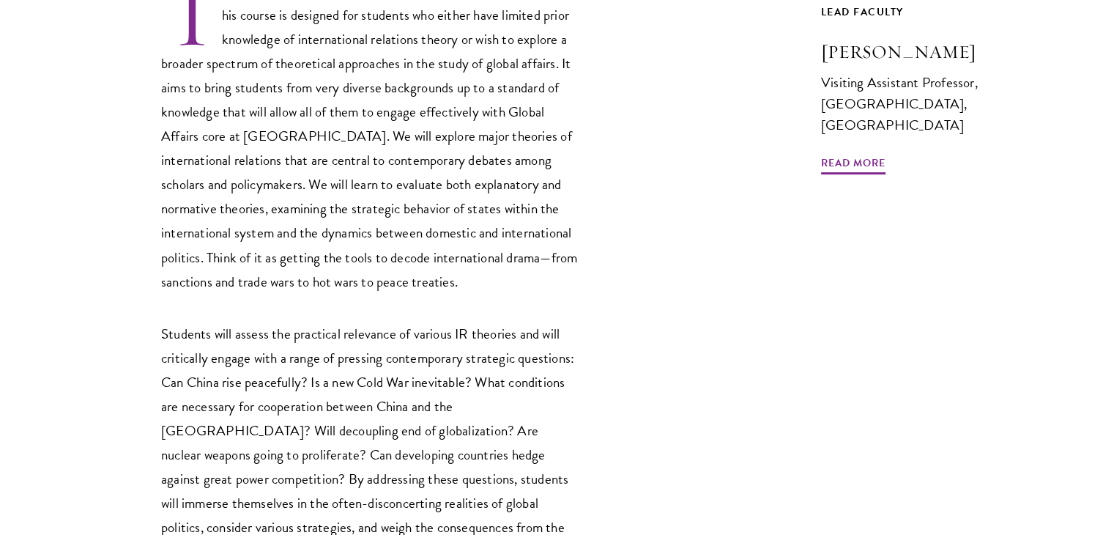
scroll to position [529, 0]
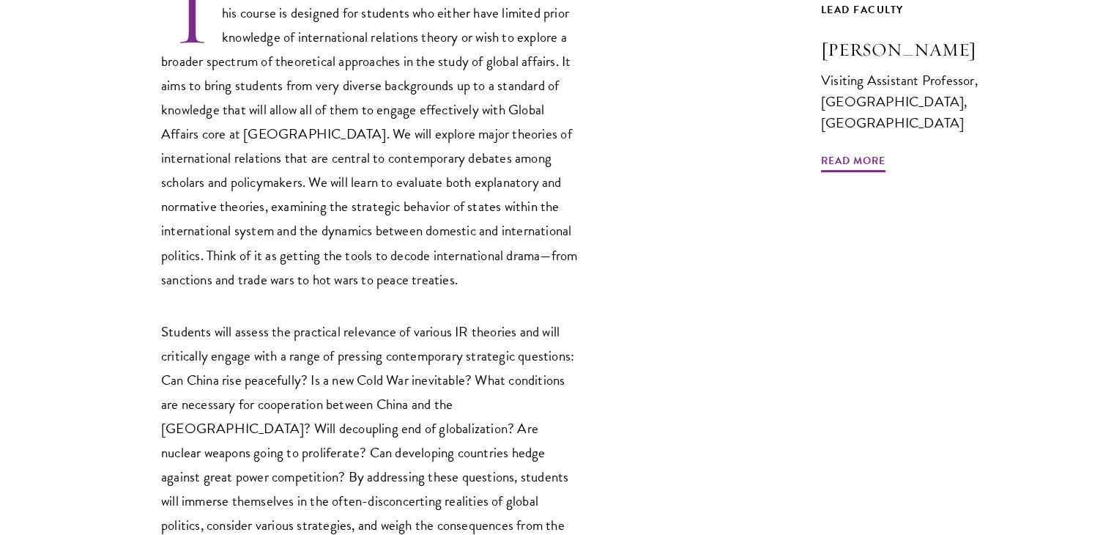
click at [428, 175] on p "This course is designed for students who either have limited prior knowledge of…" at bounding box center [369, 135] width 417 height 312
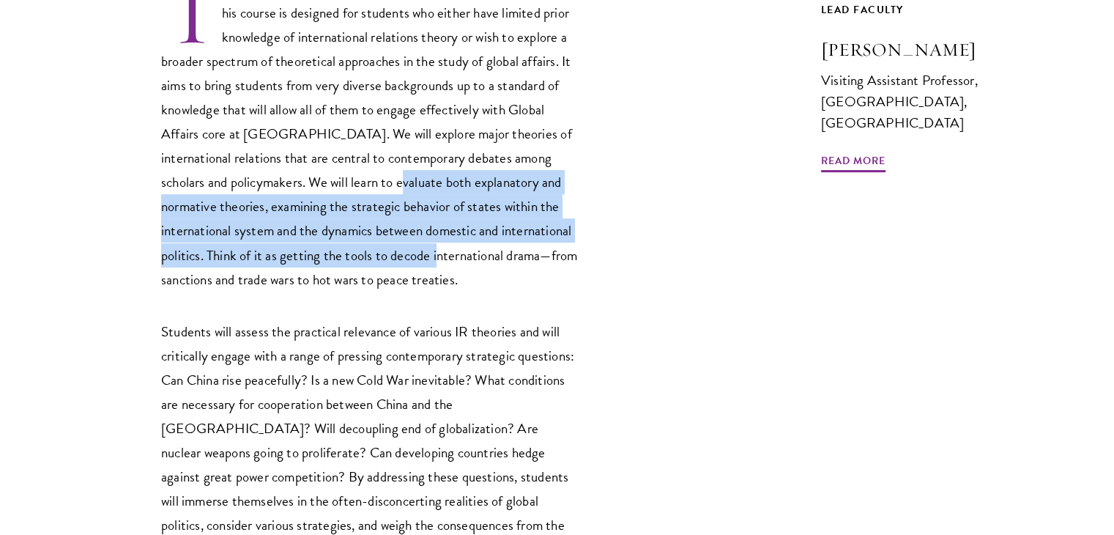
drag, startPoint x: 428, startPoint y: 175, endPoint x: 434, endPoint y: 261, distance: 85.9
click at [434, 261] on p "This course is designed for students who either have limited prior knowledge of…" at bounding box center [369, 135] width 417 height 312
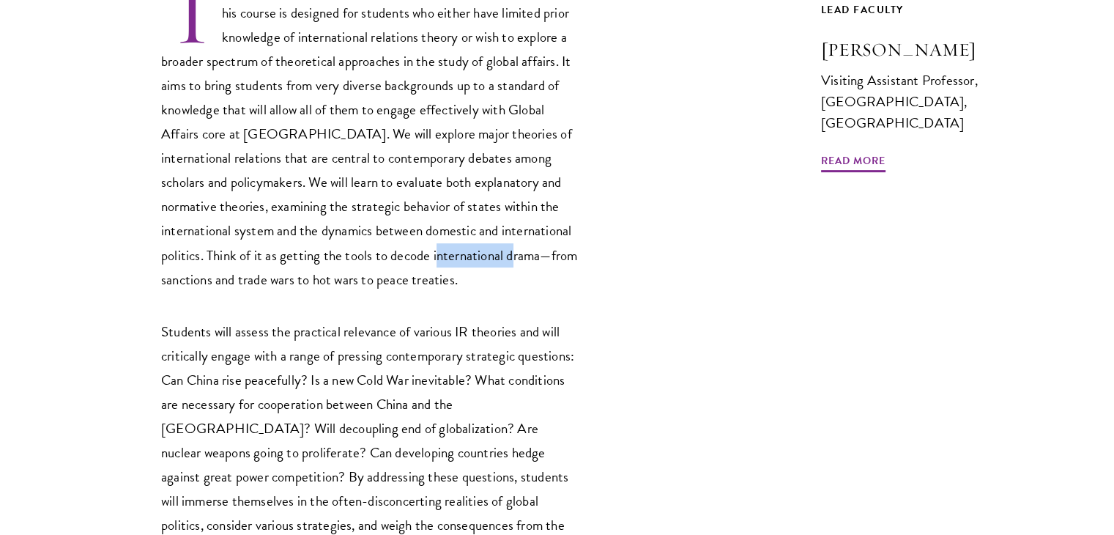
click at [434, 261] on p "This course is designed for students who either have limited prior knowledge of…" at bounding box center [369, 135] width 417 height 312
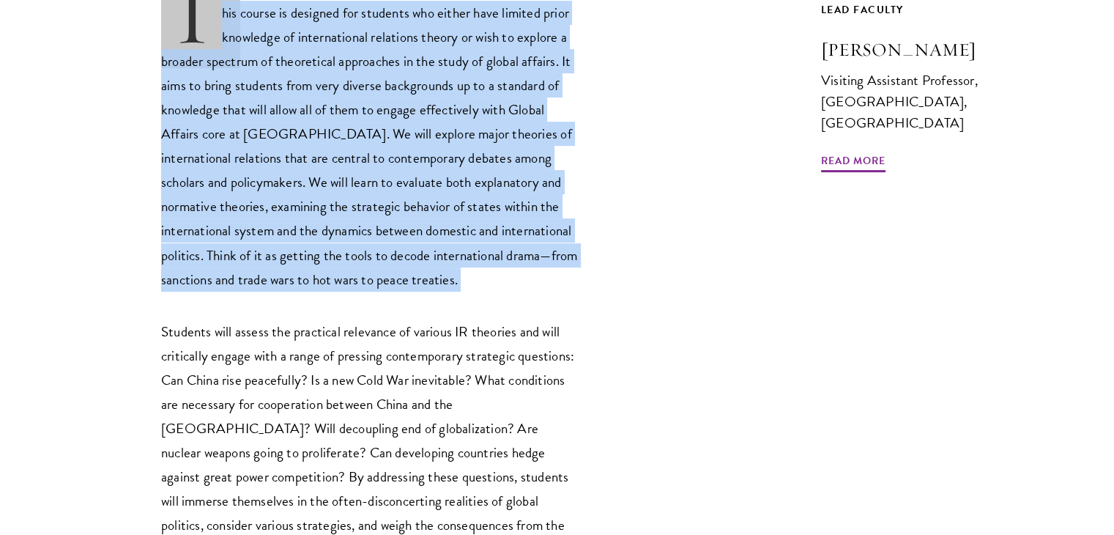
drag, startPoint x: 434, startPoint y: 261, endPoint x: 364, endPoint y: 266, distance: 70.5
click at [364, 266] on p "This course is designed for students who either have limited prior knowledge of…" at bounding box center [369, 135] width 417 height 312
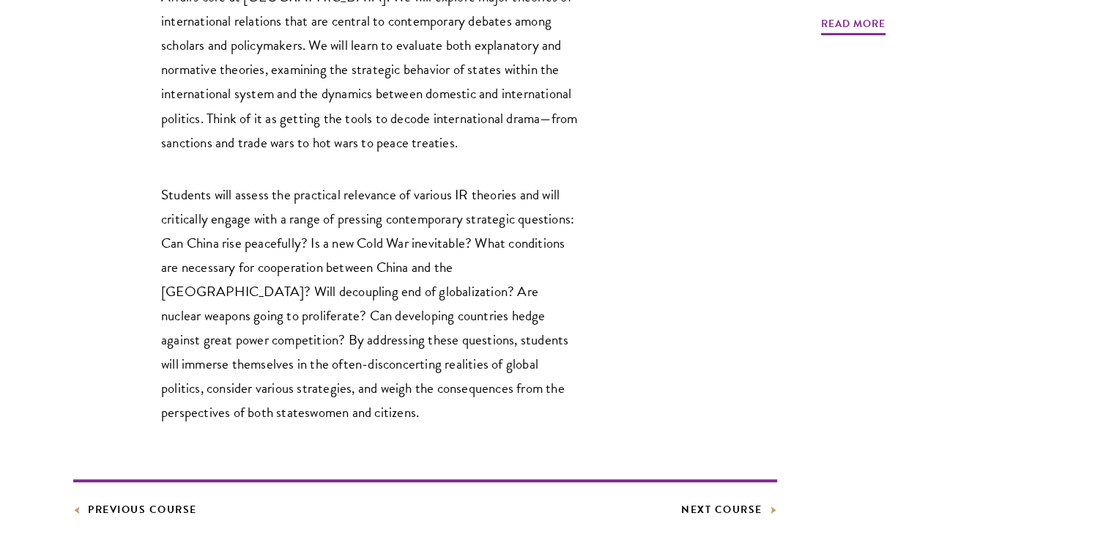
scroll to position [669, 0]
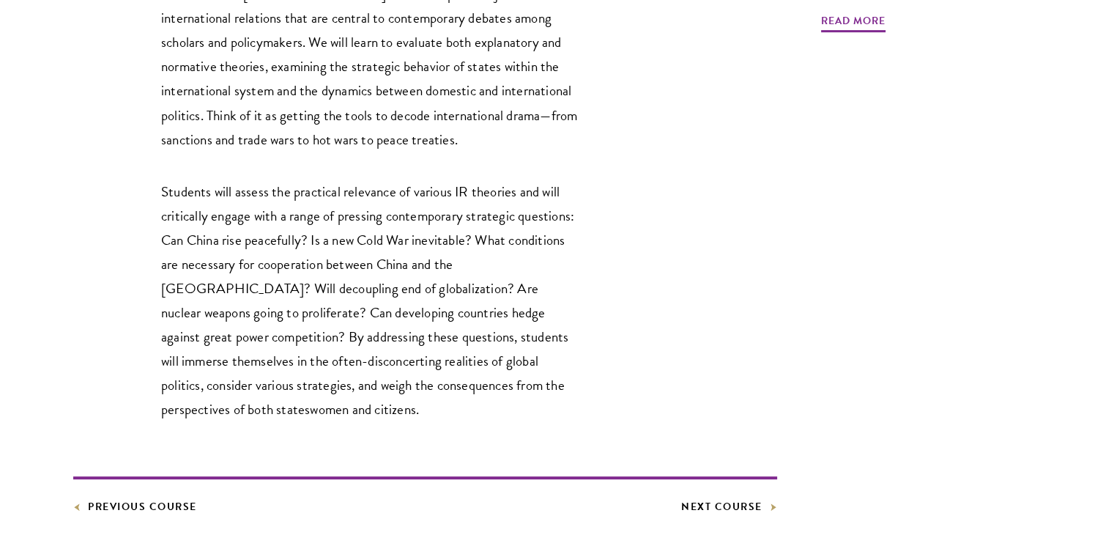
click at [304, 190] on p "Students will assess the practical relevance of various IR theories and will cr…" at bounding box center [369, 300] width 417 height 242
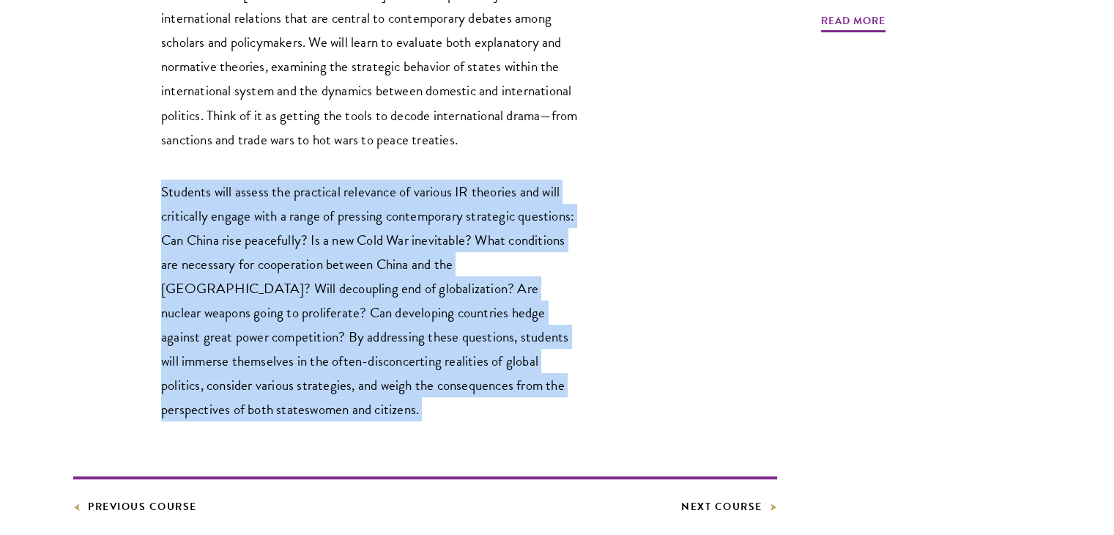
drag, startPoint x: 304, startPoint y: 190, endPoint x: 215, endPoint y: 182, distance: 89.7
click at [215, 182] on p "Students will assess the practical relevance of various IR theories and will cr…" at bounding box center [369, 300] width 417 height 242
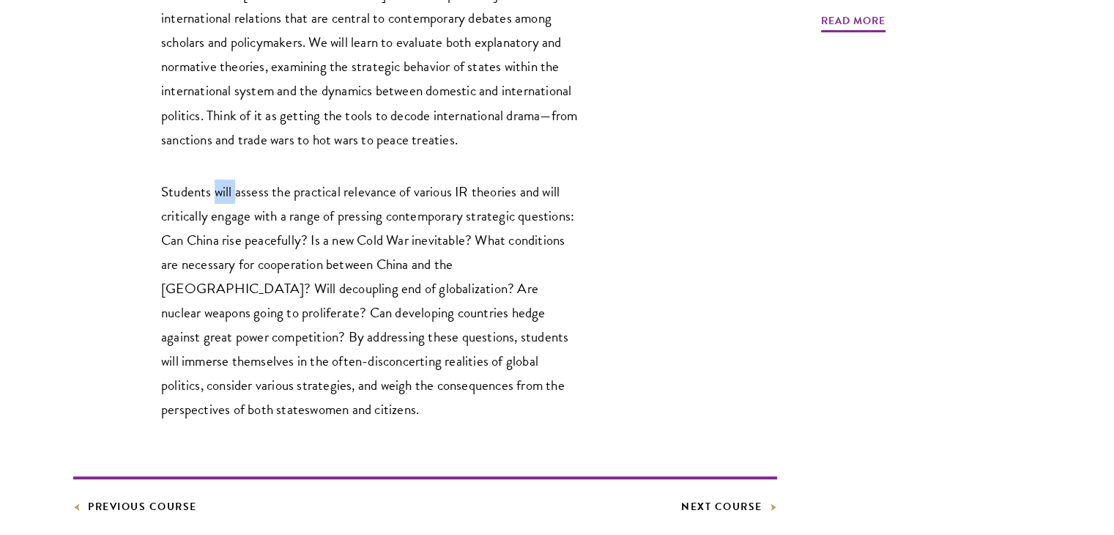
click at [215, 182] on p "Students will assess the practical relevance of various IR theories and will cr…" at bounding box center [369, 300] width 417 height 242
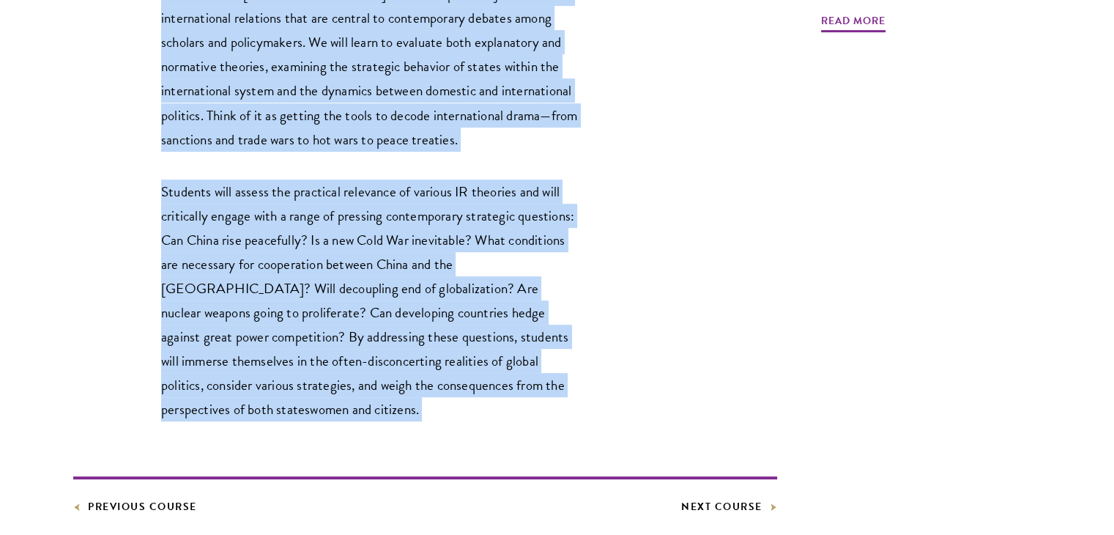
drag, startPoint x: 215, startPoint y: 182, endPoint x: 339, endPoint y: 92, distance: 154.1
click at [339, 92] on div "This course is designed for students who either have limited prior knowledge of…" at bounding box center [369, 130] width 417 height 581
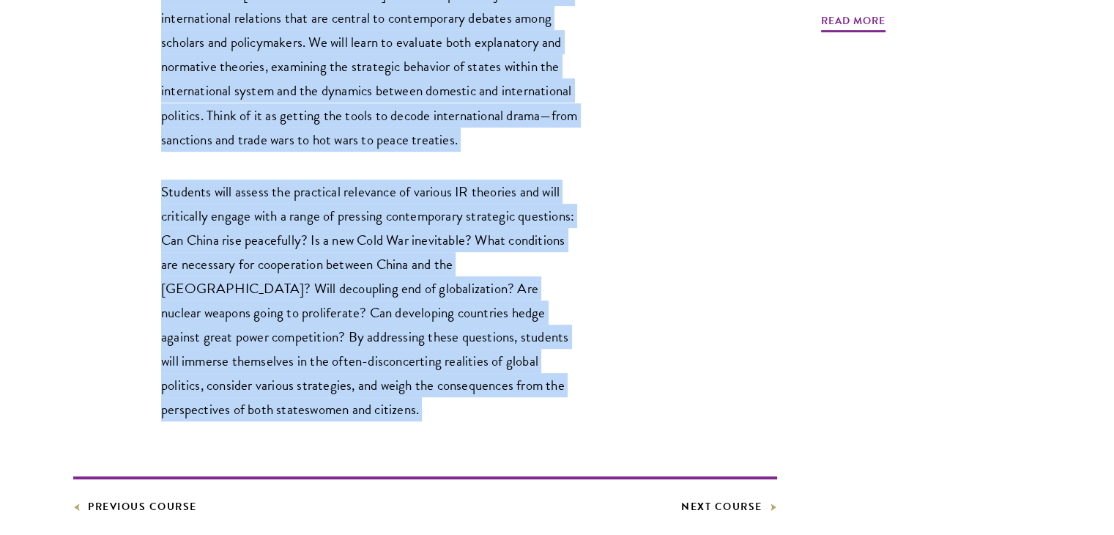
drag, startPoint x: 339, startPoint y: 92, endPoint x: 300, endPoint y: 261, distance: 173.7
click at [300, 261] on div "This course is designed for students who either have limited prior knowledge of…" at bounding box center [369, 130] width 417 height 581
click at [300, 261] on p "Students will assess the practical relevance of various IR theories and will cr…" at bounding box center [369, 300] width 417 height 242
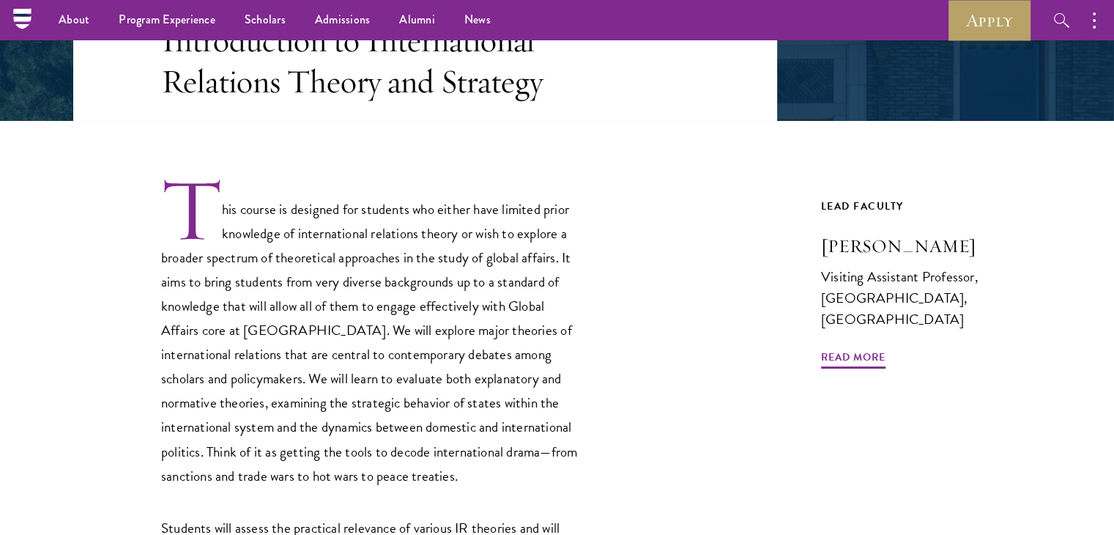
scroll to position [0, 0]
